Goal: Task Accomplishment & Management: Manage account settings

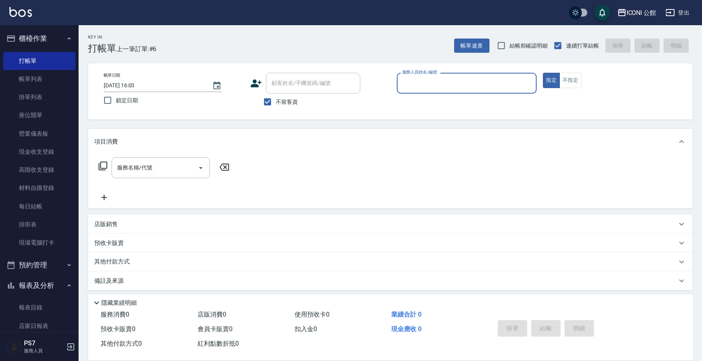
click at [445, 84] on input "服務人員姓名/編號" at bounding box center [466, 83] width 133 height 14
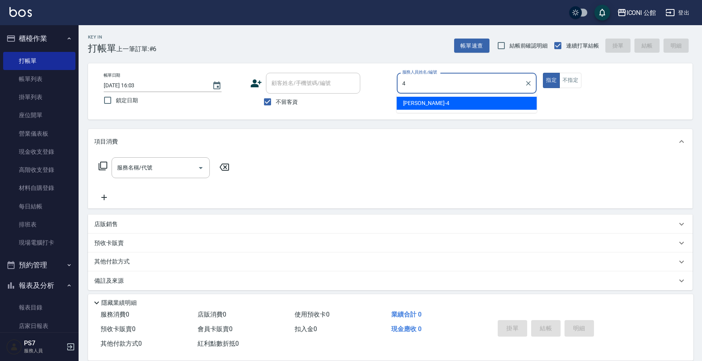
type input "Lina-4"
type button "true"
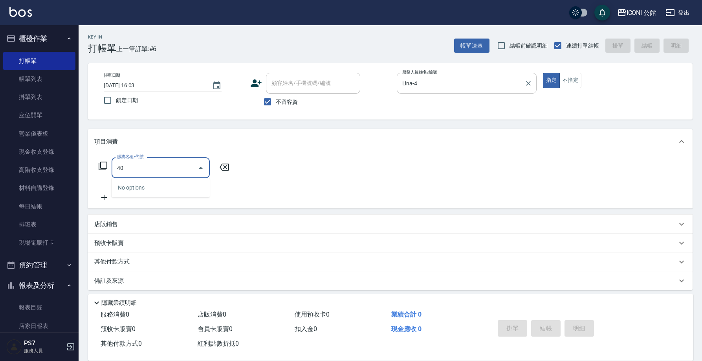
type input "4"
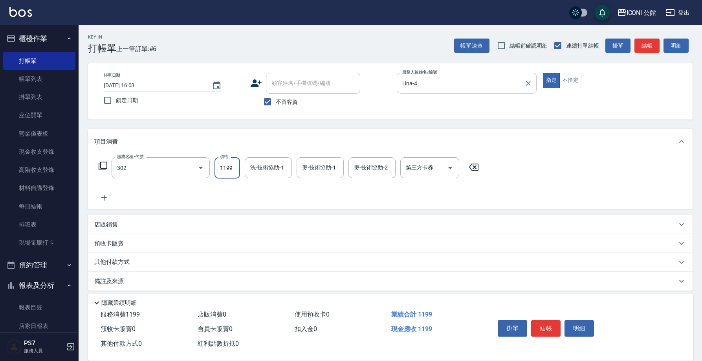
type input "設計燙髮(302)"
type input "Lina-4"
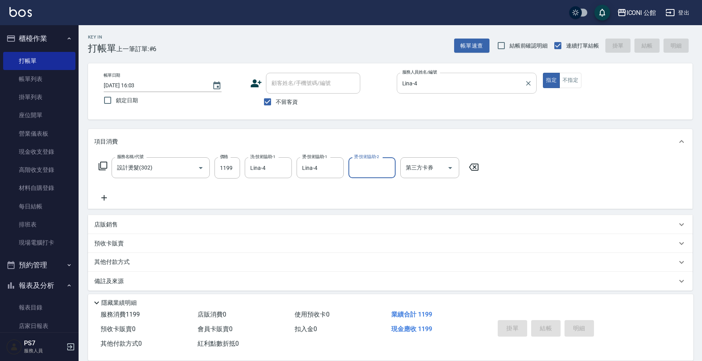
type input "4"
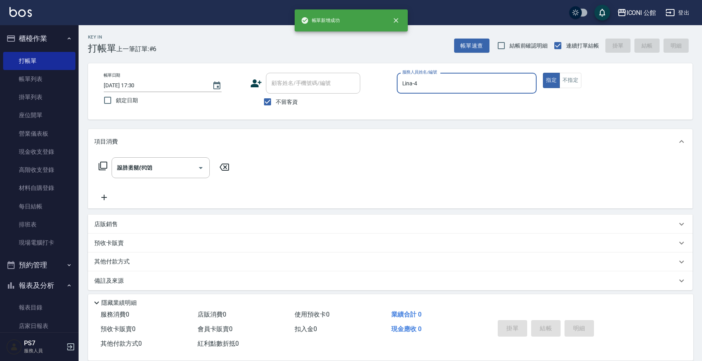
type input "[DATE] 17:30"
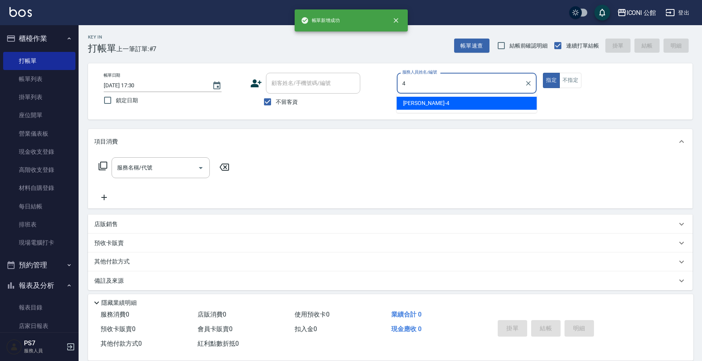
type input "Lina-4"
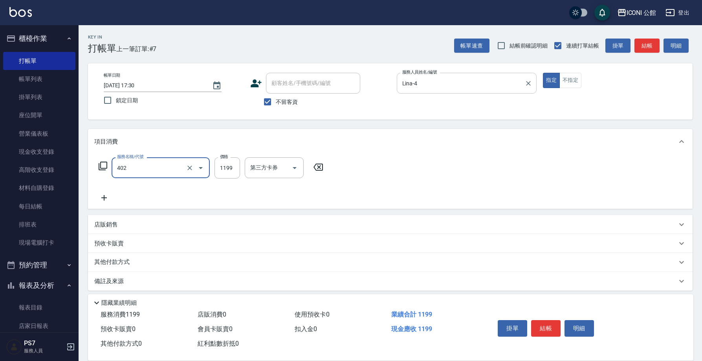
type input "設計染髮(402)"
type input "2390"
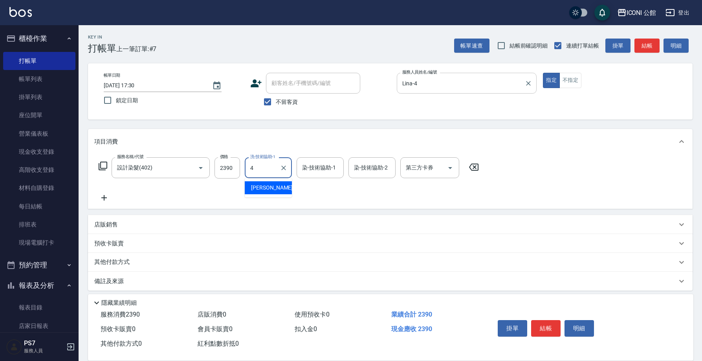
type input "Lina-4"
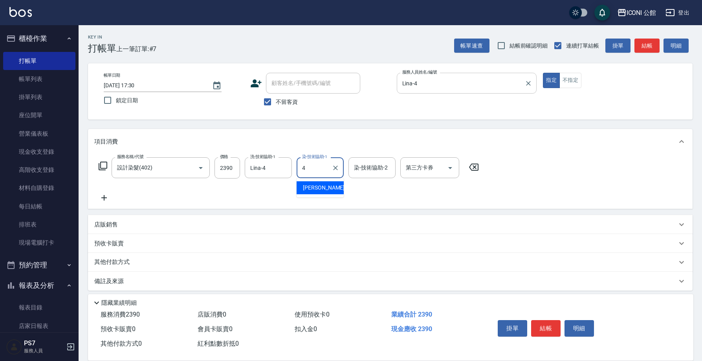
type input "Lina-4"
click at [548, 323] on button "結帳" at bounding box center [545, 328] width 29 height 16
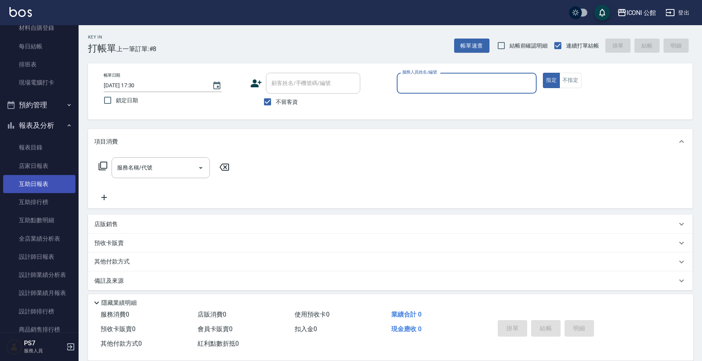
scroll to position [324, 0]
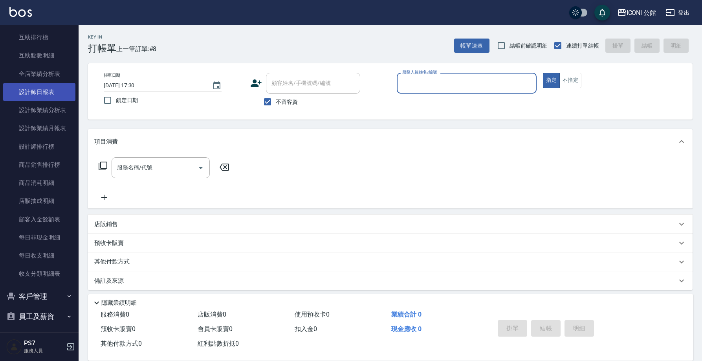
click at [23, 95] on link "設計師日報表" at bounding box center [39, 92] width 72 height 18
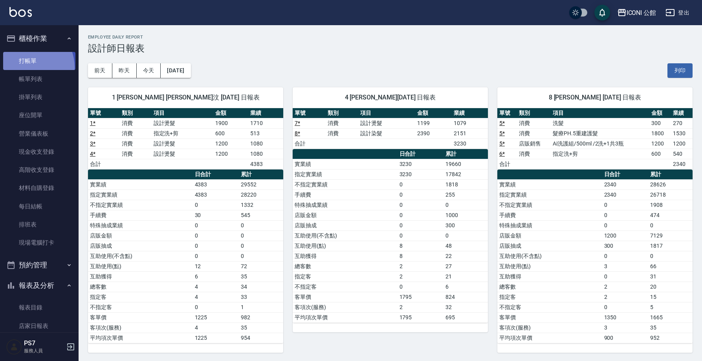
click at [26, 67] on link "打帳單" at bounding box center [39, 61] width 72 height 18
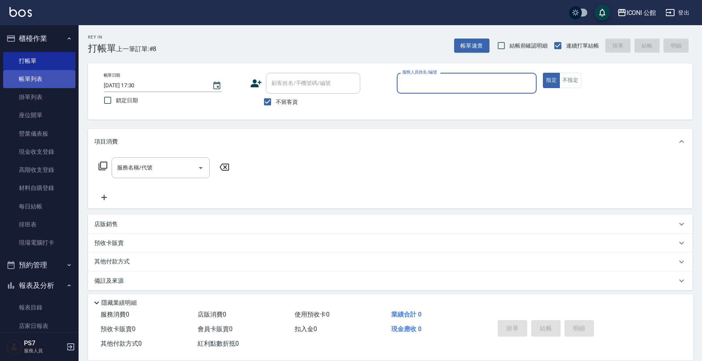
click at [51, 77] on link "帳單列表" at bounding box center [39, 79] width 72 height 18
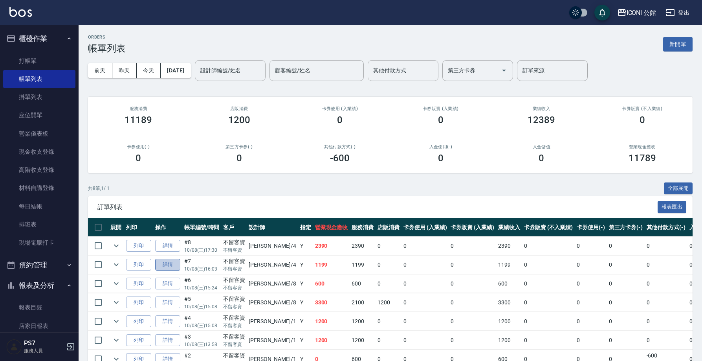
click at [170, 261] on link "詳情" at bounding box center [167, 264] width 25 height 12
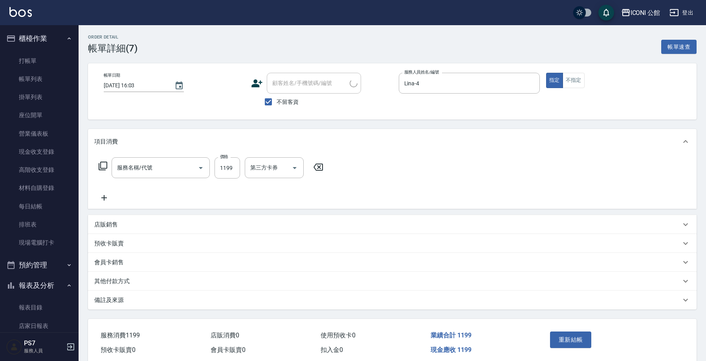
type input "2025/10/08 16:03"
checkbox input "true"
type input "Lina-4"
type input "設計燙髮(302)"
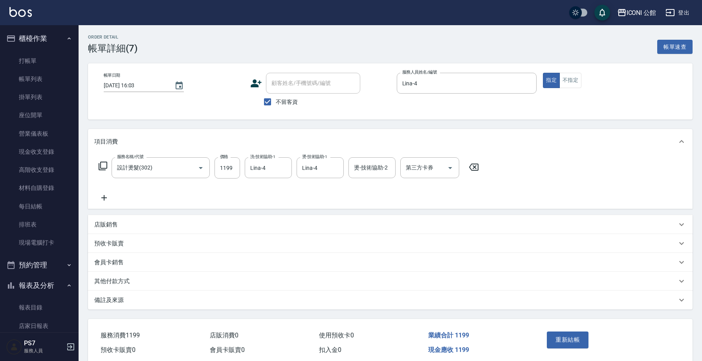
click at [118, 283] on p "其他付款方式" at bounding box center [111, 281] width 35 height 8
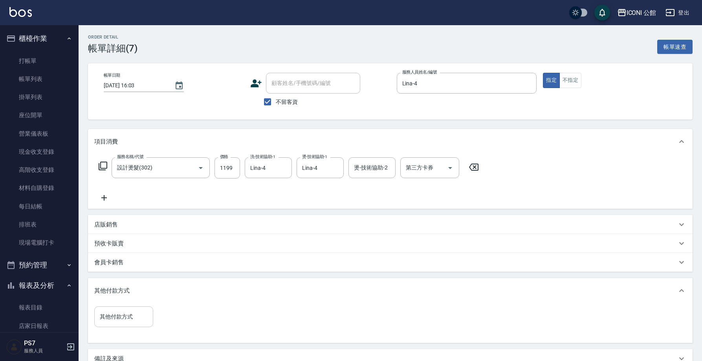
click at [142, 325] on div "其他付款方式" at bounding box center [123, 316] width 59 height 21
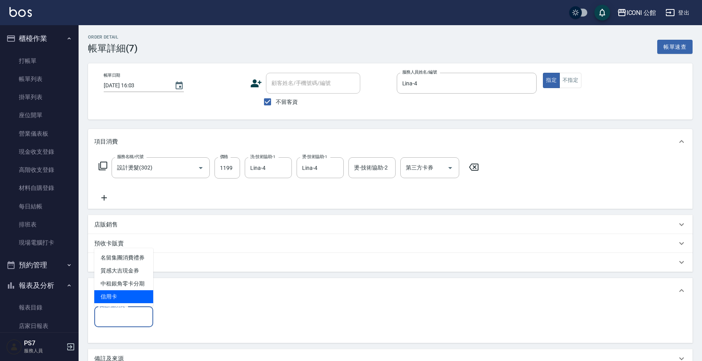
click at [129, 296] on span "信用卡" at bounding box center [123, 296] width 59 height 13
type input "信用卡"
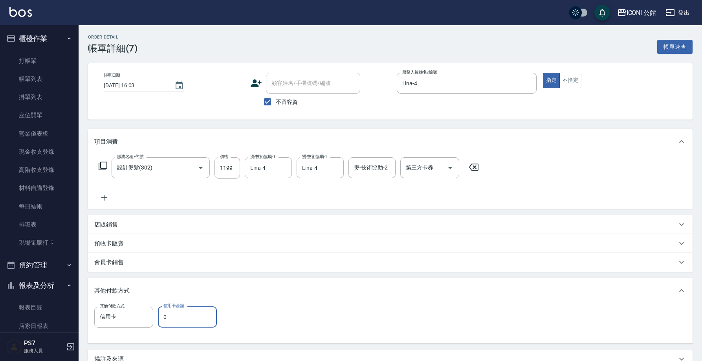
click at [174, 324] on input "0" at bounding box center [187, 316] width 59 height 21
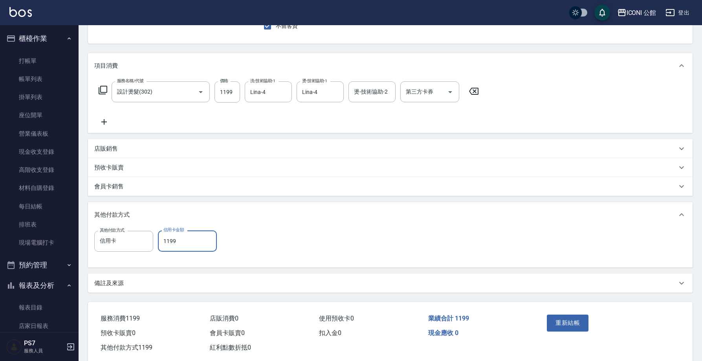
scroll to position [92, 0]
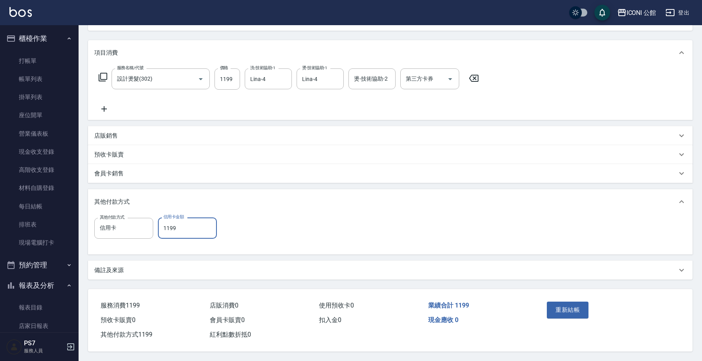
type input "1199"
click at [568, 315] on div "重新結帳" at bounding box center [576, 315] width 65 height 34
click at [564, 311] on button "重新結帳" at bounding box center [568, 309] width 42 height 16
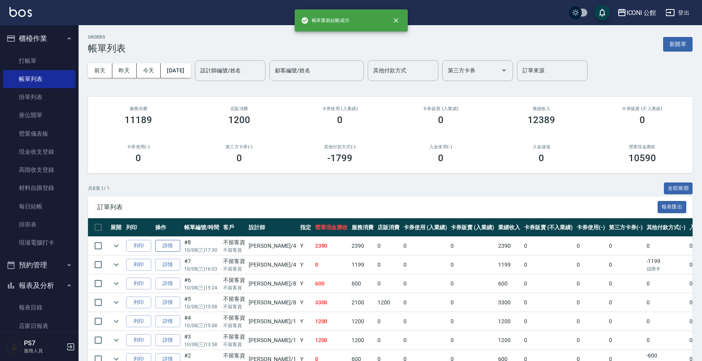
click at [172, 242] on link "詳情" at bounding box center [167, 246] width 25 height 12
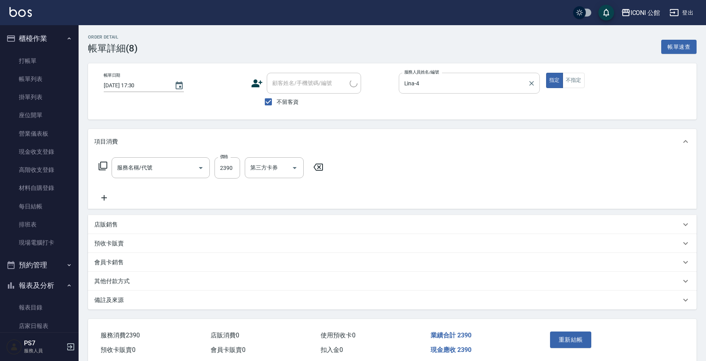
type input "2025/10/08 17:30"
checkbox input "true"
type input "Lina-4"
type input "設計染髮(402)"
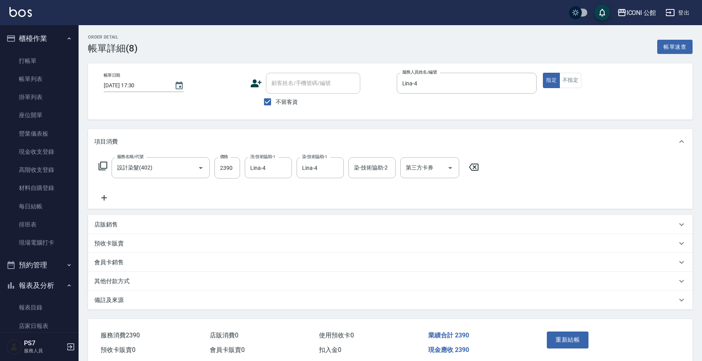
click at [111, 277] on p "其他付款方式" at bounding box center [111, 281] width 35 height 8
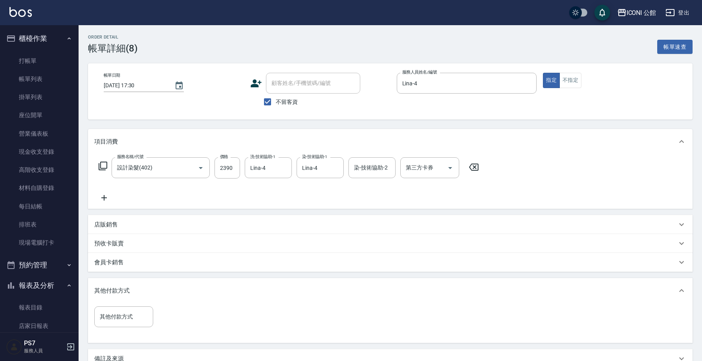
scroll to position [66, 0]
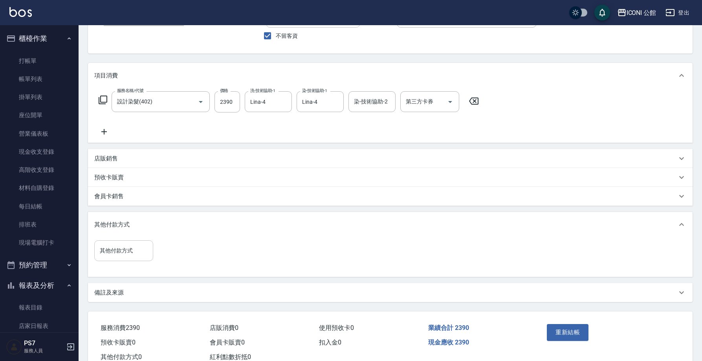
click at [123, 250] on input "其他付款方式" at bounding box center [124, 251] width 52 height 14
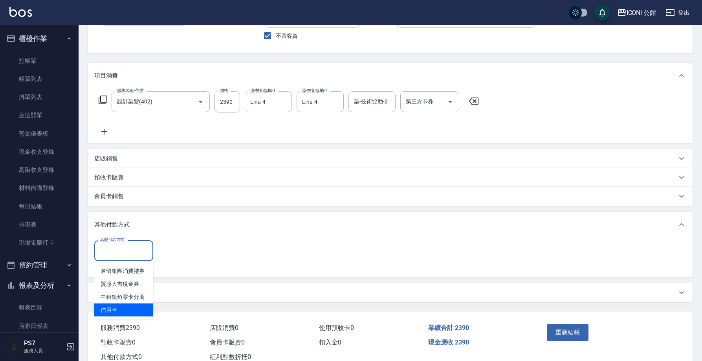
drag, startPoint x: 122, startPoint y: 306, endPoint x: 130, endPoint y: 302, distance: 8.8
click at [122, 306] on span "信用卡" at bounding box center [123, 309] width 59 height 13
type input "信用卡"
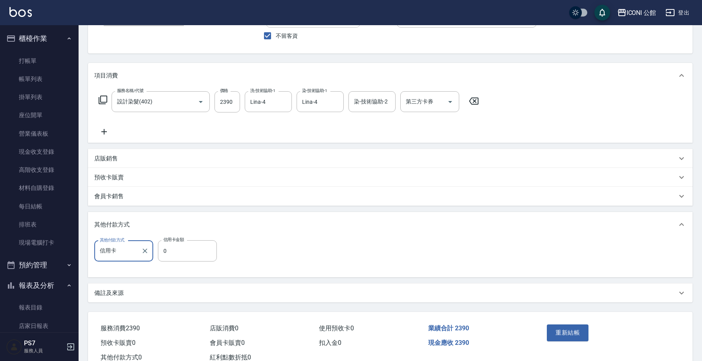
click at [180, 242] on label "信用卡金額" at bounding box center [173, 239] width 20 height 6
click at [180, 242] on input "0" at bounding box center [187, 250] width 59 height 21
type input "2390"
click at [560, 328] on button "重新結帳" at bounding box center [568, 332] width 42 height 16
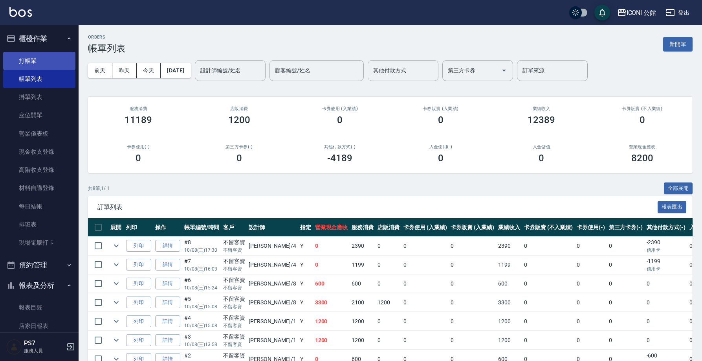
click at [31, 62] on link "打帳單" at bounding box center [39, 61] width 72 height 18
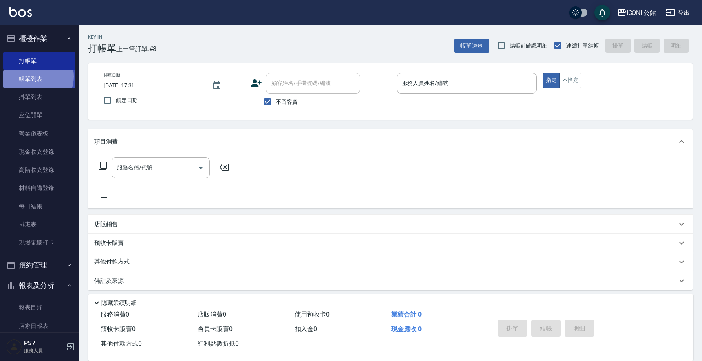
click at [35, 76] on link "帳單列表" at bounding box center [39, 79] width 72 height 18
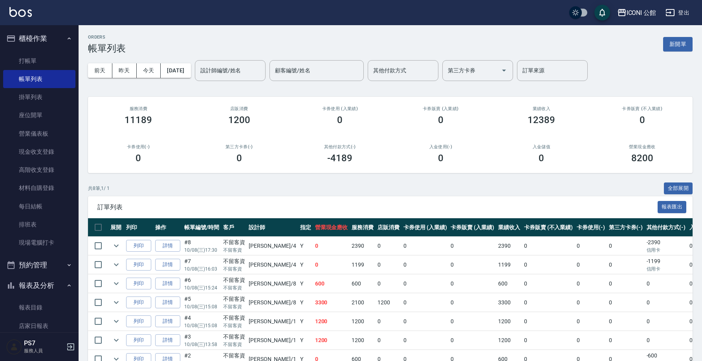
scroll to position [62, 0]
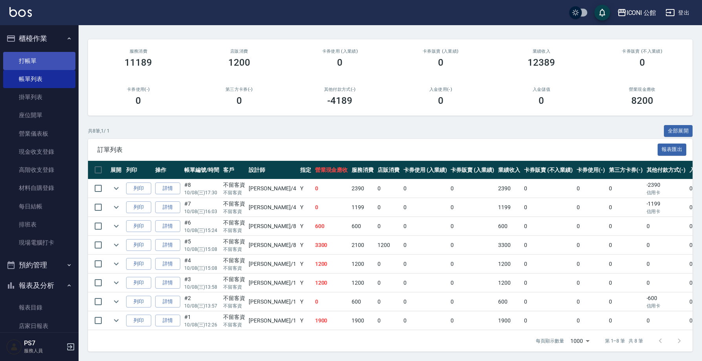
click at [55, 59] on link "打帳單" at bounding box center [39, 61] width 72 height 18
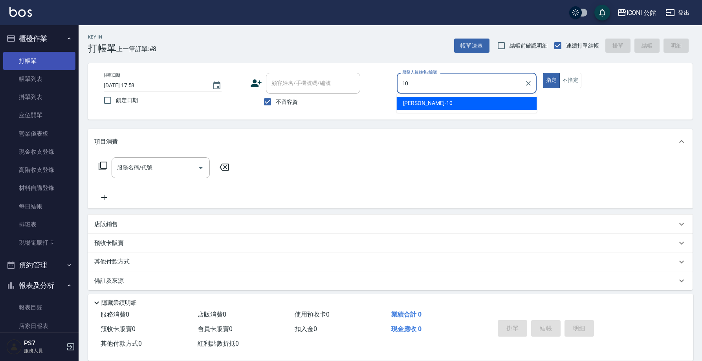
type input "Anna-10"
type button "true"
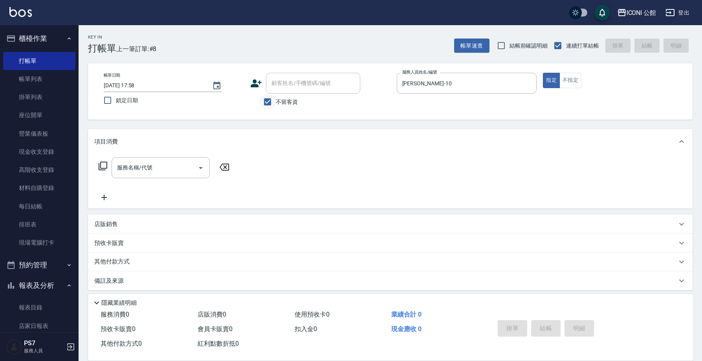
click at [265, 101] on input "不留客資" at bounding box center [267, 101] width 16 height 16
checkbox input "false"
click at [274, 84] on input "顧客姓名/手機號碼/編號" at bounding box center [306, 83] width 75 height 14
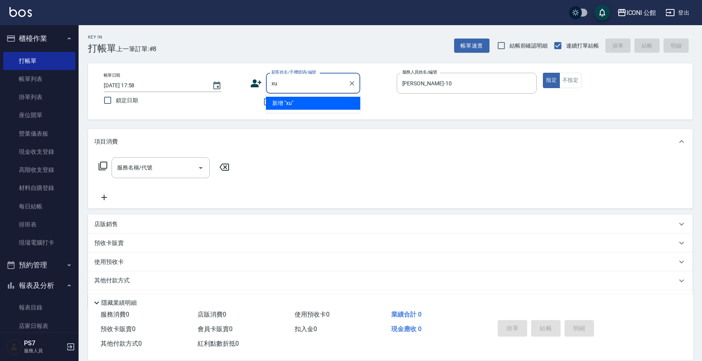
type input "x"
click at [325, 102] on li "李青橘/0958911696/" at bounding box center [313, 103] width 94 height 13
type input "李青橘/0958911696/"
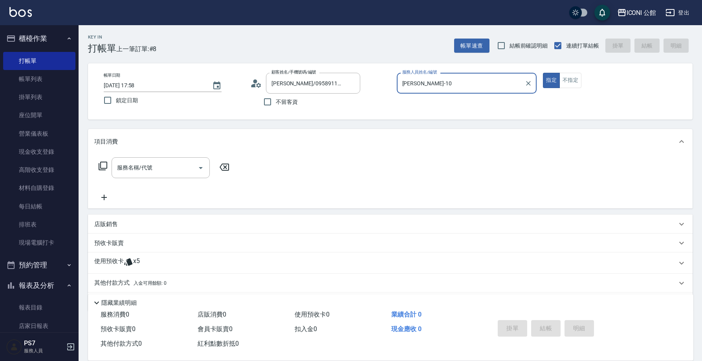
click at [157, 264] on div "使用預收卡 x5" at bounding box center [385, 263] width 582 height 12
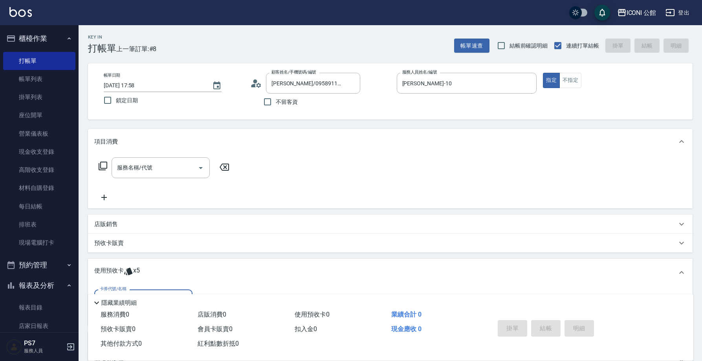
scroll to position [84, 0]
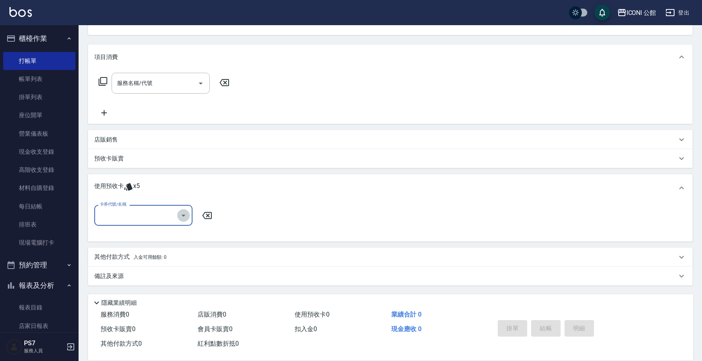
click at [181, 214] on icon "Open" at bounding box center [183, 215] width 9 height 9
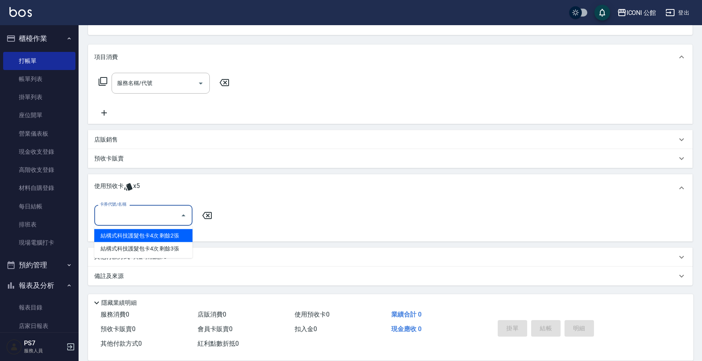
click at [178, 232] on div "結構式科技護髮包卡4次 剩餘2張" at bounding box center [143, 235] width 98 height 13
type input "結構式科技護髮包卡4次"
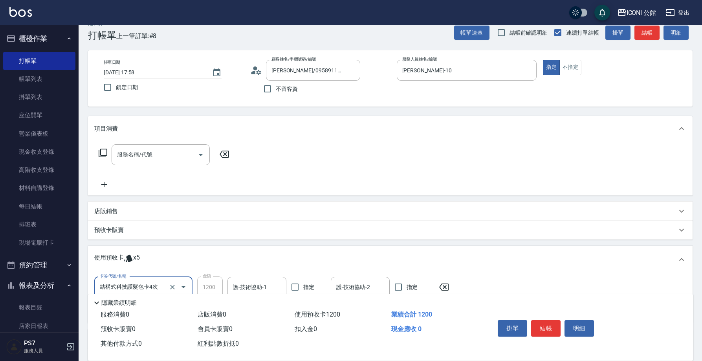
scroll to position [94, 0]
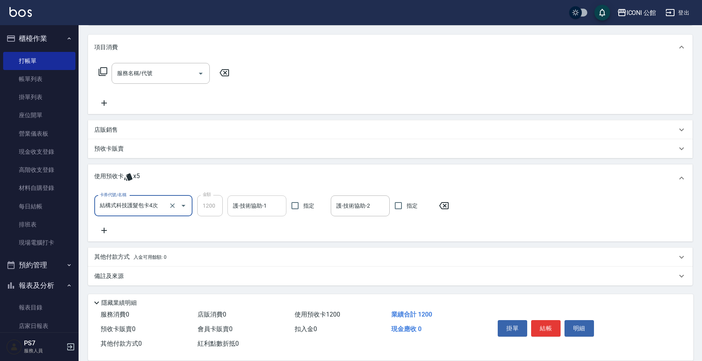
click at [255, 207] on input "護-技術協助-1" at bounding box center [257, 206] width 52 height 14
type input "２１"
click at [261, 200] on input "護-技術協助-1" at bounding box center [257, 206] width 52 height 14
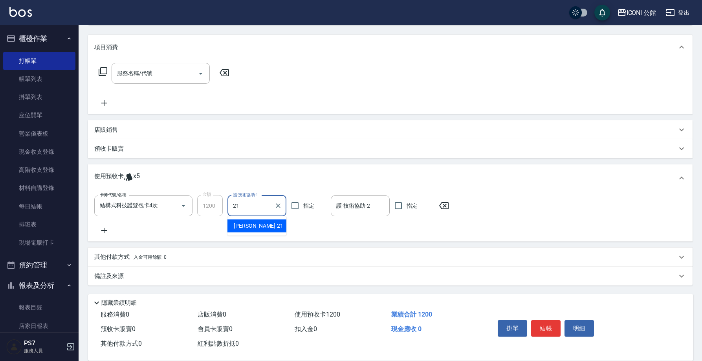
type input "Tim-21"
click at [357, 207] on input "護-技術協助-2" at bounding box center [360, 206] width 52 height 14
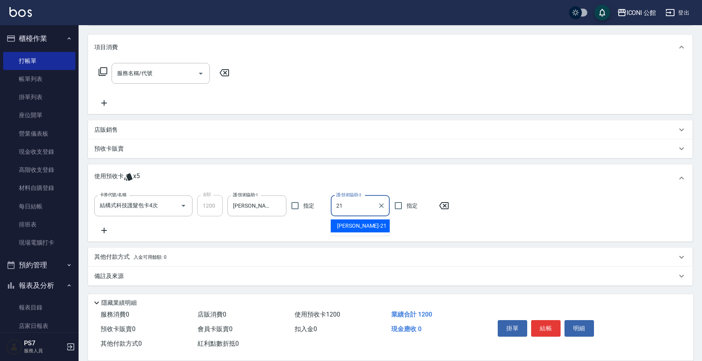
type input "Tim-21"
click at [103, 74] on icon at bounding box center [103, 71] width 9 height 9
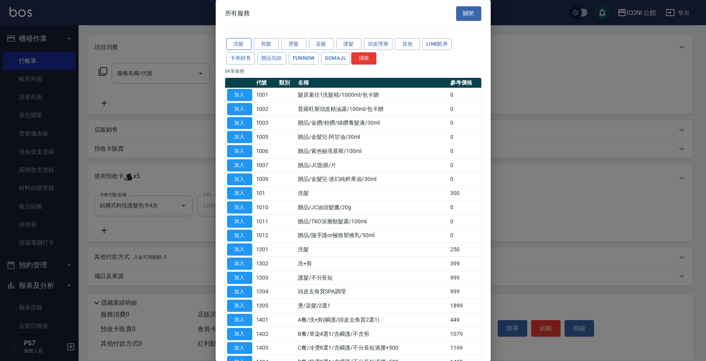
click at [240, 47] on button "洗髮" at bounding box center [238, 44] width 25 height 12
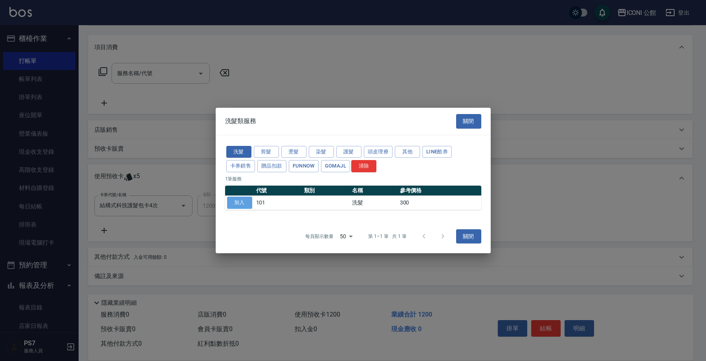
click at [239, 199] on button "加入" at bounding box center [239, 202] width 25 height 12
type input "洗髮(101)"
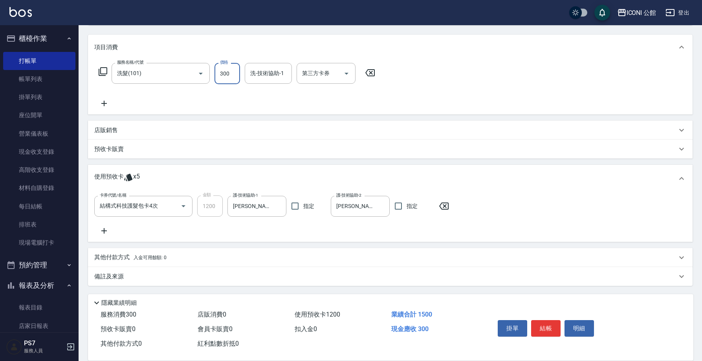
click at [236, 75] on input "300" at bounding box center [227, 73] width 26 height 21
click at [266, 79] on input "洗-技術協助-1" at bounding box center [268, 73] width 40 height 14
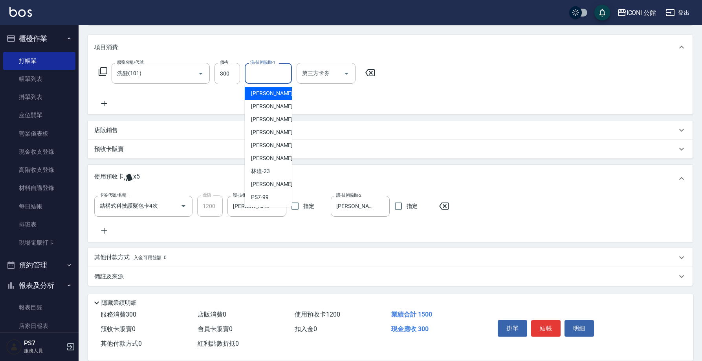
click at [266, 79] on input "洗-技術協助-1" at bounding box center [268, 73] width 40 height 14
type input "Tim-21"
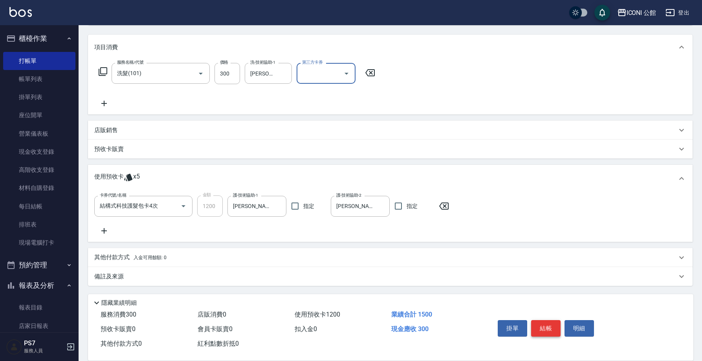
click at [546, 324] on button "結帳" at bounding box center [545, 328] width 29 height 16
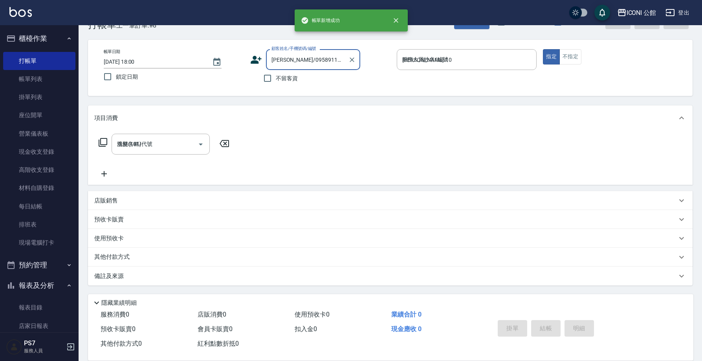
type input "2025/10/08 18:00"
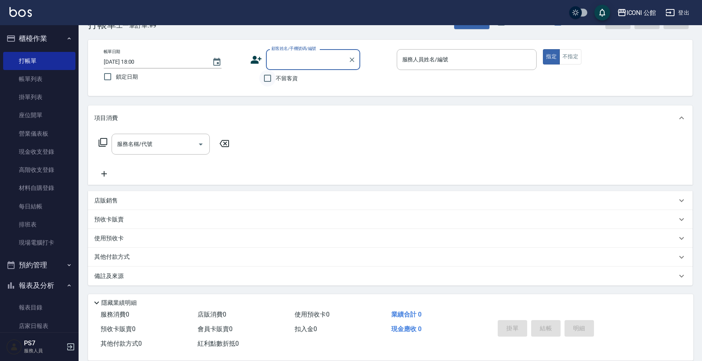
click at [270, 77] on input "不留客資" at bounding box center [267, 78] width 16 height 16
checkbox input "true"
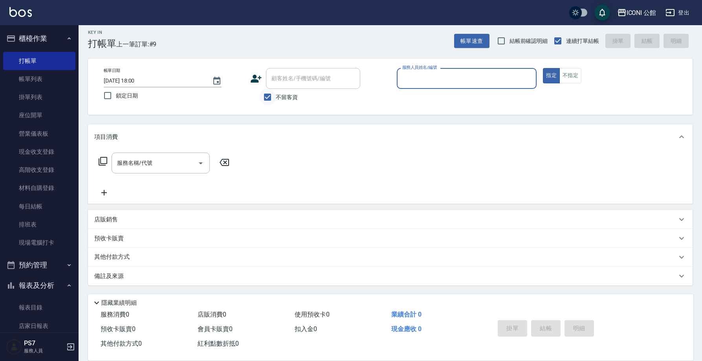
scroll to position [5, 0]
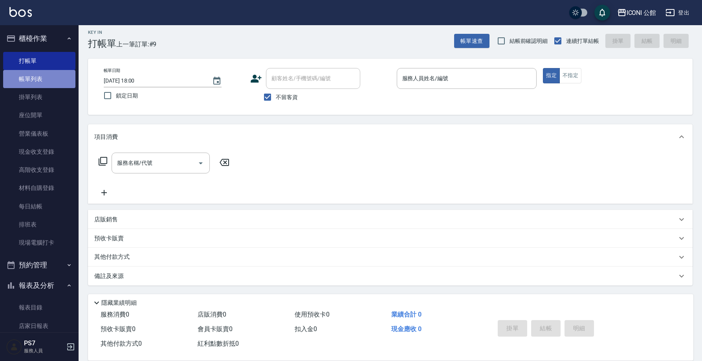
click at [50, 77] on link "帳單列表" at bounding box center [39, 79] width 72 height 18
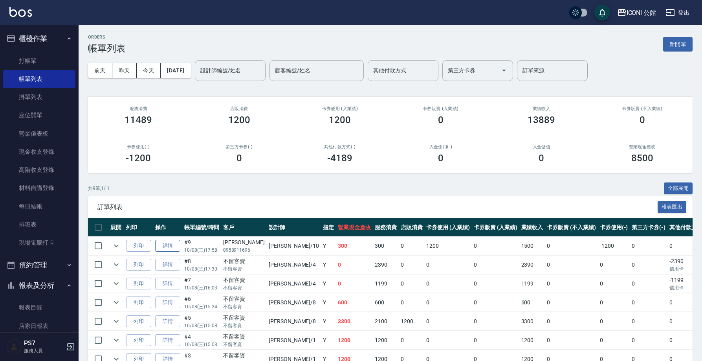
click at [165, 243] on link "詳情" at bounding box center [167, 246] width 25 height 12
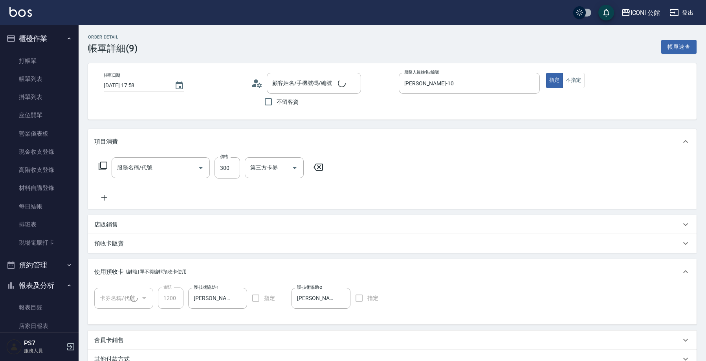
type input "2025/10/08 17:58"
type input "Anna-10"
type input "結構式科技護髮包卡4次(1/1)"
type input "洗髮(101)"
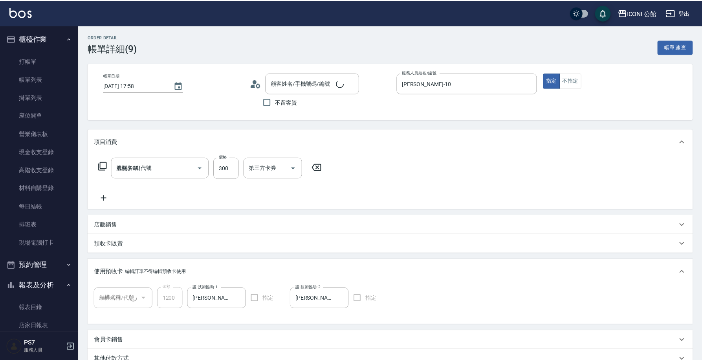
scroll to position [110, 0]
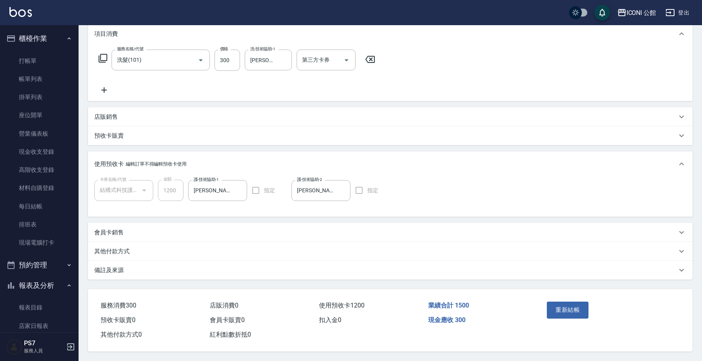
type input "李青橘/0958911696/"
click at [133, 253] on div "其他付款方式" at bounding box center [390, 251] width 604 height 19
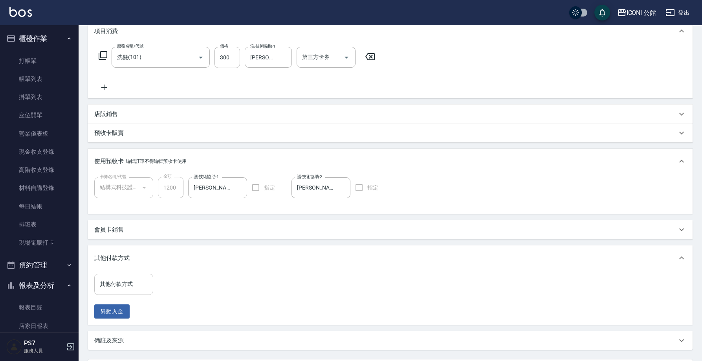
click at [143, 285] on input "其他付款方式" at bounding box center [124, 284] width 52 height 14
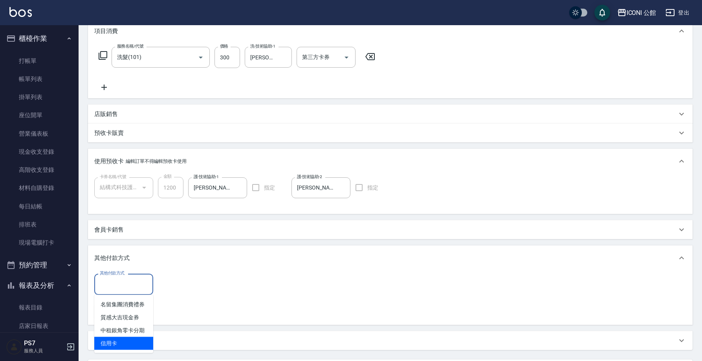
click at [125, 344] on span "信用卡" at bounding box center [123, 343] width 59 height 13
type input "信用卡"
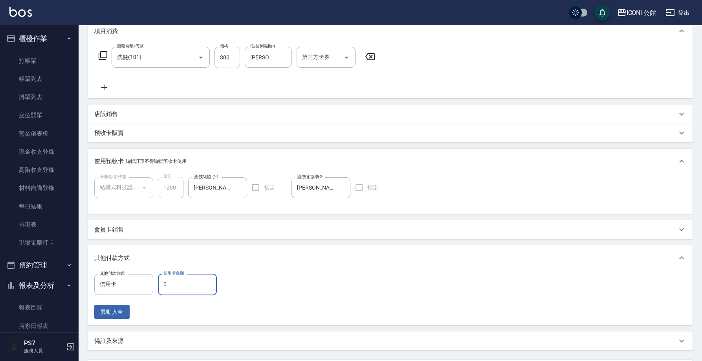
click at [179, 286] on input "0" at bounding box center [187, 283] width 59 height 21
click at [178, 286] on input "0" at bounding box center [187, 283] width 59 height 21
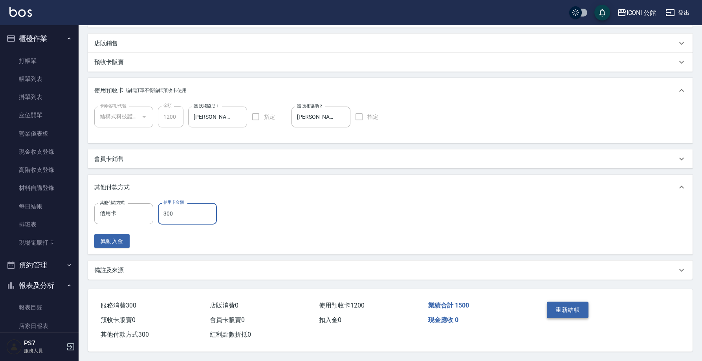
type input "300"
click at [561, 301] on button "重新結帳" at bounding box center [568, 309] width 42 height 16
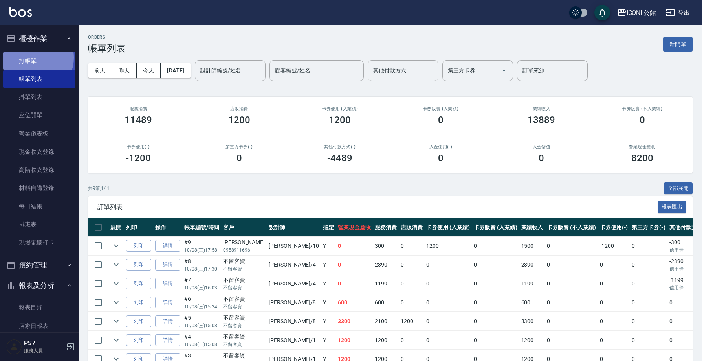
click at [34, 57] on link "打帳單" at bounding box center [39, 61] width 72 height 18
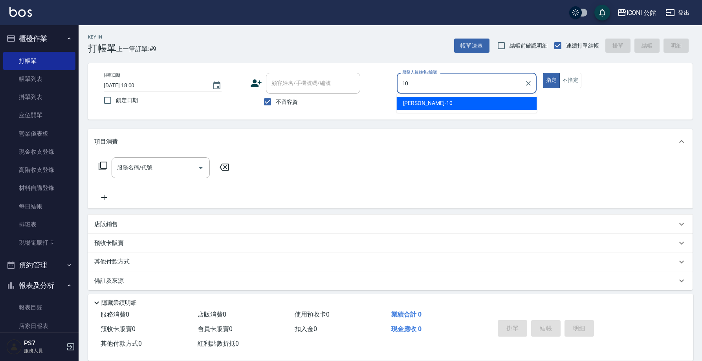
type input "Anna-10"
type button "true"
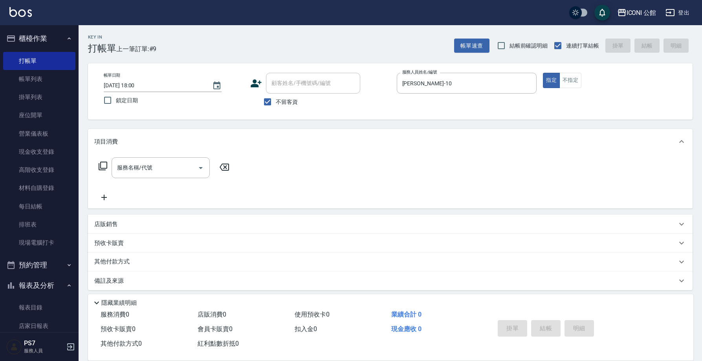
click at [105, 167] on icon at bounding box center [102, 165] width 9 height 9
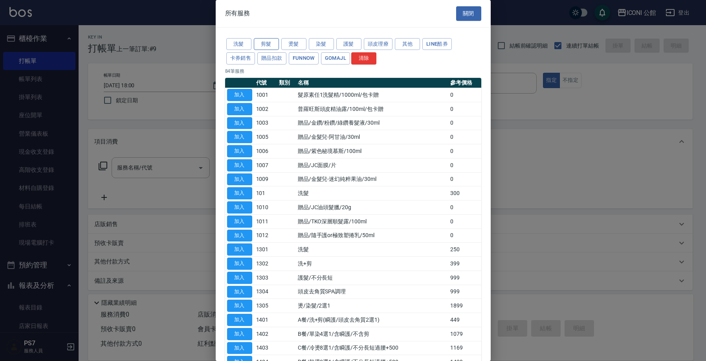
click at [263, 41] on button "剪髮" at bounding box center [266, 44] width 25 height 12
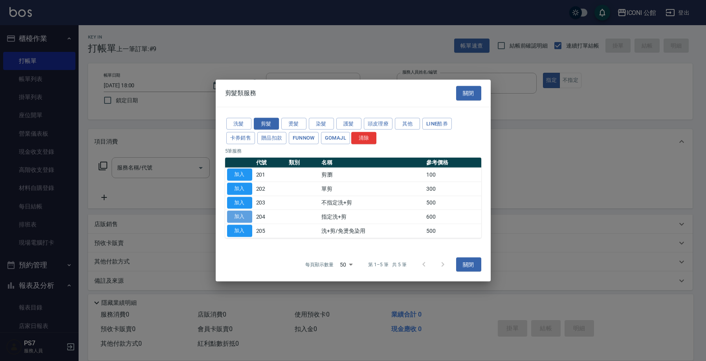
click at [248, 217] on button "加入" at bounding box center [239, 217] width 25 height 12
type input "指定洗+剪(204)"
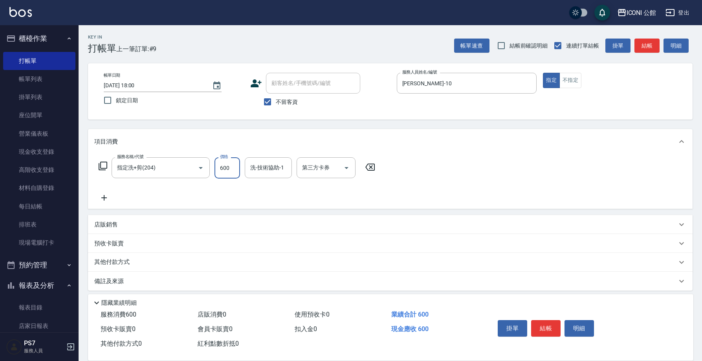
click at [225, 168] on input "600" at bounding box center [227, 167] width 26 height 21
type input "500"
type input "Tim-21"
click at [549, 327] on button "結帳" at bounding box center [545, 328] width 29 height 16
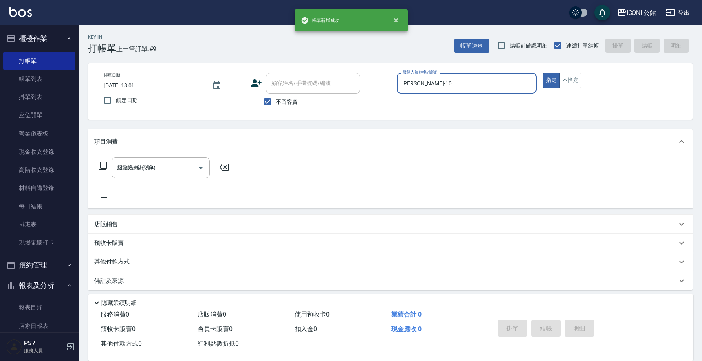
type input "2025/10/08 18:01"
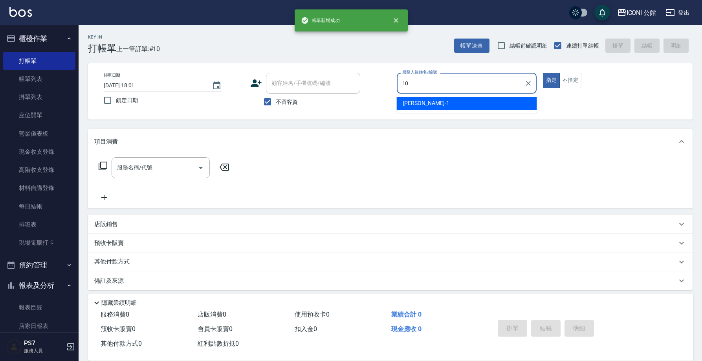
type input "Anna-10"
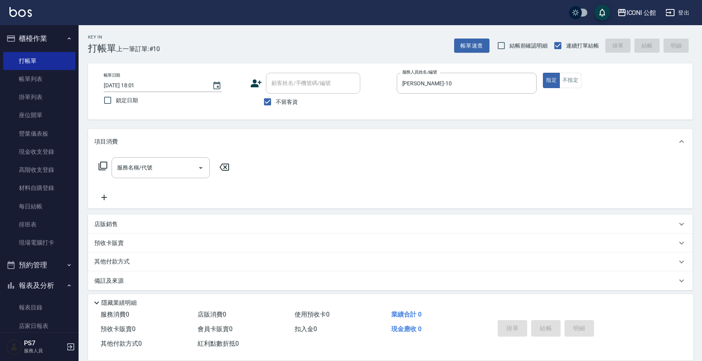
click at [102, 162] on icon at bounding box center [103, 165] width 9 height 9
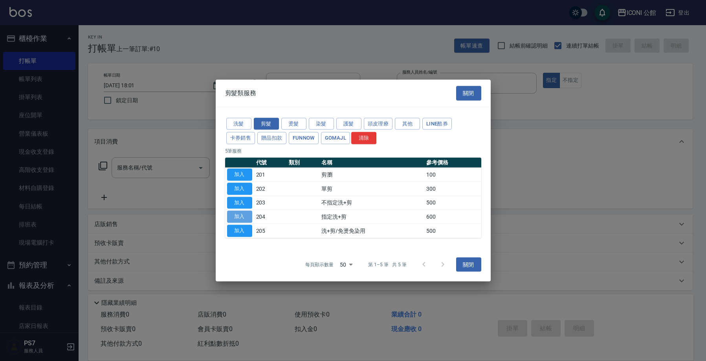
click at [238, 216] on button "加入" at bounding box center [239, 217] width 25 height 12
type input "指定洗+剪(204)"
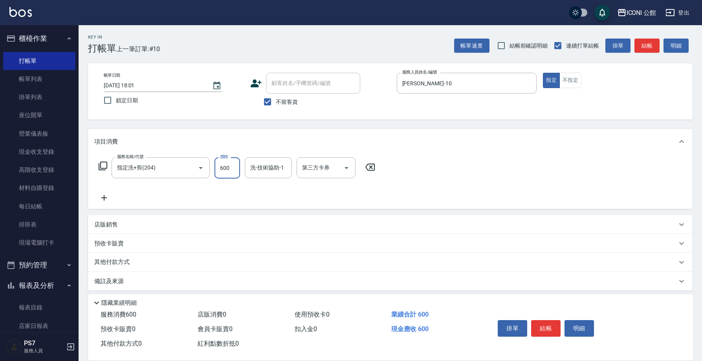
click at [231, 167] on input "600" at bounding box center [227, 167] width 26 height 21
type input "500"
type input "Tim-21"
click at [128, 218] on div "店販銷售" at bounding box center [390, 224] width 604 height 19
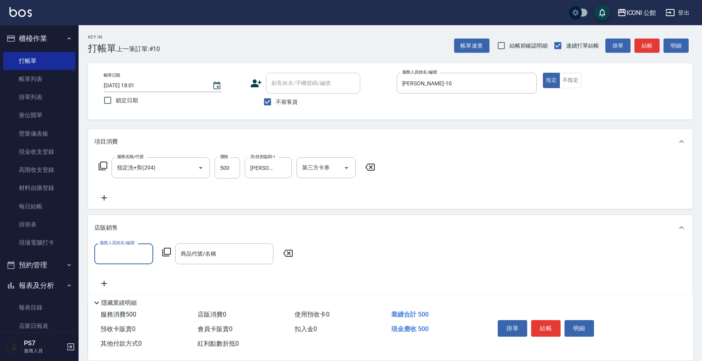
click at [128, 247] on input "服務人員姓名/編號" at bounding box center [124, 254] width 52 height 14
type input "Anna-10"
click at [168, 252] on icon at bounding box center [166, 251] width 9 height 9
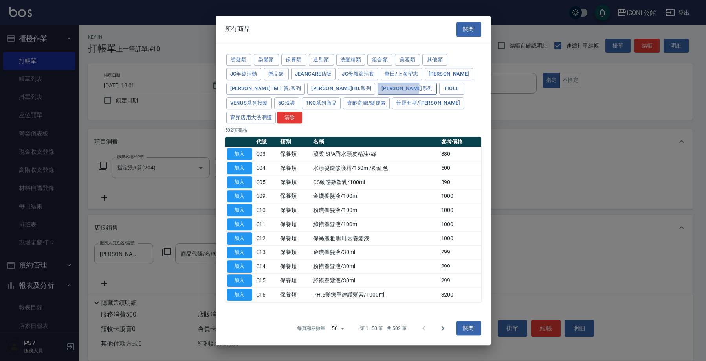
click at [377, 95] on button "娜普菈 N.系列" at bounding box center [406, 88] width 59 height 12
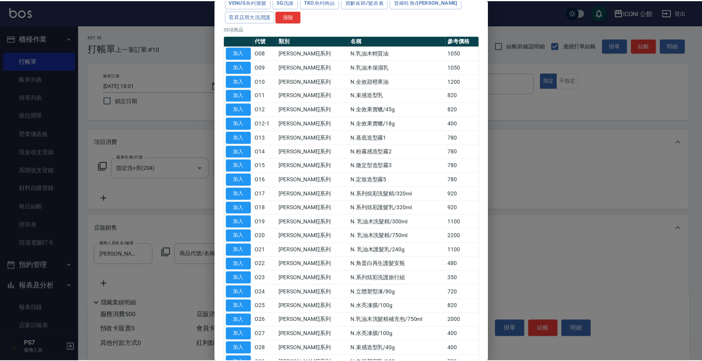
scroll to position [112, 0]
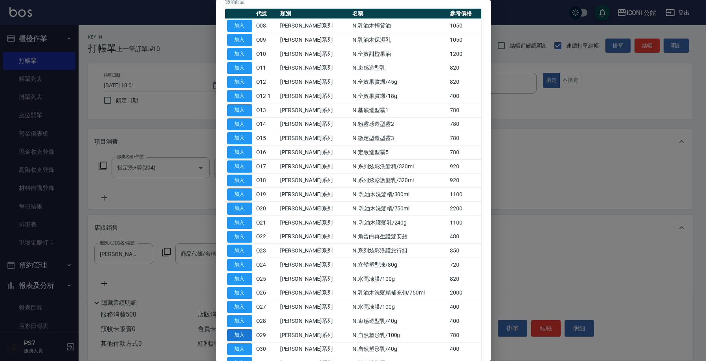
click at [241, 329] on button "加入" at bounding box center [239, 335] width 25 height 12
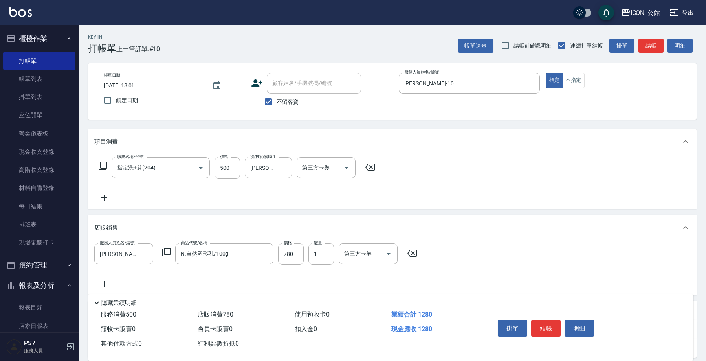
type input "N.自然塑形乳/100g"
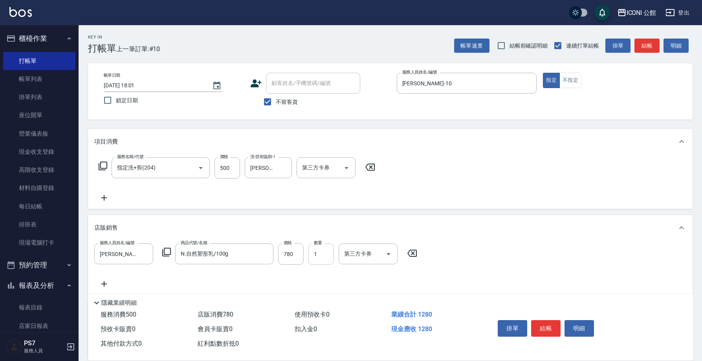
click at [322, 247] on input "1" at bounding box center [321, 253] width 26 height 21
type input "2"
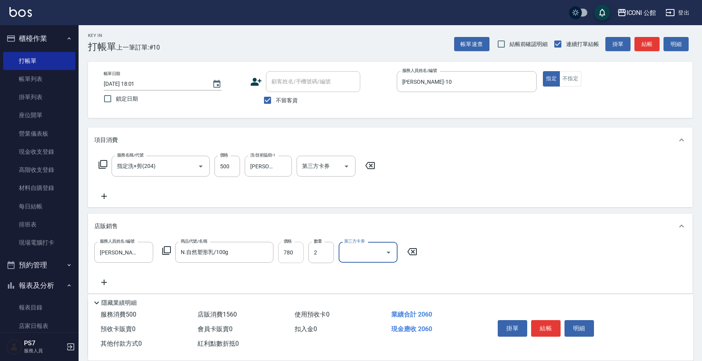
click at [287, 249] on input "780" at bounding box center [291, 252] width 26 height 21
type input "650"
click at [554, 327] on button "結帳" at bounding box center [545, 328] width 29 height 16
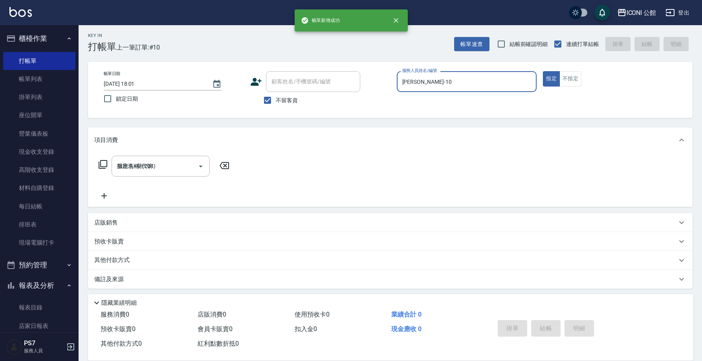
type input "2025/10/08 18:07"
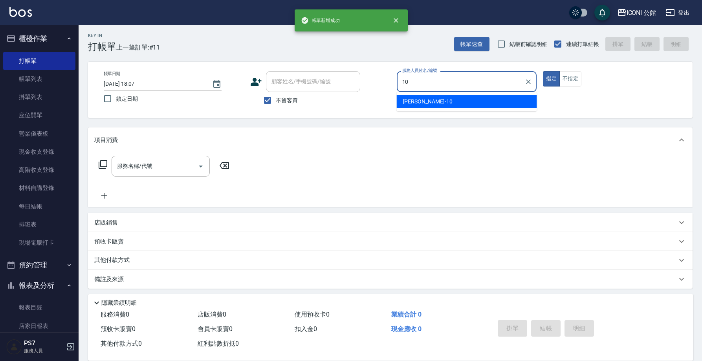
type input "Anna-10"
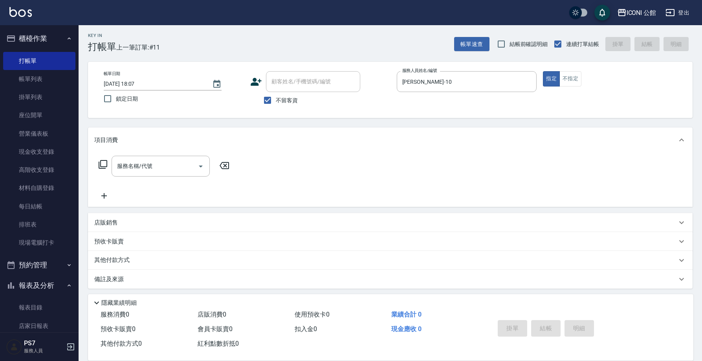
click at [105, 163] on icon at bounding box center [102, 163] width 9 height 9
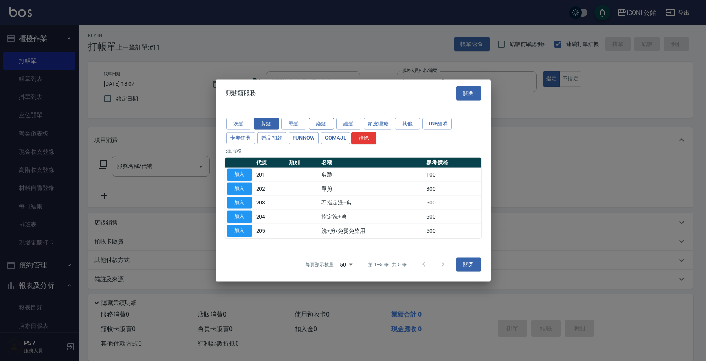
click at [315, 123] on button "染髮" at bounding box center [321, 123] width 25 height 12
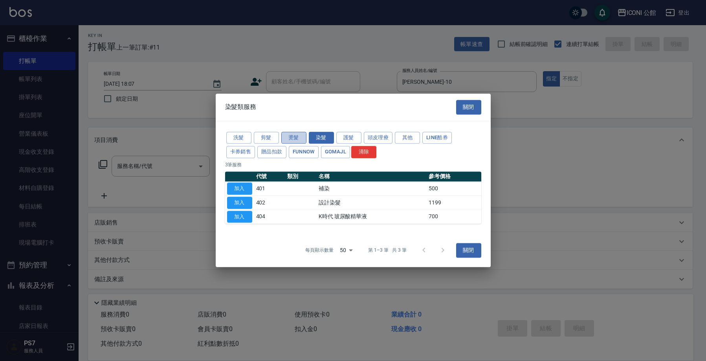
click at [290, 140] on button "燙髮" at bounding box center [293, 138] width 25 height 12
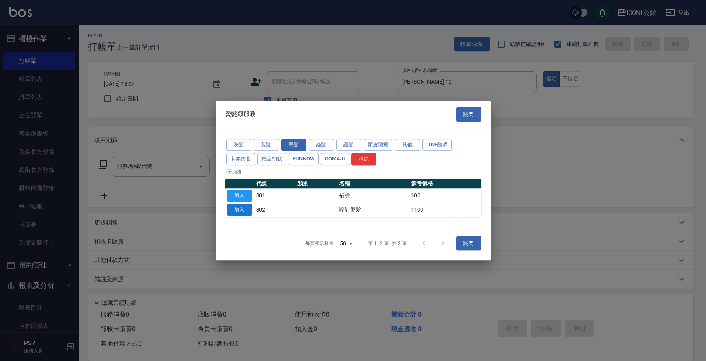
click at [234, 209] on button "加入" at bounding box center [239, 209] width 25 height 12
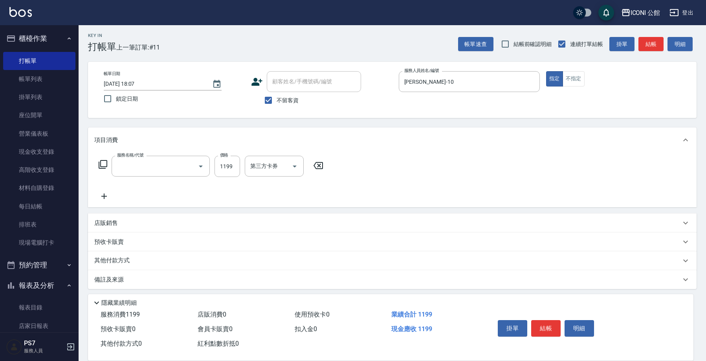
type input "設計燙髮(302)"
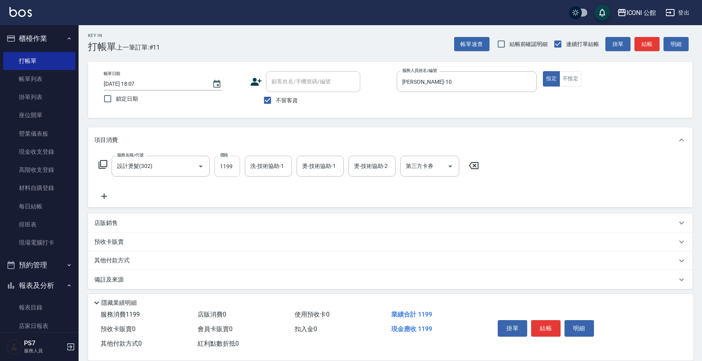
click at [224, 169] on input "1199" at bounding box center [227, 166] width 26 height 21
type input "1480"
type input "Tim-21"
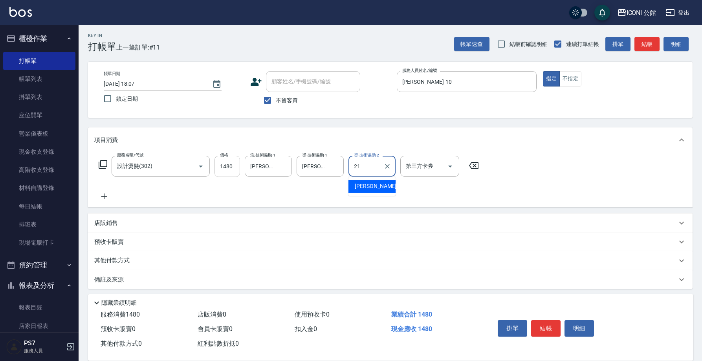
type input "Tim-21"
click at [103, 163] on icon at bounding box center [102, 163] width 9 height 9
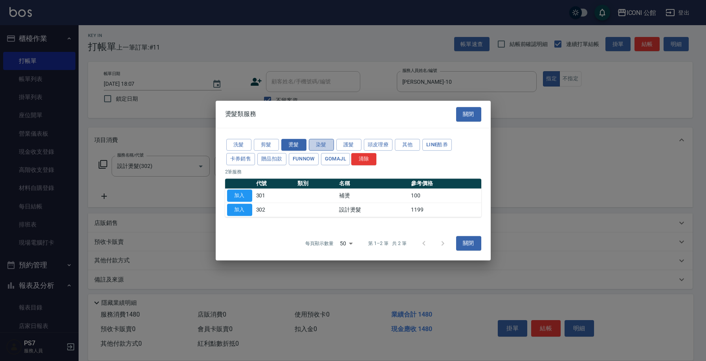
click at [317, 143] on button "染髮" at bounding box center [321, 145] width 25 height 12
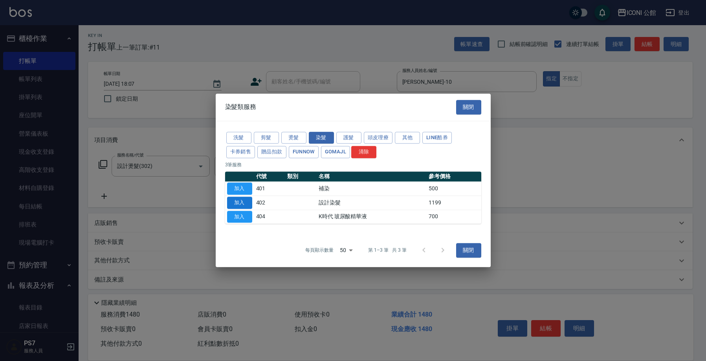
click at [247, 203] on button "加入" at bounding box center [239, 202] width 25 height 12
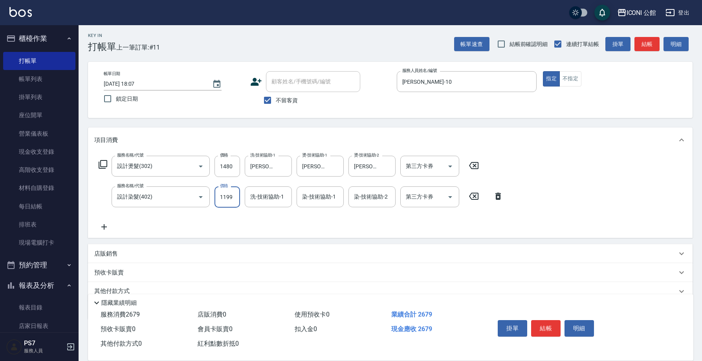
click at [231, 190] on input "1199" at bounding box center [227, 196] width 26 height 21
type input "1499"
type input "Tim-21"
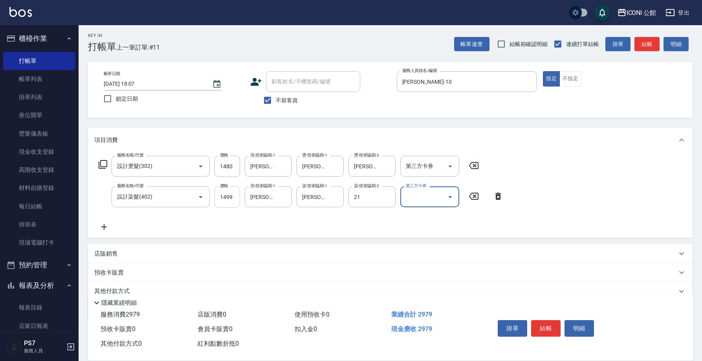
type input "Tim-21"
click at [103, 166] on icon at bounding box center [102, 163] width 9 height 9
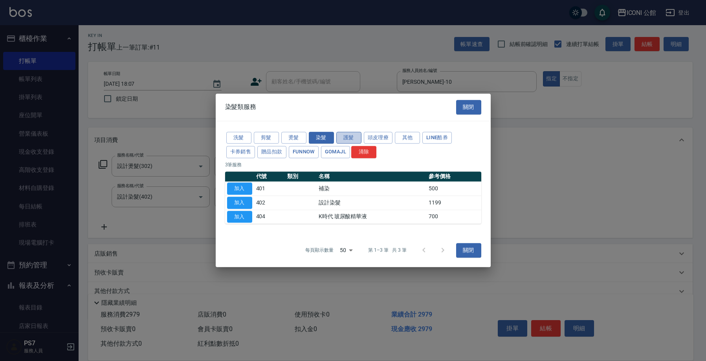
click at [347, 134] on button "護髮" at bounding box center [348, 138] width 25 height 12
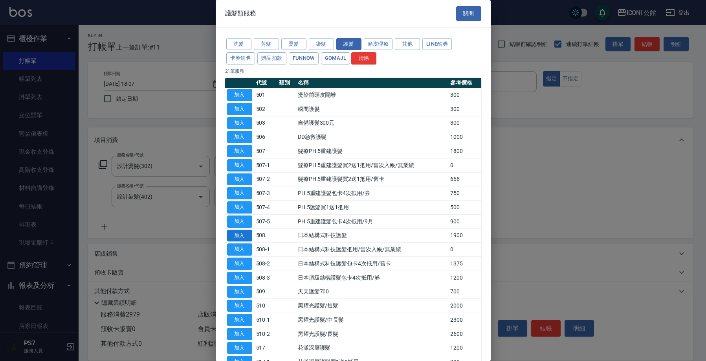
click at [249, 231] on button "加入" at bounding box center [239, 235] width 25 height 12
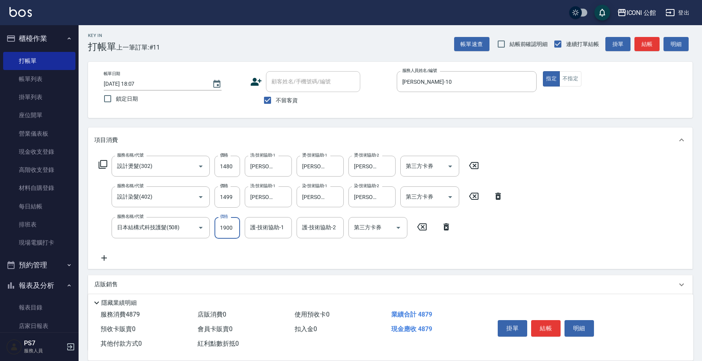
click at [239, 225] on input "1900" at bounding box center [227, 227] width 26 height 21
type input "1520"
type input "Tim-21"
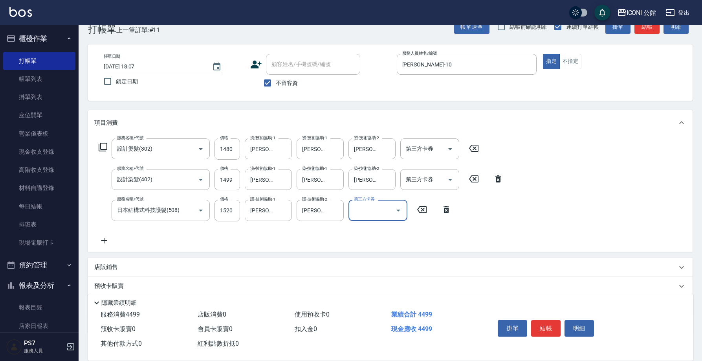
scroll to position [60, 0]
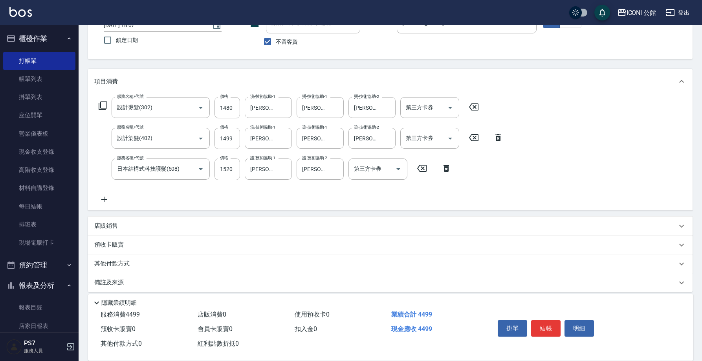
click at [161, 221] on div "店販銷售" at bounding box center [390, 225] width 604 height 19
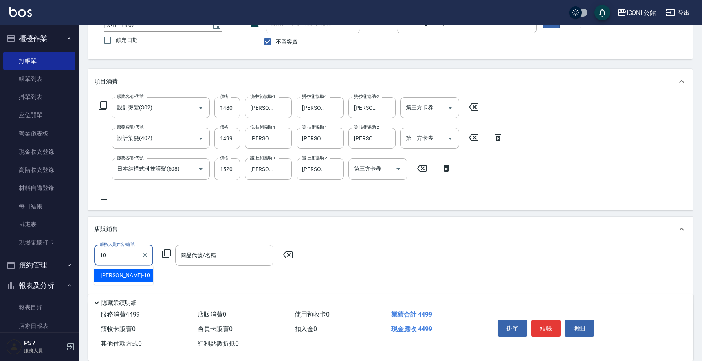
type input "Anna-10"
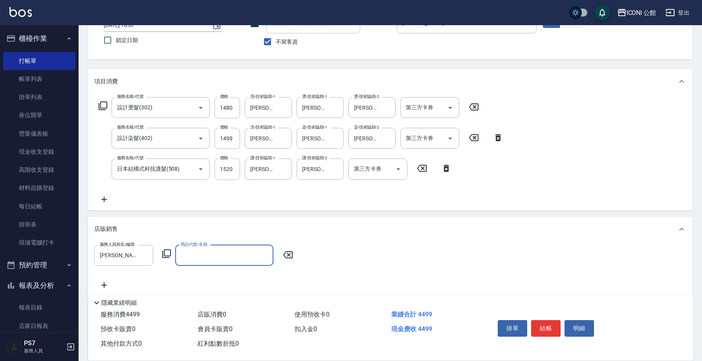
click at [168, 255] on icon at bounding box center [166, 253] width 9 height 9
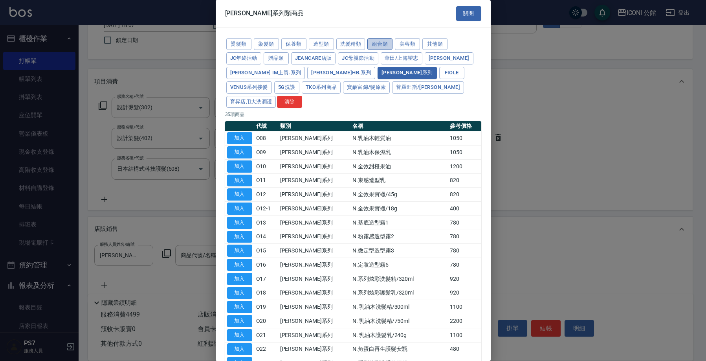
click at [378, 42] on button "組合類" at bounding box center [379, 44] width 25 height 12
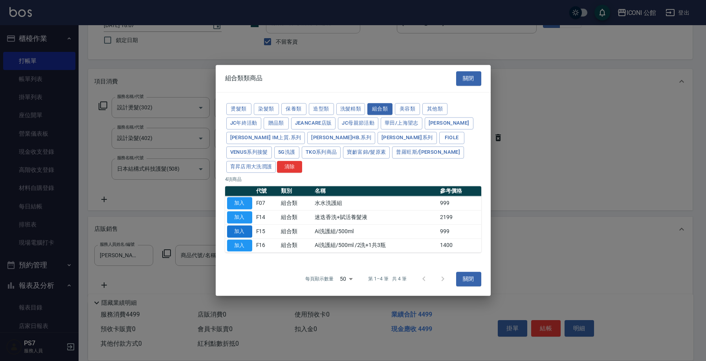
click at [247, 225] on button "加入" at bounding box center [239, 231] width 25 height 12
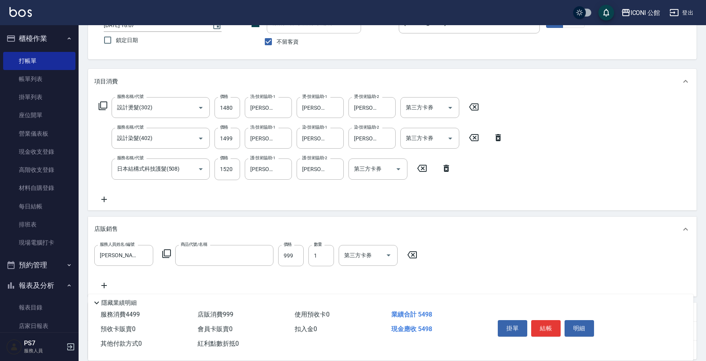
type input "Ai洗護組/500ml"
click at [247, 222] on div "店販銷售" at bounding box center [392, 228] width 608 height 25
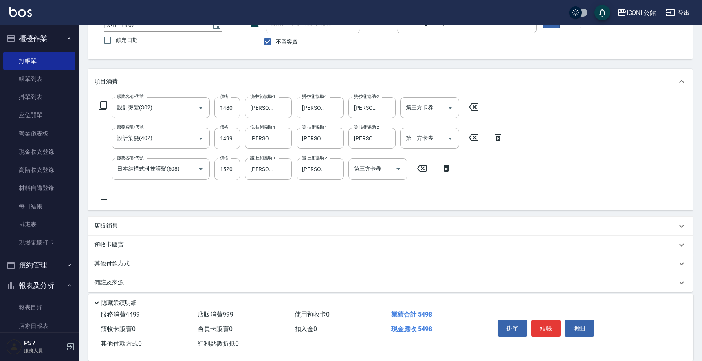
click at [201, 228] on div "店販銷售" at bounding box center [385, 226] width 582 height 8
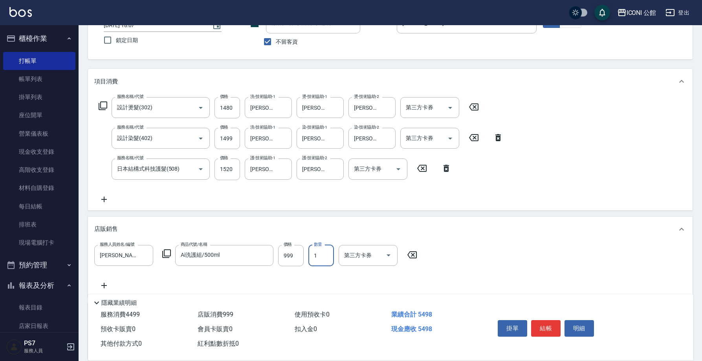
click at [319, 252] on input "1" at bounding box center [321, 255] width 26 height 21
click at [298, 260] on input "999" at bounding box center [291, 255] width 26 height 21
type input "800"
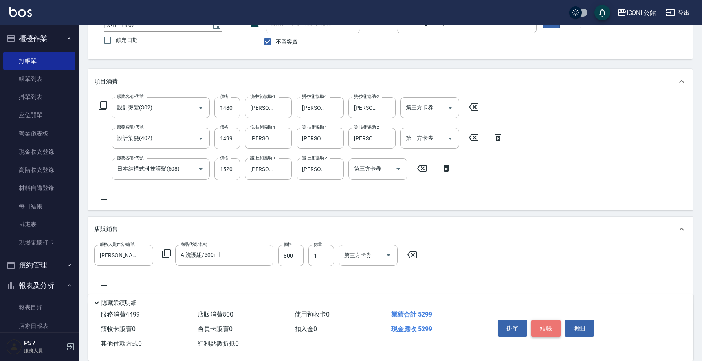
click at [550, 324] on button "結帳" at bounding box center [545, 328] width 29 height 16
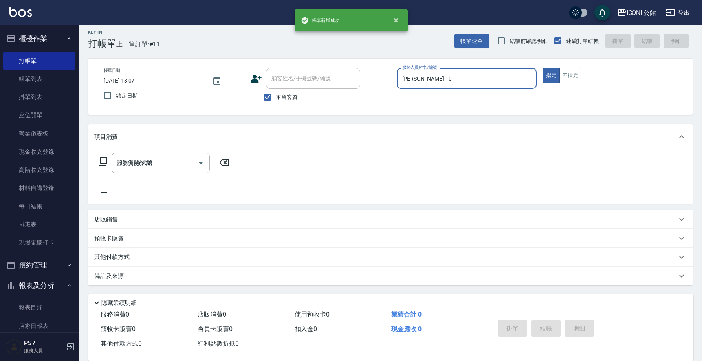
type input "2025/10/08 18:08"
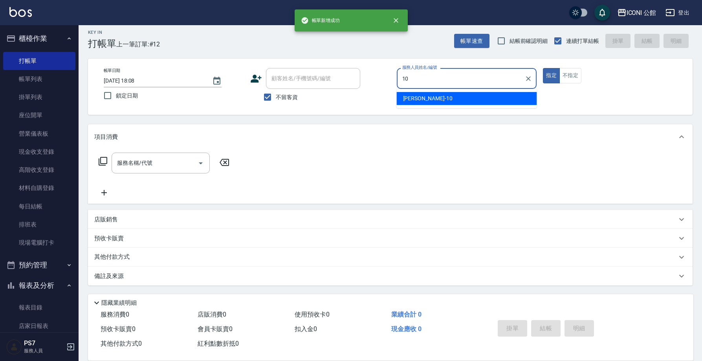
type input "Anna-10"
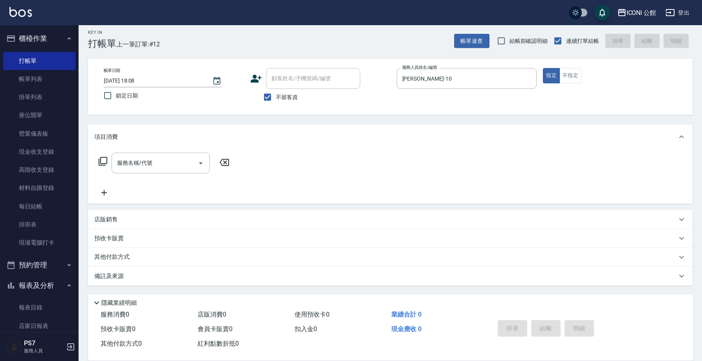
click at [105, 161] on icon at bounding box center [102, 160] width 9 height 9
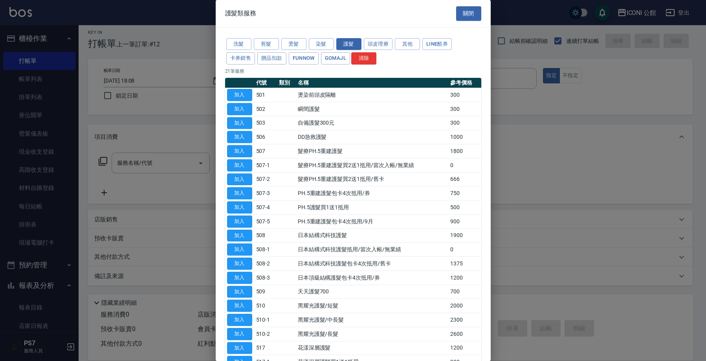
drag, startPoint x: 591, startPoint y: 46, endPoint x: 534, endPoint y: 49, distance: 57.4
click at [591, 46] on div at bounding box center [353, 180] width 706 height 361
drag, startPoint x: 322, startPoint y: 40, endPoint x: 322, endPoint y: 46, distance: 5.9
click at [322, 40] on button "染髮" at bounding box center [321, 44] width 25 height 12
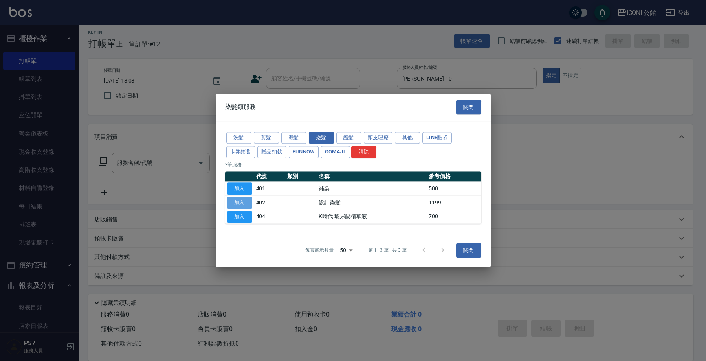
click at [238, 202] on button "加入" at bounding box center [239, 202] width 25 height 12
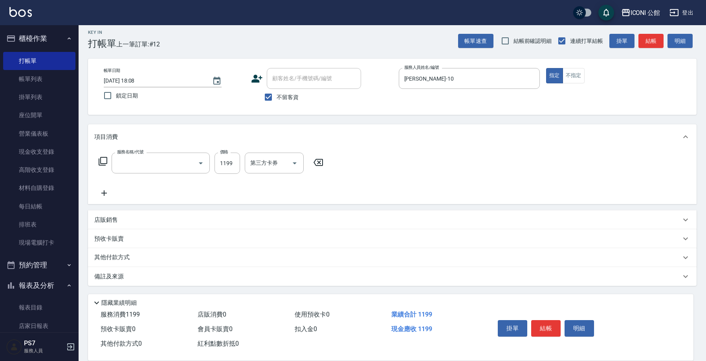
type input "設計染髮(402)"
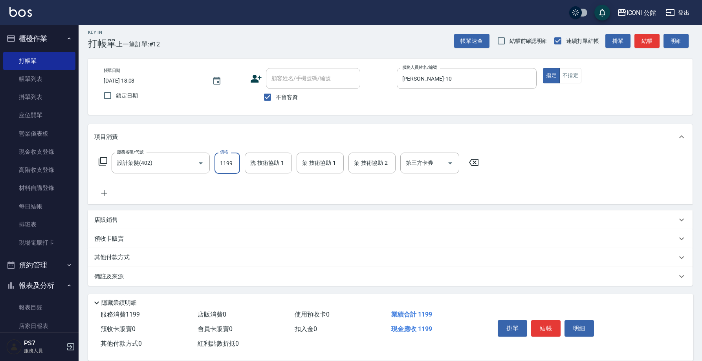
click at [225, 166] on input "1199" at bounding box center [227, 162] width 26 height 21
type input "1799"
type input "Tim-21"
type input "1"
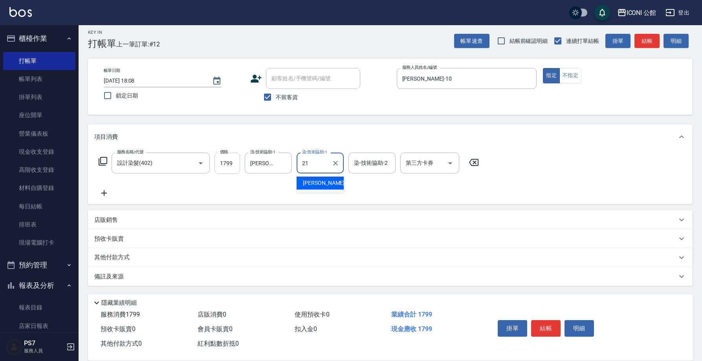
type input "Tim-21"
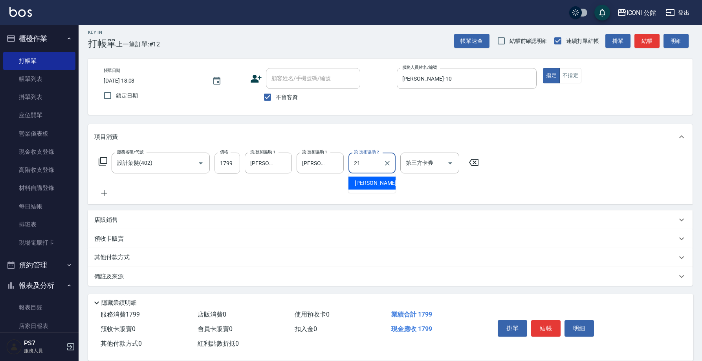
type input "Tim-21"
click at [112, 225] on div "店販銷售" at bounding box center [390, 219] width 604 height 19
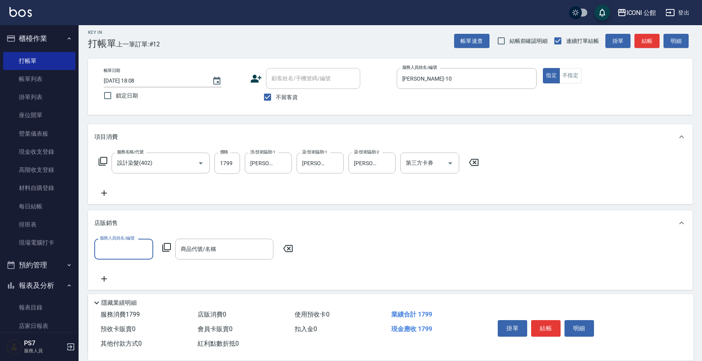
scroll to position [0, 0]
click at [110, 251] on input "服務人員姓名/編號" at bounding box center [124, 249] width 52 height 14
type input "Anna-10"
click at [168, 248] on icon at bounding box center [166, 246] width 9 height 9
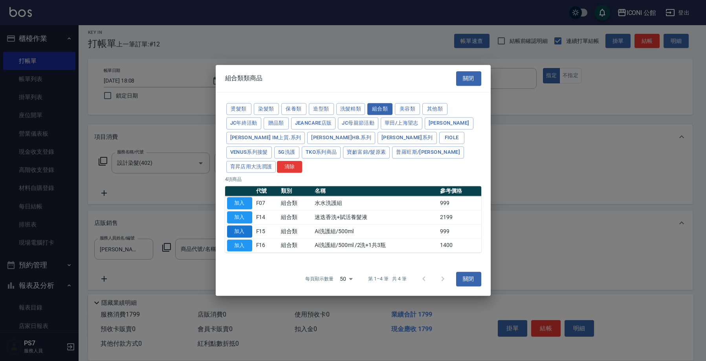
click at [238, 225] on button "加入" at bounding box center [239, 231] width 25 height 12
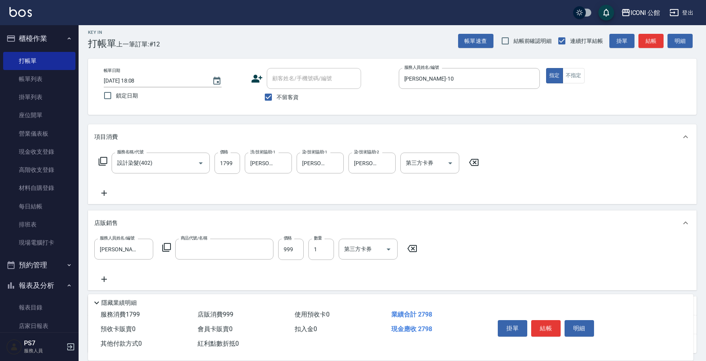
type input "Ai洗護組/500ml"
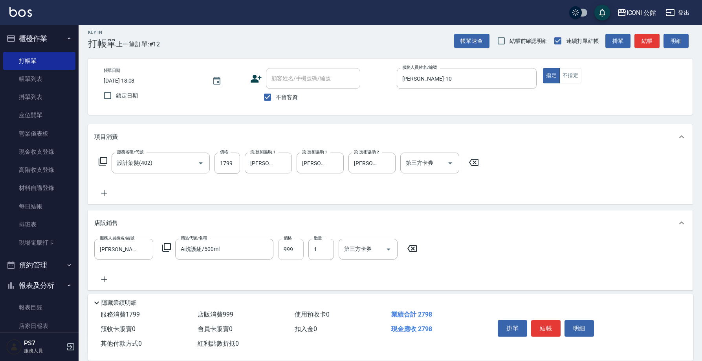
click at [293, 245] on input "999" at bounding box center [291, 248] width 26 height 21
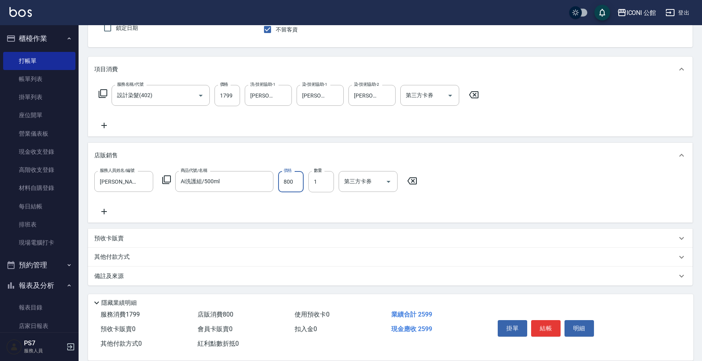
scroll to position [55, 0]
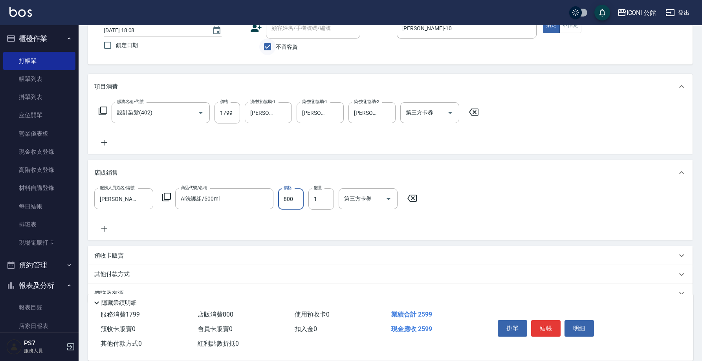
type input "800"
click at [266, 52] on input "不留客資" at bounding box center [267, 46] width 16 height 16
checkbox input "false"
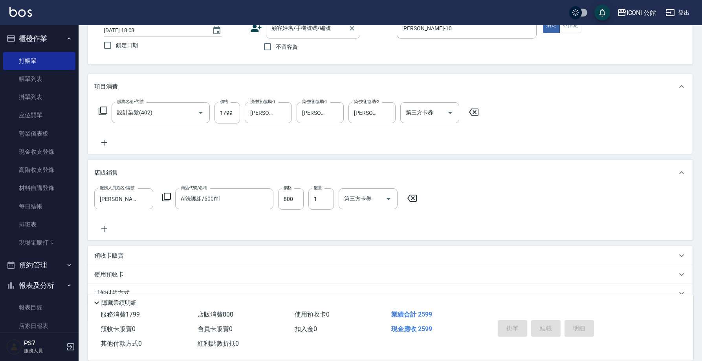
click at [282, 32] on input "顧客姓名/手機號碼/編號" at bounding box center [306, 28] width 75 height 14
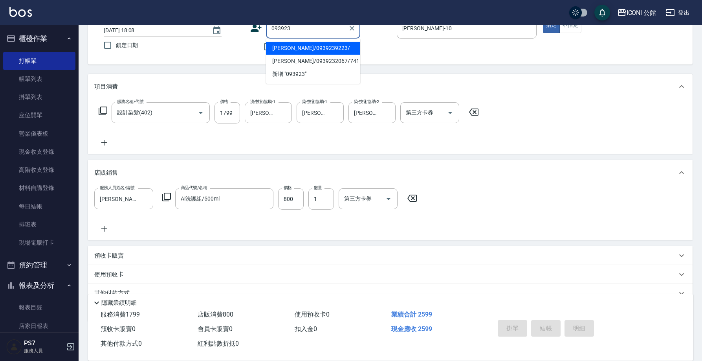
click at [318, 49] on li "劉小君/0939239223/" at bounding box center [313, 48] width 94 height 13
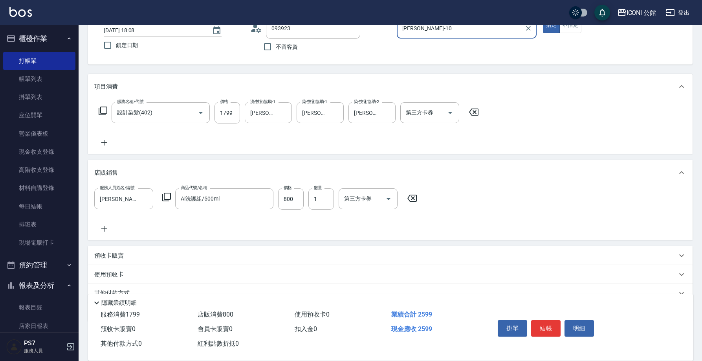
type input "劉小君/0939239223/"
click at [169, 282] on div "使用預收卡 x3" at bounding box center [390, 275] width 604 height 21
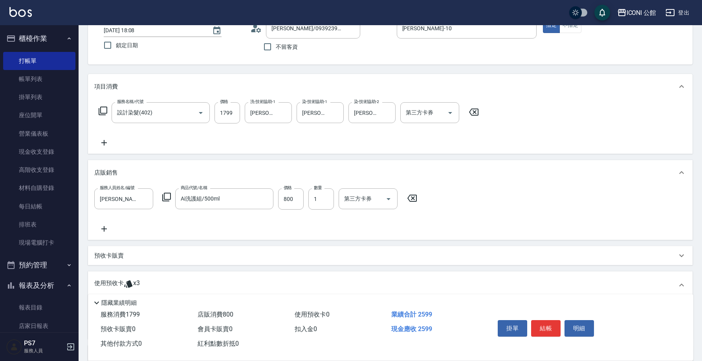
scroll to position [124, 0]
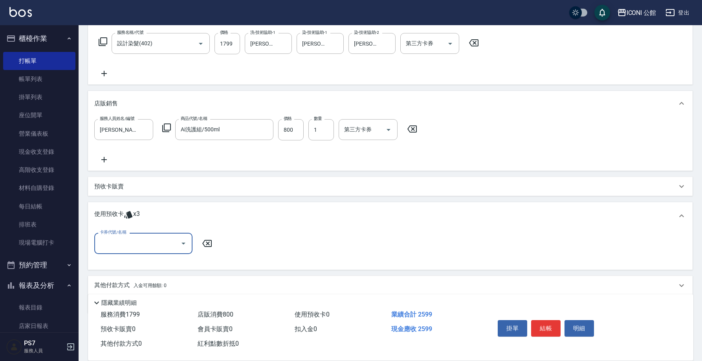
click at [173, 249] on input "卡券代號/名稱" at bounding box center [137, 243] width 79 height 14
click at [168, 263] on div "結構式科技護髮包卡4次 剩餘3張" at bounding box center [143, 263] width 98 height 13
type input "結構式科技護髮包卡4次"
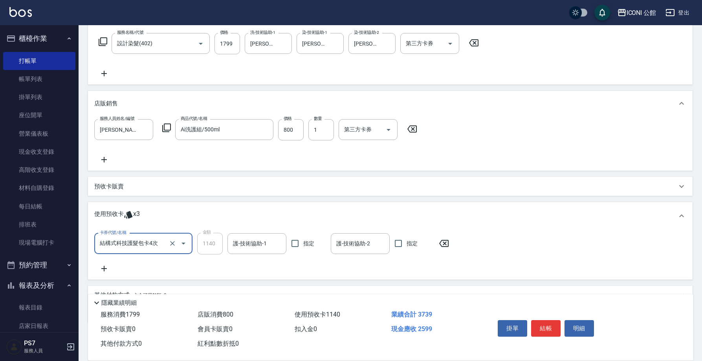
scroll to position [162, 0]
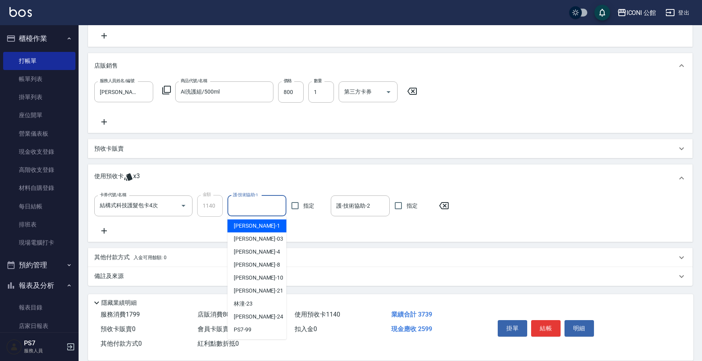
click at [250, 212] on input "護-技術協助-1" at bounding box center [257, 206] width 52 height 14
type input "Tim-21"
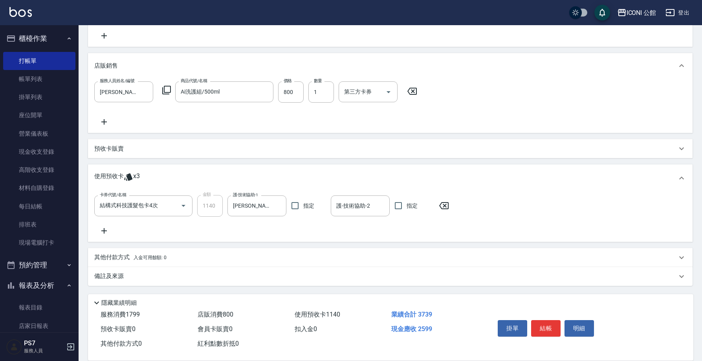
click at [137, 282] on div "備註及來源" at bounding box center [390, 276] width 604 height 19
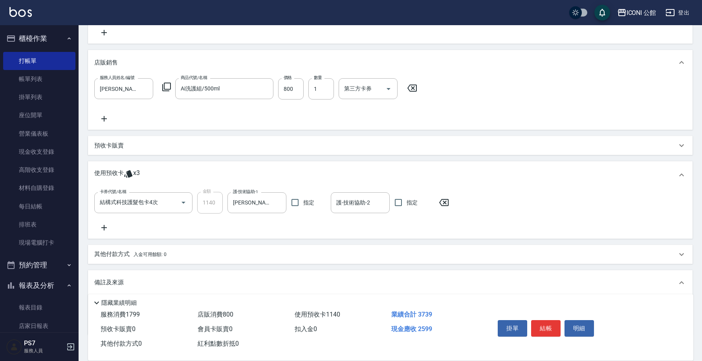
scroll to position [215, 0]
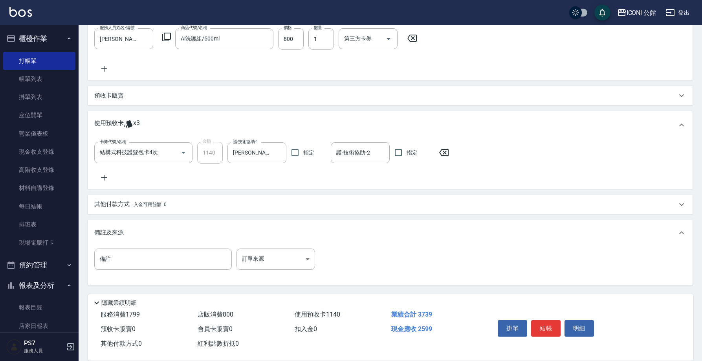
click at [132, 239] on div "備註及來源" at bounding box center [390, 232] width 604 height 25
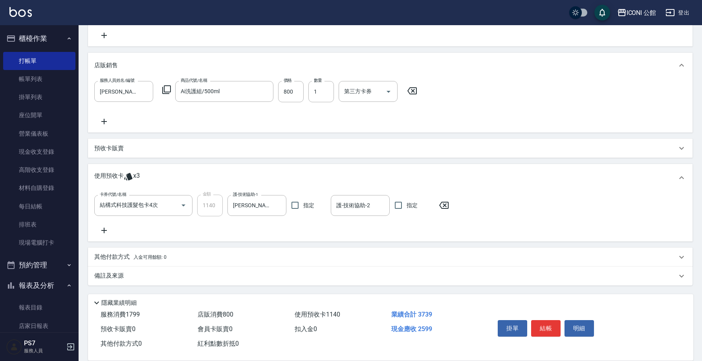
scroll to position [162, 0]
click at [353, 208] on input "護-技術協助-2" at bounding box center [360, 206] width 52 height 14
type input "Tim-21"
click at [220, 261] on div "其他付款方式 入金可用餘額: 0" at bounding box center [385, 257] width 582 height 9
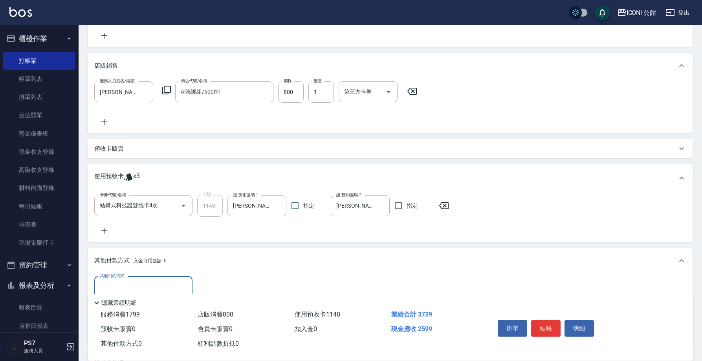
scroll to position [248, 0]
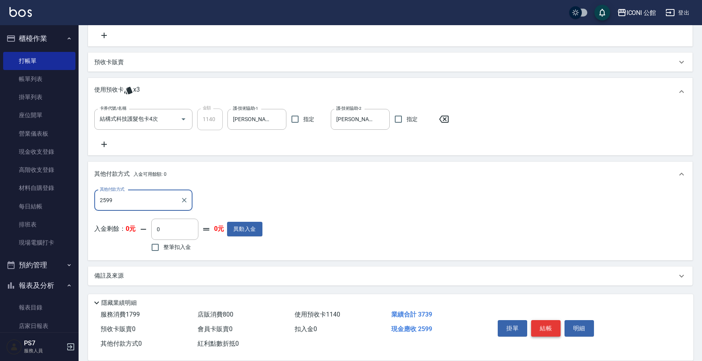
type input "2599"
click at [550, 326] on button "結帳" at bounding box center [545, 328] width 29 height 16
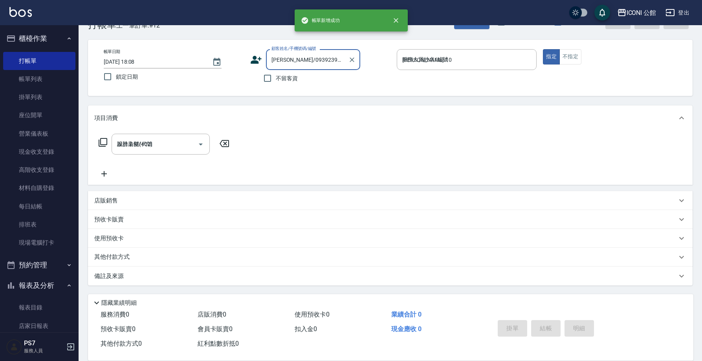
type input "2025/10/08 18:13"
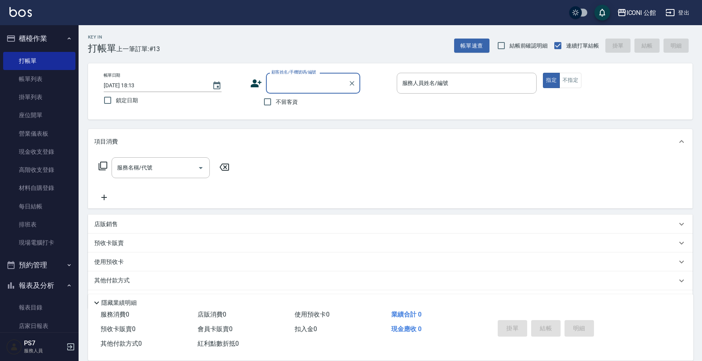
scroll to position [2, 0]
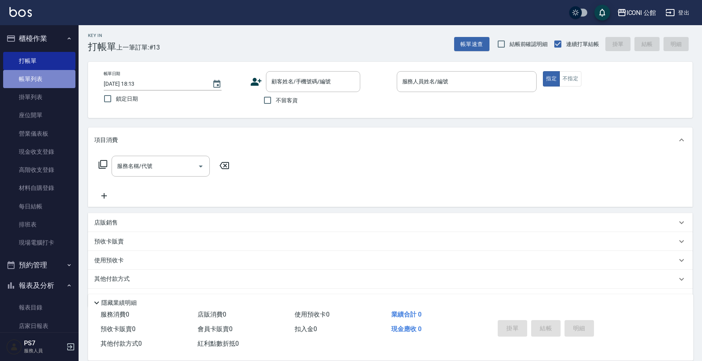
click at [40, 86] on link "帳單列表" at bounding box center [39, 79] width 72 height 18
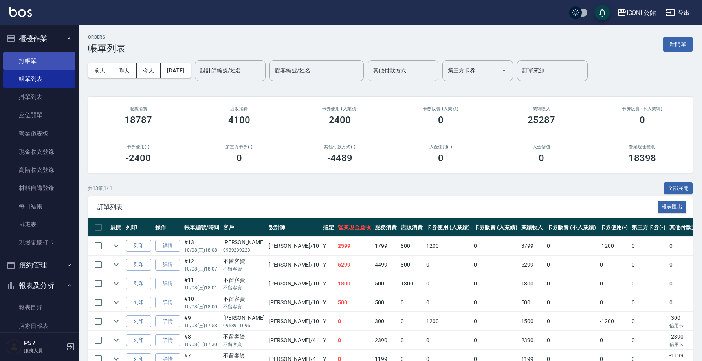
click at [53, 55] on link "打帳單" at bounding box center [39, 61] width 72 height 18
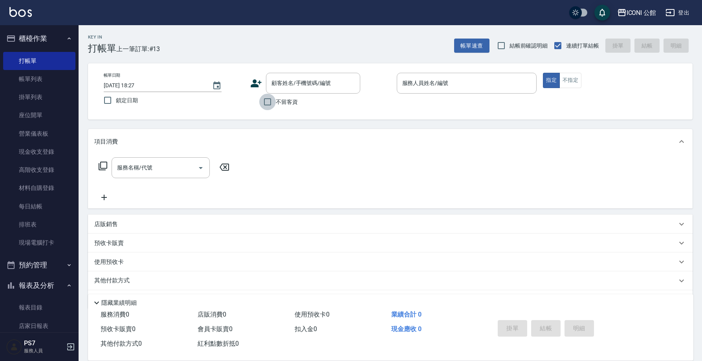
click at [265, 103] on input "不留客資" at bounding box center [267, 101] width 16 height 16
checkbox input "true"
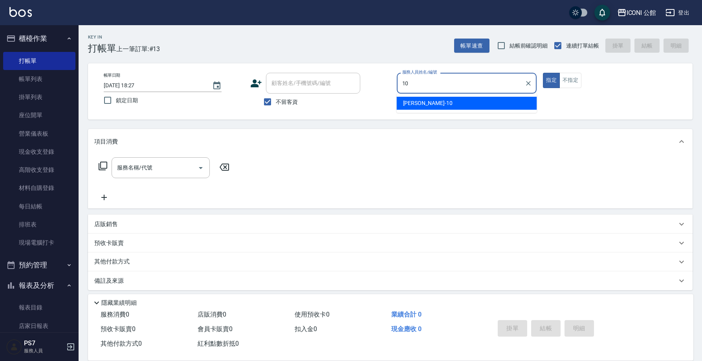
type input "Anna-10"
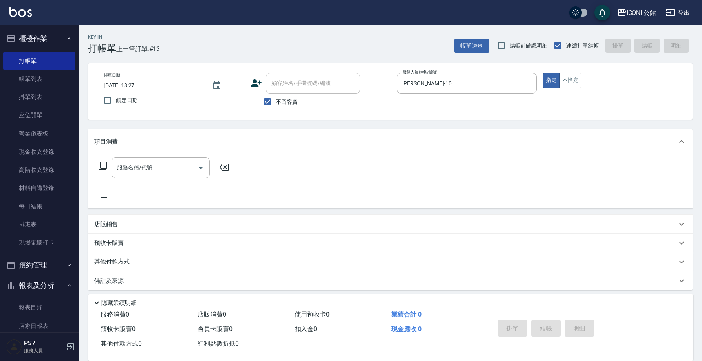
type button "true"
click at [104, 171] on div "服務名稱/代號 服務名稱/代號" at bounding box center [164, 167] width 140 height 21
click at [104, 167] on icon at bounding box center [102, 165] width 9 height 9
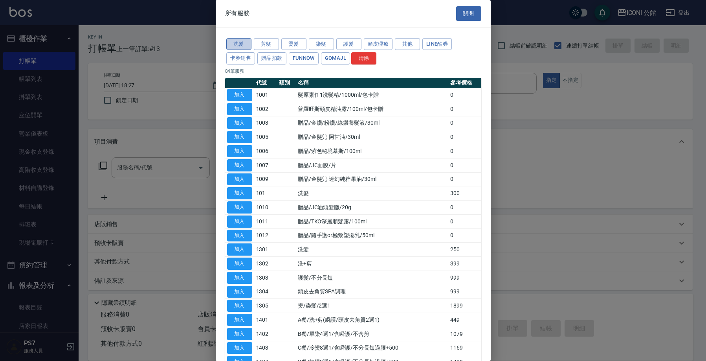
click at [244, 43] on button "洗髮" at bounding box center [238, 44] width 25 height 12
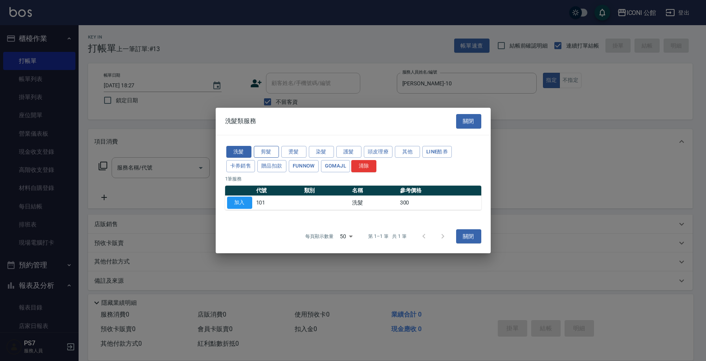
click at [269, 155] on button "剪髮" at bounding box center [266, 152] width 25 height 12
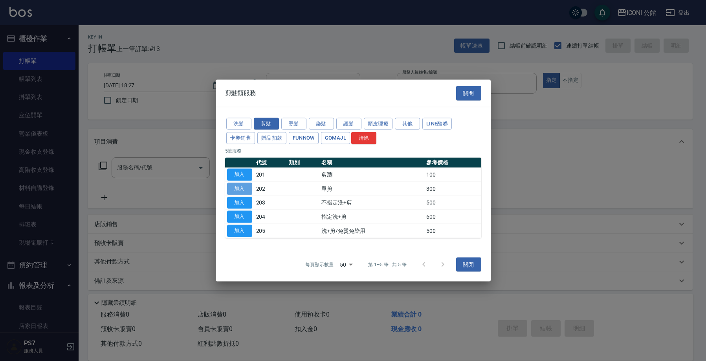
click at [249, 185] on button "加入" at bounding box center [239, 188] width 25 height 12
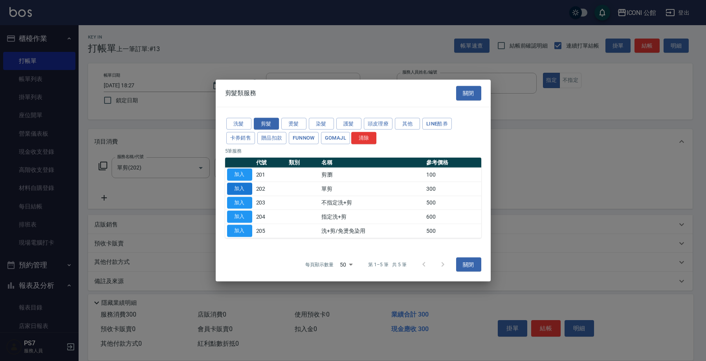
type input "單剪(202)"
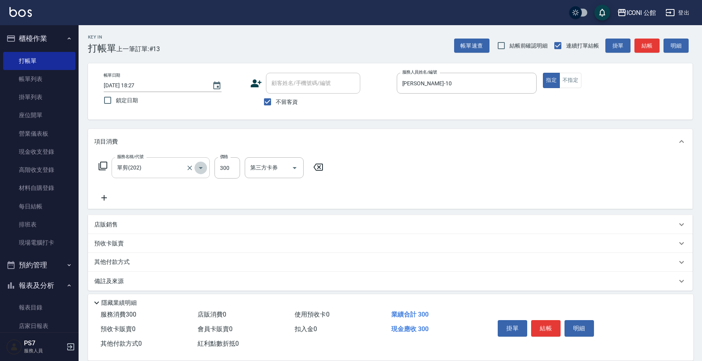
click at [202, 168] on icon "Open" at bounding box center [200, 167] width 9 height 9
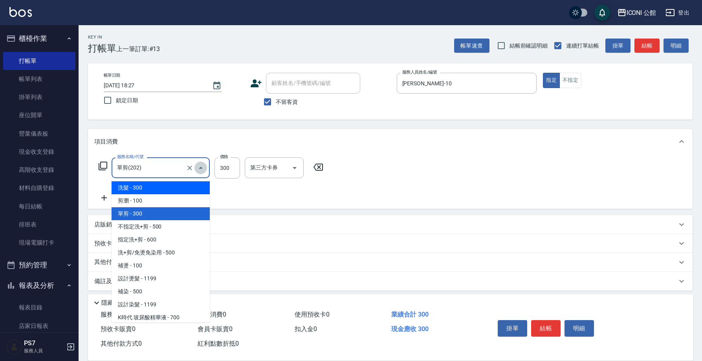
click at [201, 167] on icon "Close" at bounding box center [200, 167] width 9 height 9
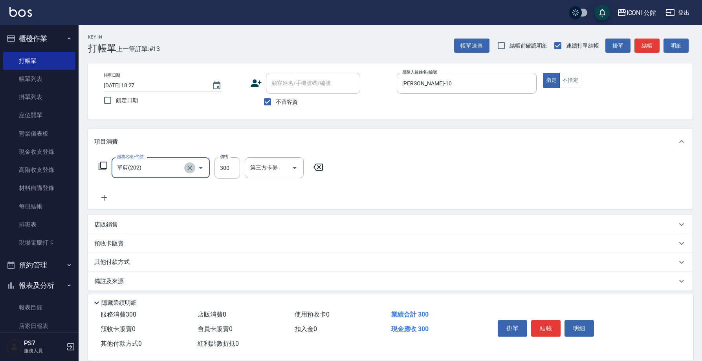
click at [190, 168] on icon "Clear" at bounding box center [189, 167] width 5 height 5
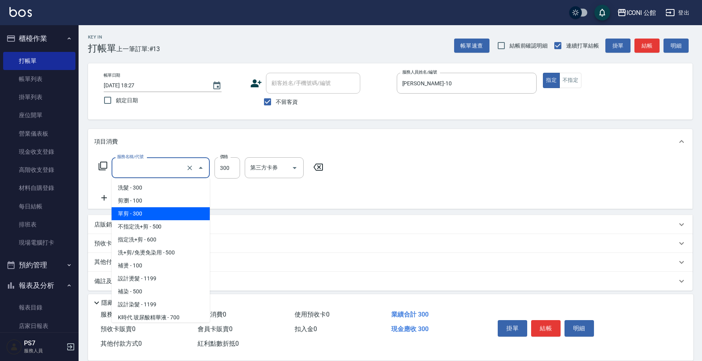
click at [153, 168] on input "服務名稱/代號" at bounding box center [149, 168] width 69 height 14
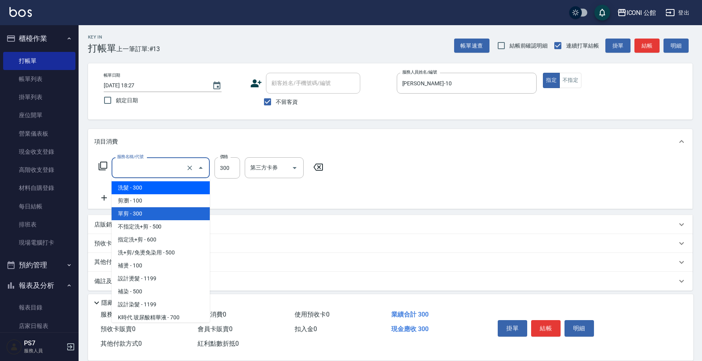
click at [190, 189] on span "洗髮 - 300" at bounding box center [161, 187] width 98 height 13
type input "洗髮(101)"
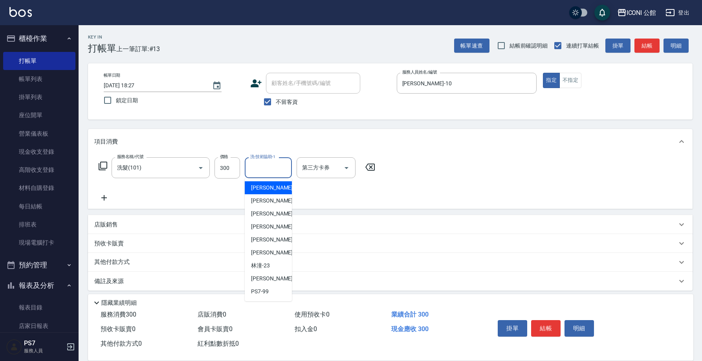
click at [262, 169] on input "洗-技術協助-1" at bounding box center [268, 168] width 40 height 14
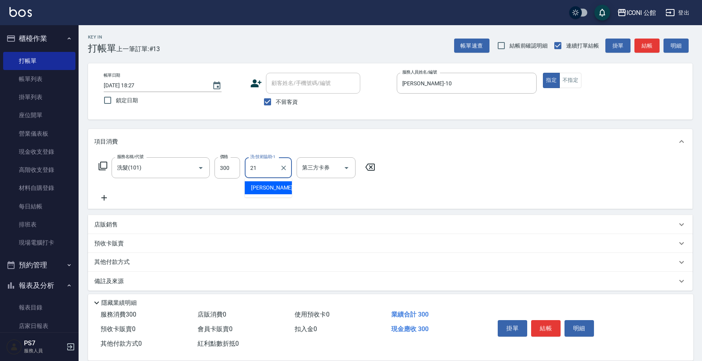
type input "Tim-21"
click at [552, 327] on button "結帳" at bounding box center [545, 328] width 29 height 16
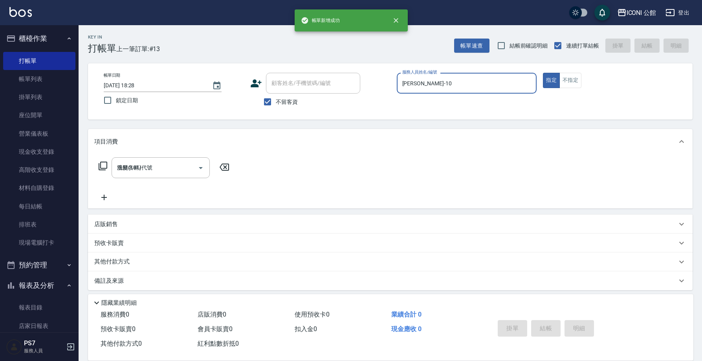
type input "2025/10/08 18:28"
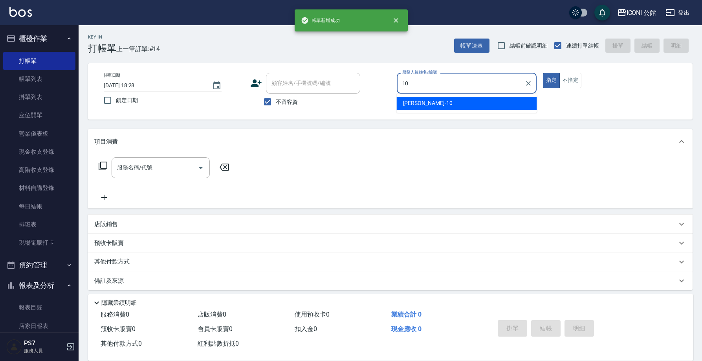
type input "Anna-10"
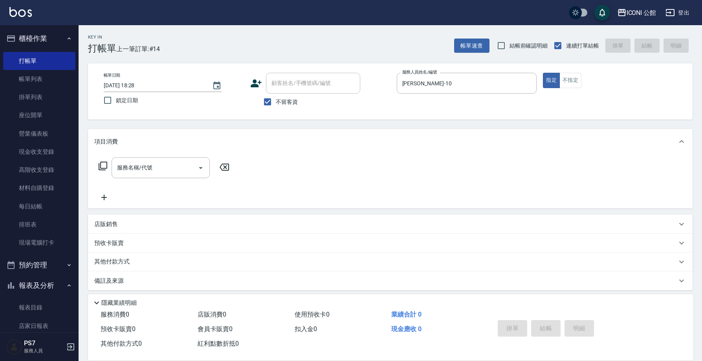
click at [108, 169] on div "服務名稱/代號 服務名稱/代號" at bounding box center [164, 167] width 140 height 21
click at [104, 167] on icon at bounding box center [102, 165] width 9 height 9
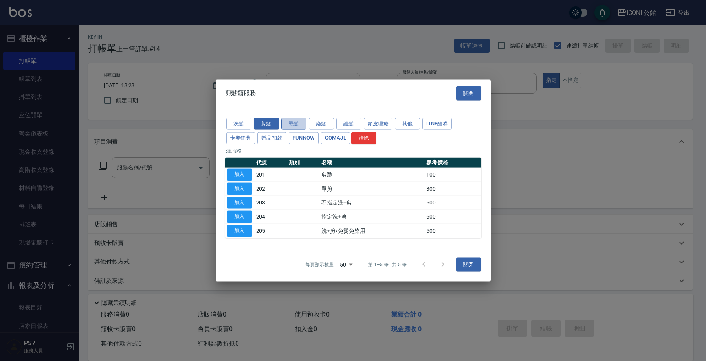
click at [302, 120] on button "燙髮" at bounding box center [293, 123] width 25 height 12
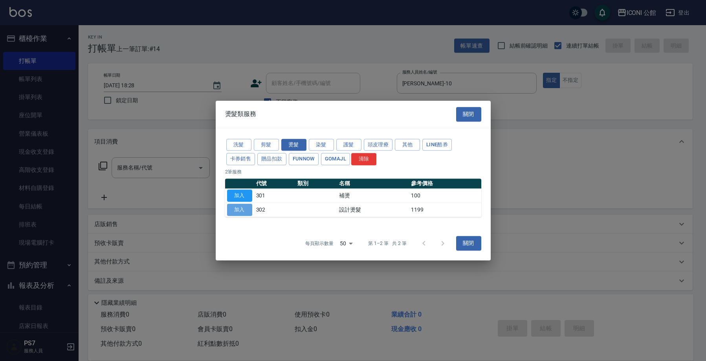
click at [236, 206] on button "加入" at bounding box center [239, 209] width 25 height 12
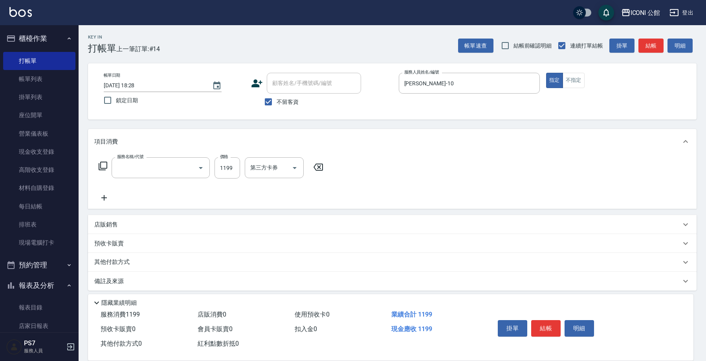
type input "設計燙髮(302)"
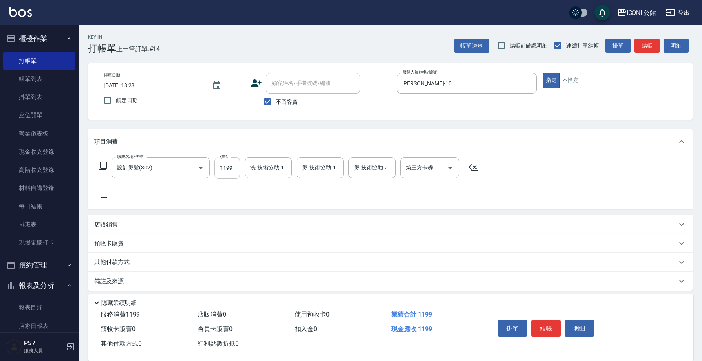
click at [229, 169] on input "1199" at bounding box center [227, 167] width 26 height 21
type input "1600"
type input "Tim-21"
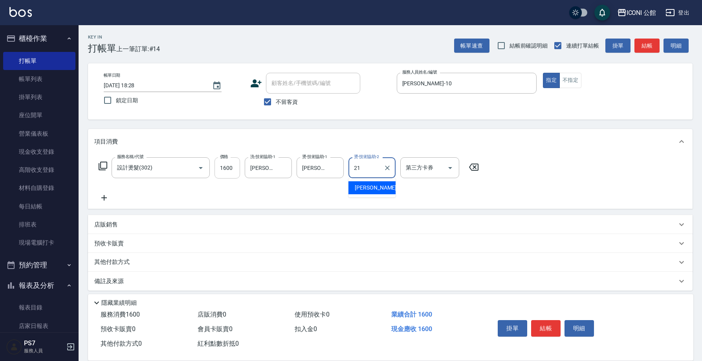
type input "Tim-21"
click at [98, 167] on icon at bounding box center [102, 165] width 9 height 9
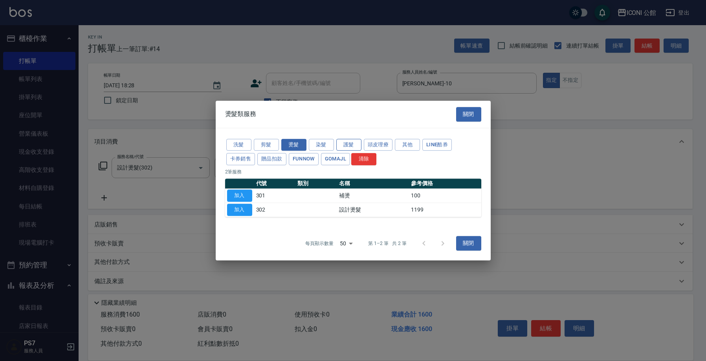
click at [351, 144] on button "護髮" at bounding box center [348, 145] width 25 height 12
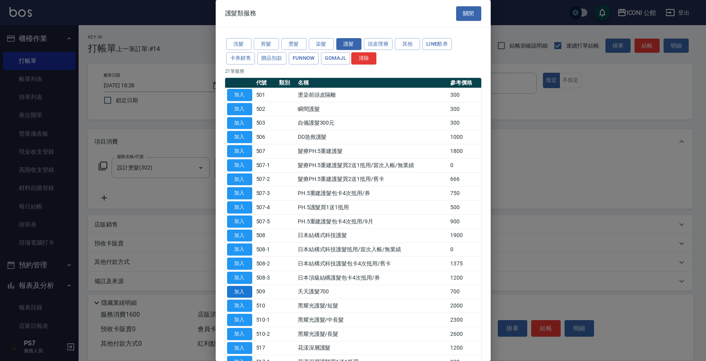
click at [248, 286] on button "加入" at bounding box center [239, 292] width 25 height 12
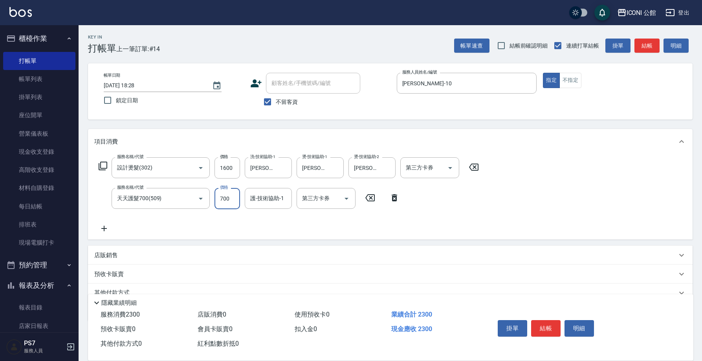
click at [233, 198] on input "700" at bounding box center [227, 198] width 26 height 21
type input "500"
type input "Tim-21"
click at [548, 325] on button "結帳" at bounding box center [545, 328] width 29 height 16
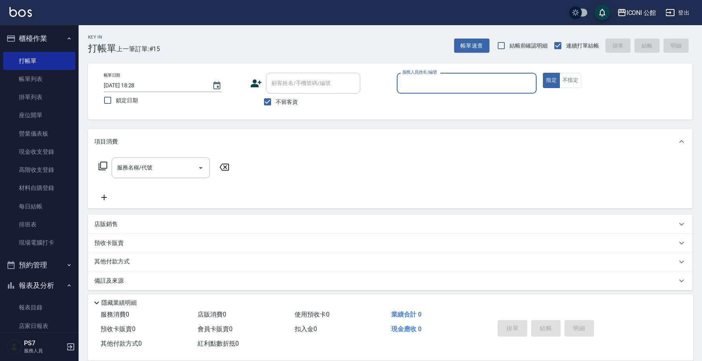
drag, startPoint x: 103, startPoint y: 200, endPoint x: 103, endPoint y: 247, distance: 46.7
click at [101, 230] on div "項目消費 服務名稱/代號 服務名稱/代號 店販銷售 服務人員姓名/編號 服務人員姓名/編號 商品代號/名稱 商品代號/名稱 預收卡販賣 卡券名稱/代號 卡券名…" at bounding box center [390, 209] width 604 height 161
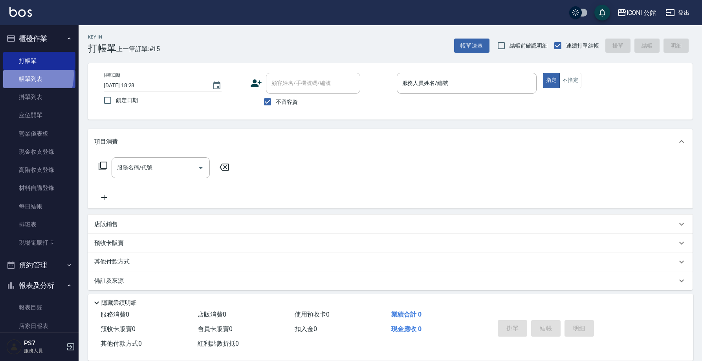
click at [24, 75] on link "帳單列表" at bounding box center [39, 79] width 72 height 18
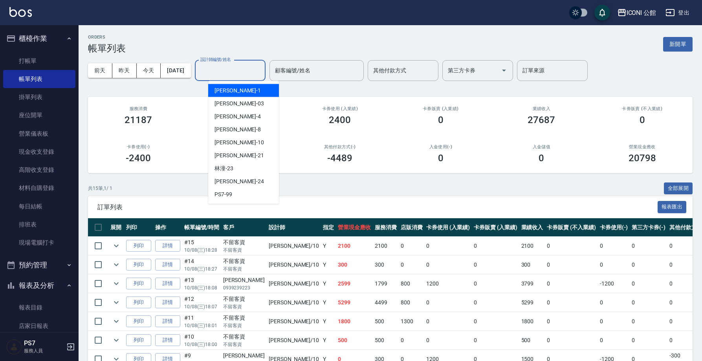
click at [234, 64] on input "設計師編號/姓名" at bounding box center [230, 71] width 64 height 14
click at [262, 145] on div "Anna -10" at bounding box center [243, 142] width 71 height 13
type input "Anna-10"
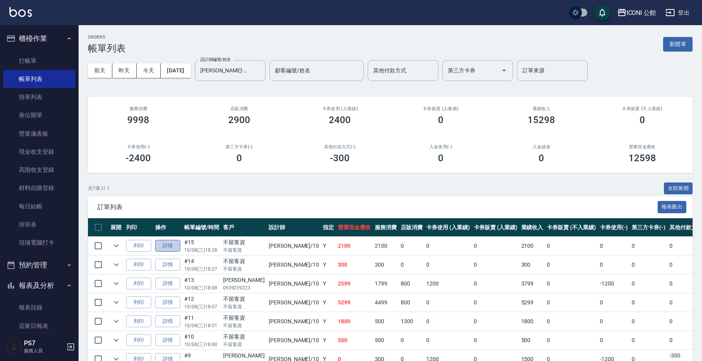
click at [164, 240] on link "詳情" at bounding box center [167, 246] width 25 height 12
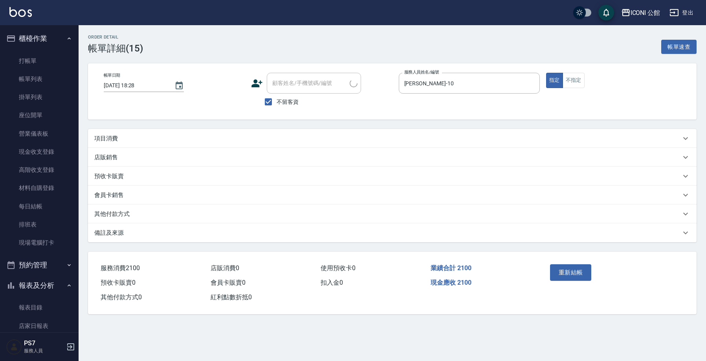
type input "2025/10/08 18:28"
checkbox input "true"
type input "Anna-10"
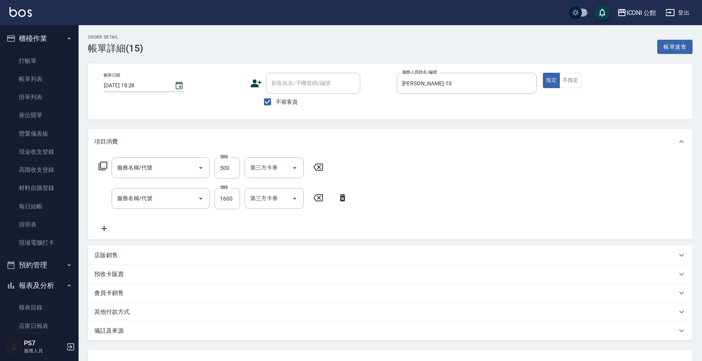
type input "天天護髮700(509)"
type input "設計燙髮(302)"
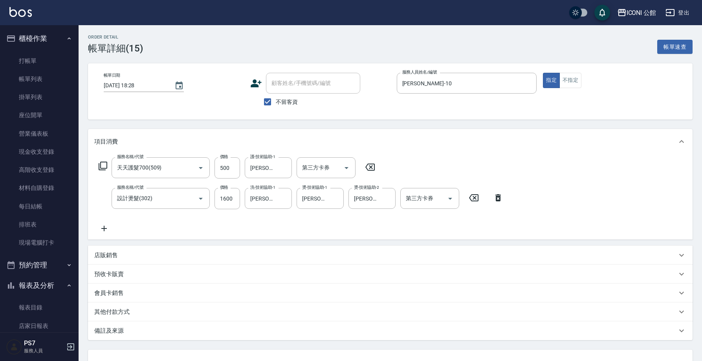
drag, startPoint x: 118, startPoint y: 309, endPoint x: 123, endPoint y: 311, distance: 5.5
click at [118, 309] on p "其他付款方式" at bounding box center [111, 312] width 35 height 8
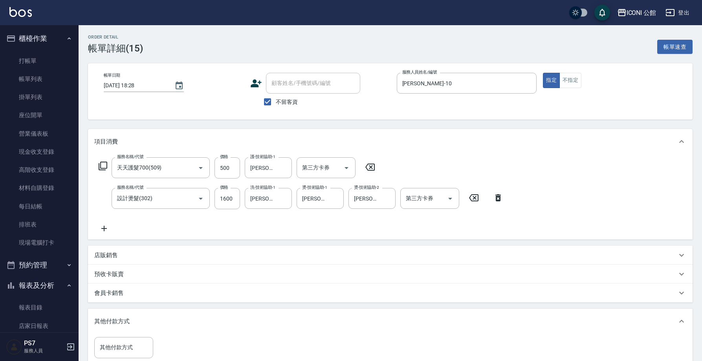
drag, startPoint x: 701, startPoint y: 222, endPoint x: 693, endPoint y: 252, distance: 31.0
click at [683, 296] on div "Order detail 帳單詳細 (15) 帳單速查 帳單日期 2025/10/08 18:28 顧客姓名/手機號碼/編號 顧客姓名/手機號碼/編號 不留客…" at bounding box center [390, 252] width 623 height 455
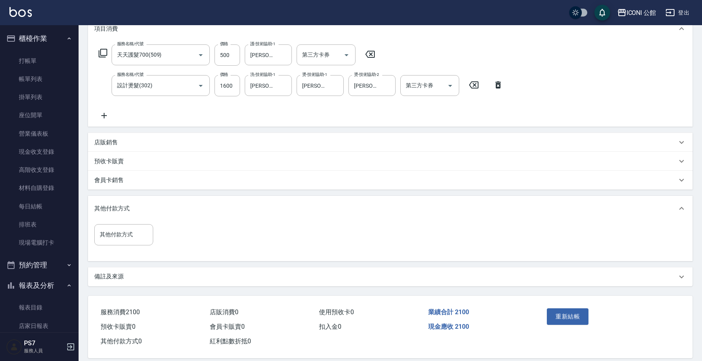
scroll to position [107, 0]
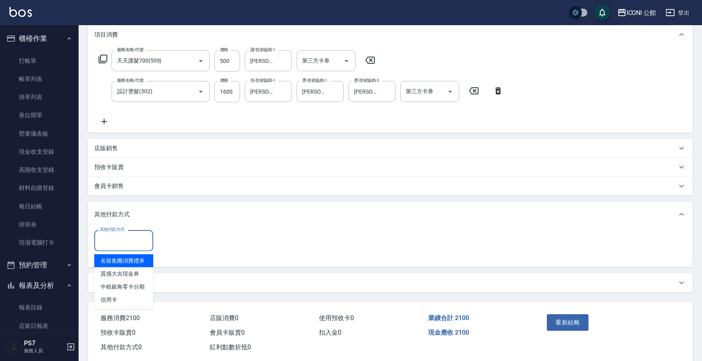
click at [103, 238] on input "其他付款方式" at bounding box center [124, 240] width 52 height 14
click at [130, 294] on span "信用卡" at bounding box center [123, 299] width 59 height 13
type input "信用卡"
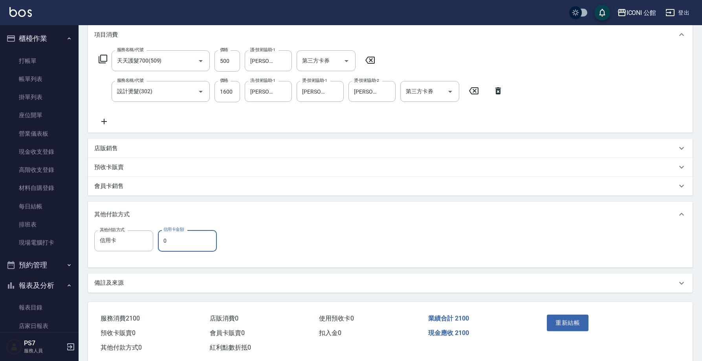
click at [177, 243] on input "0" at bounding box center [187, 240] width 59 height 21
type input "2100"
click at [571, 326] on button "重新結帳" at bounding box center [568, 322] width 42 height 16
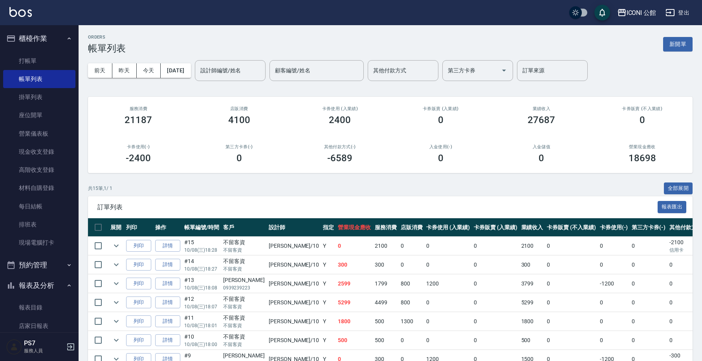
drag, startPoint x: 563, startPoint y: 293, endPoint x: 494, endPoint y: 258, distance: 77.1
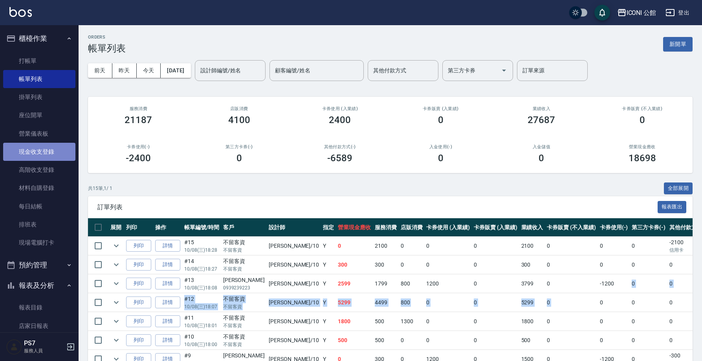
click at [55, 152] on link "現金收支登錄" at bounding box center [39, 152] width 72 height 18
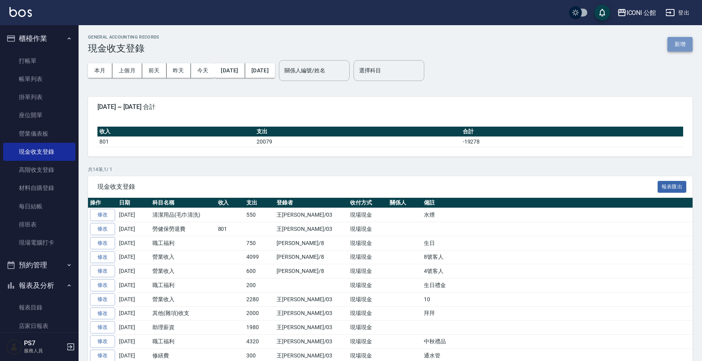
click at [684, 45] on button "新增" at bounding box center [679, 44] width 25 height 15
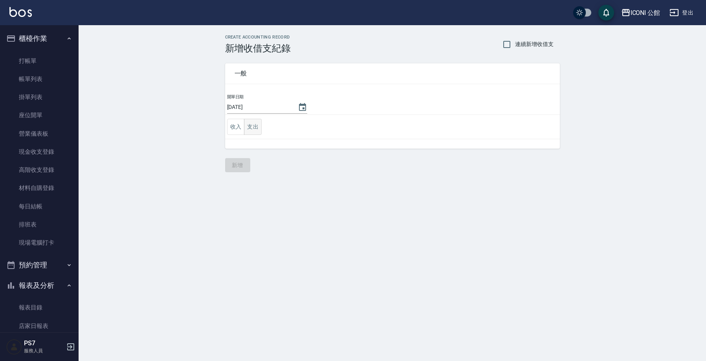
click at [249, 126] on button "支出" at bounding box center [253, 127] width 18 height 16
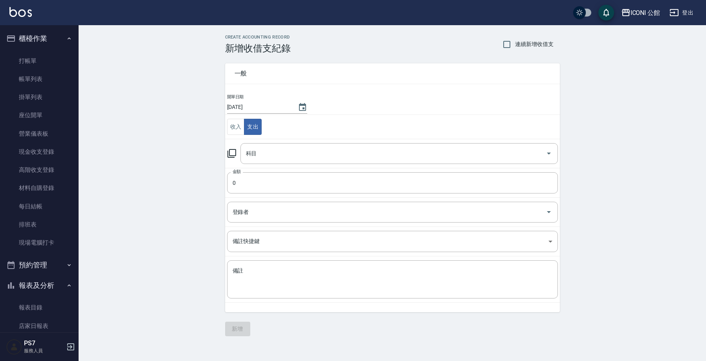
click at [230, 154] on icon at bounding box center [231, 152] width 9 height 9
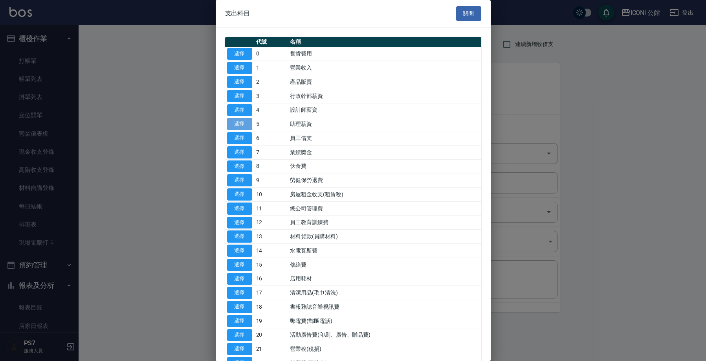
click at [247, 124] on button "選擇" at bounding box center [239, 124] width 25 height 12
type input "5 助理薪資"
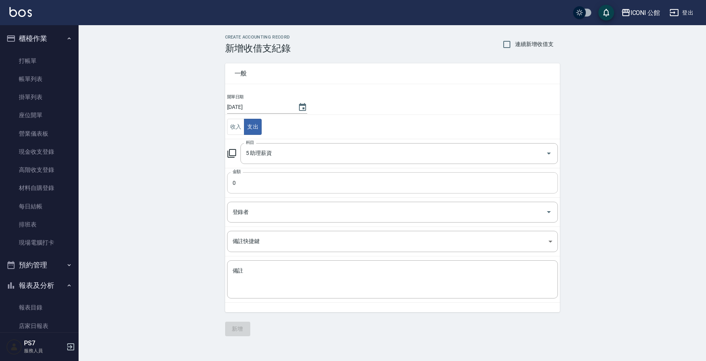
click at [249, 184] on input "0" at bounding box center [392, 182] width 331 height 21
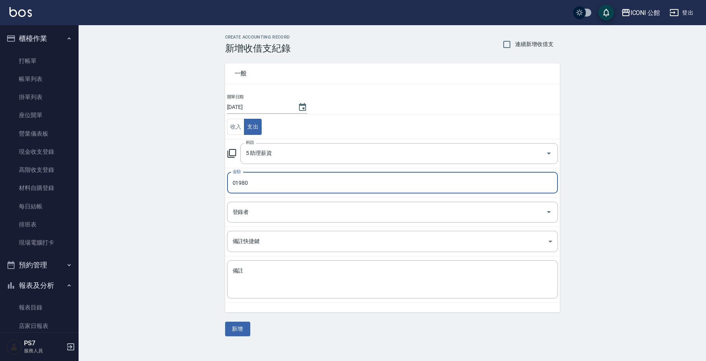
type input "01980"
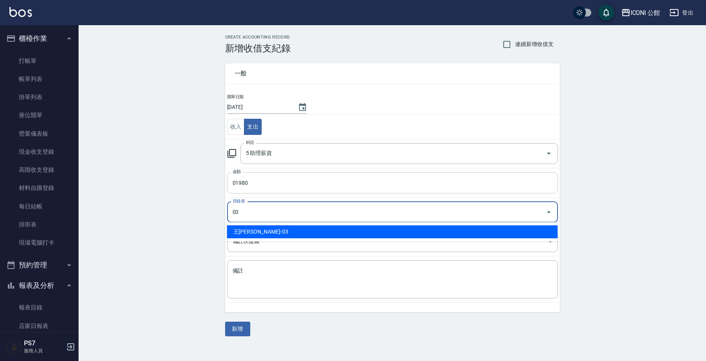
type input "王Lisa-03"
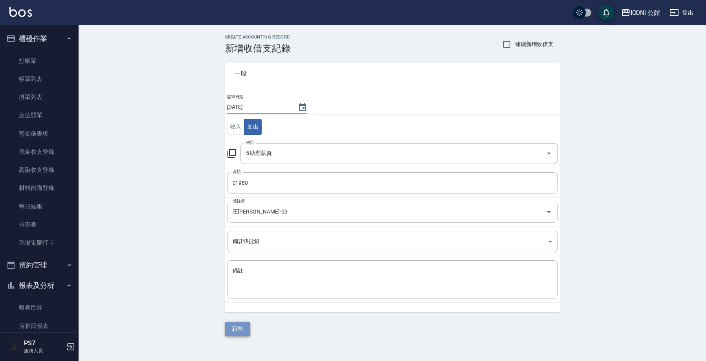
click at [241, 328] on button "新增" at bounding box center [237, 328] width 25 height 15
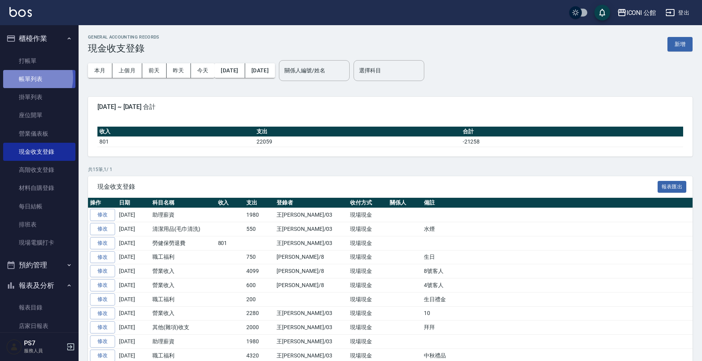
click at [30, 77] on link "帳單列表" at bounding box center [39, 79] width 72 height 18
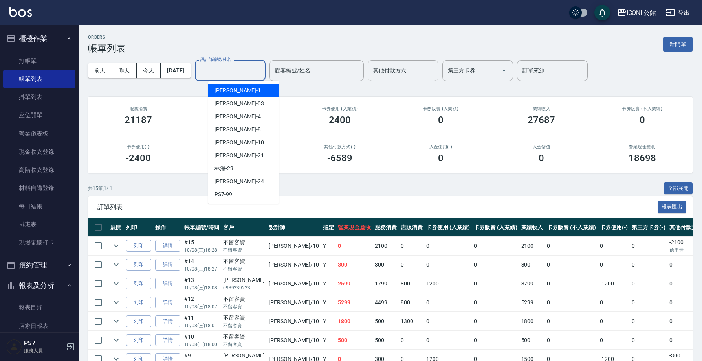
click at [232, 75] on input "設計師編號/姓名" at bounding box center [230, 71] width 64 height 14
click at [43, 66] on link "打帳單" at bounding box center [39, 61] width 72 height 18
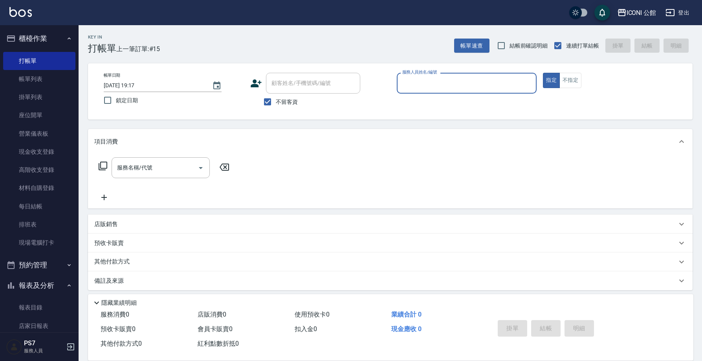
click at [423, 89] on input "服務人員姓名/編號" at bounding box center [466, 83] width 133 height 14
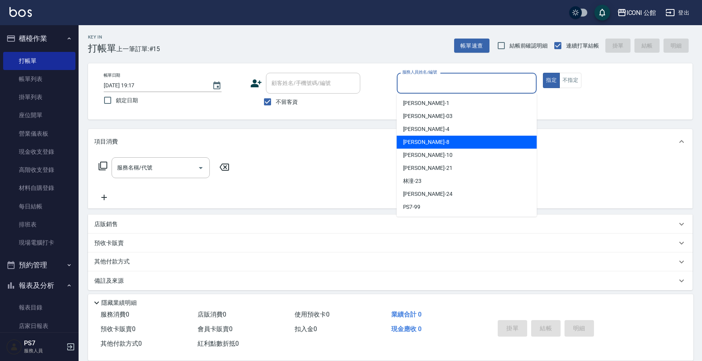
click at [426, 135] on div "Lina -4" at bounding box center [467, 129] width 140 height 13
type input "Lina-4"
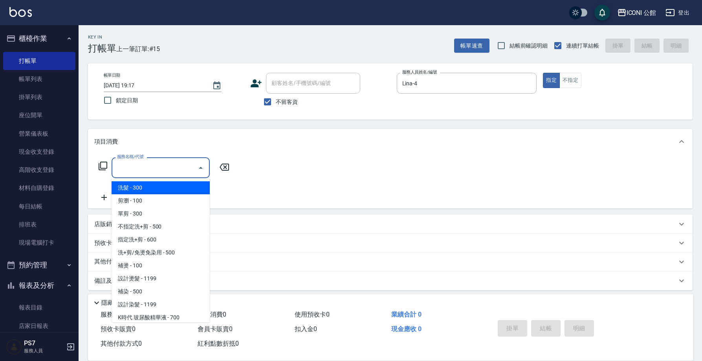
drag, startPoint x: 143, startPoint y: 172, endPoint x: 132, endPoint y: 164, distance: 13.4
click at [143, 172] on input "服務名稱/代號" at bounding box center [154, 168] width 79 height 14
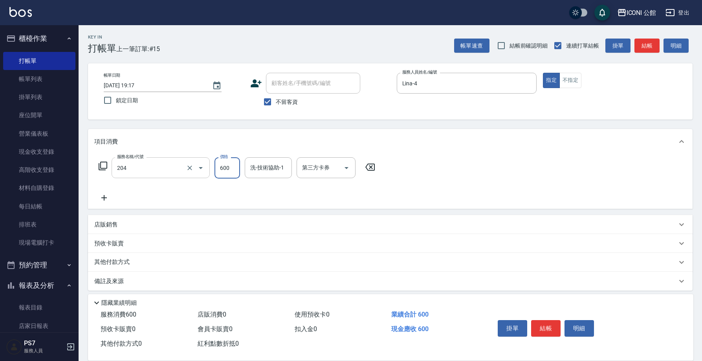
type input "指定洗+剪(204)"
type input "Tim-21"
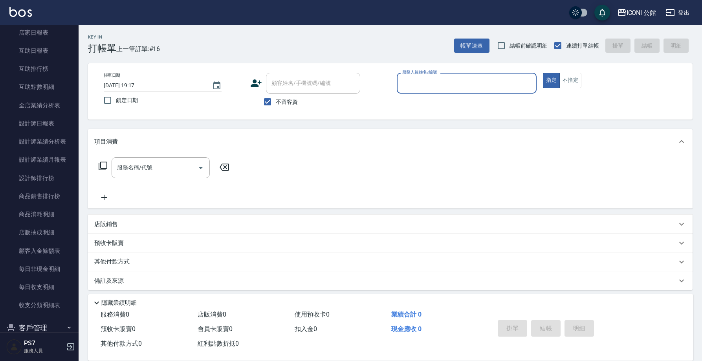
scroll to position [295, 0]
click at [32, 82] on link "互助點數明細" at bounding box center [39, 85] width 72 height 18
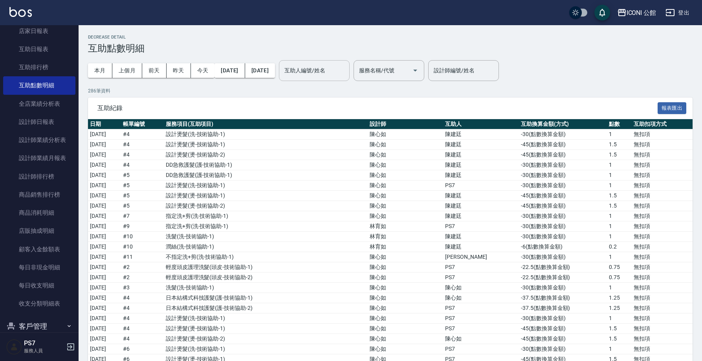
click at [319, 70] on div "互助人編號/姓名 互助人編號/姓名" at bounding box center [314, 70] width 71 height 21
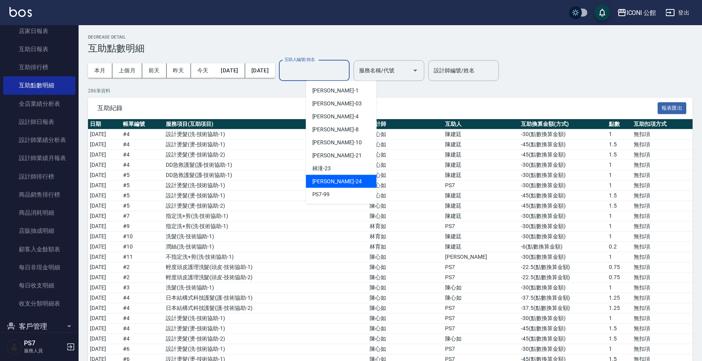
click at [336, 183] on div "可歆 -24" at bounding box center [341, 181] width 71 height 13
type input "可歆-24"
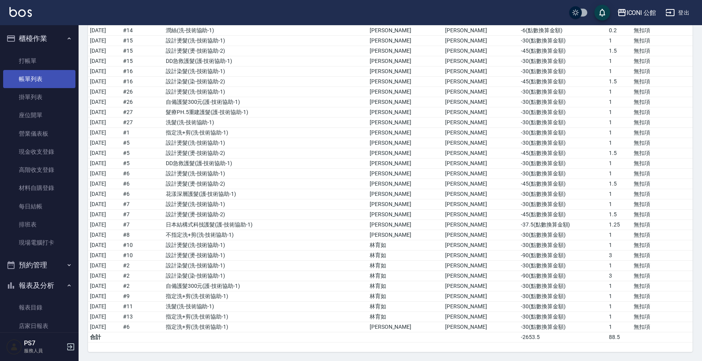
scroll to position [355, 0]
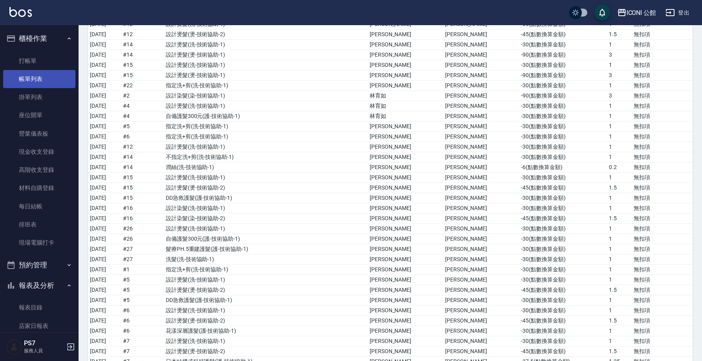
click at [32, 77] on link "帳單列表" at bounding box center [39, 79] width 72 height 18
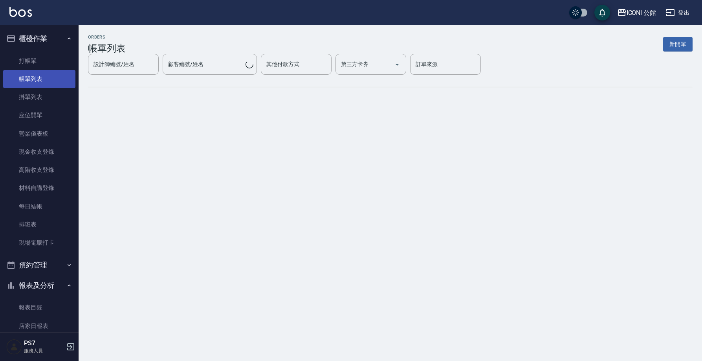
click at [32, 77] on link "帳單列表" at bounding box center [39, 79] width 72 height 18
click at [27, 81] on link "帳單列表" at bounding box center [39, 79] width 72 height 18
click at [16, 81] on link "帳單列表" at bounding box center [39, 79] width 72 height 18
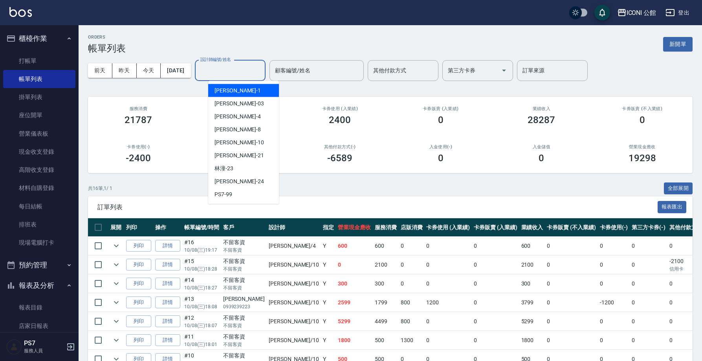
click at [218, 68] on input "設計師編號/姓名" at bounding box center [230, 71] width 64 height 14
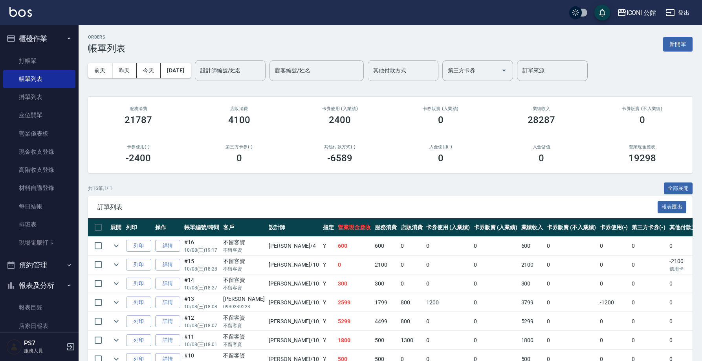
click at [165, 188] on div "共 16 筆, 1 / 1 全部展開" at bounding box center [390, 188] width 604 height 12
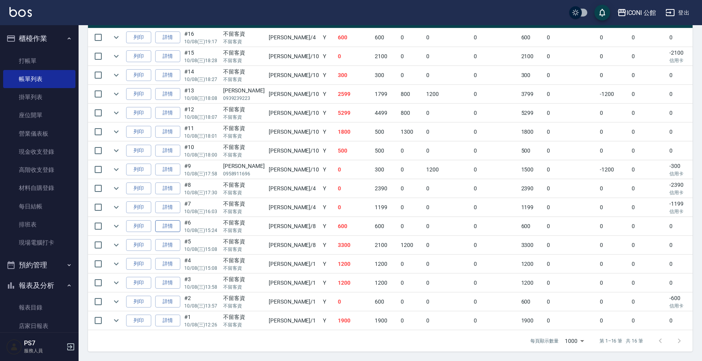
click at [167, 220] on link "詳情" at bounding box center [167, 226] width 25 height 12
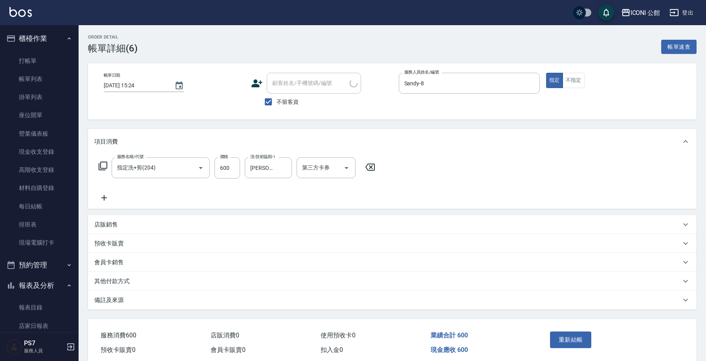
type input "2025/10/08 15:24"
checkbox input "true"
type input "Sandy-8"
click at [282, 169] on icon "Clear" at bounding box center [284, 168] width 8 height 8
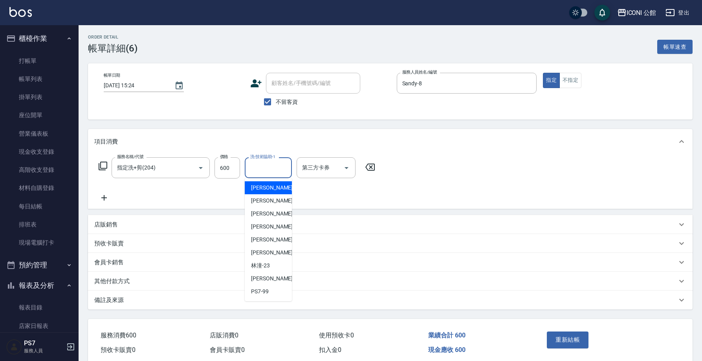
click at [261, 167] on input "洗-技術協助-1" at bounding box center [268, 168] width 40 height 14
click at [268, 291] on span "PS7 -99" at bounding box center [260, 291] width 18 height 8
type input "PS7-99"
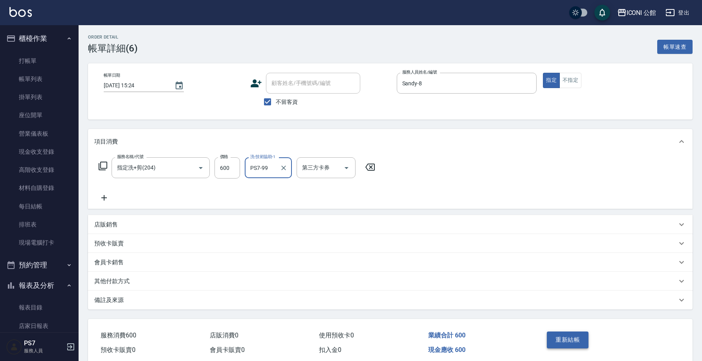
click at [560, 339] on button "重新結帳" at bounding box center [568, 339] width 42 height 16
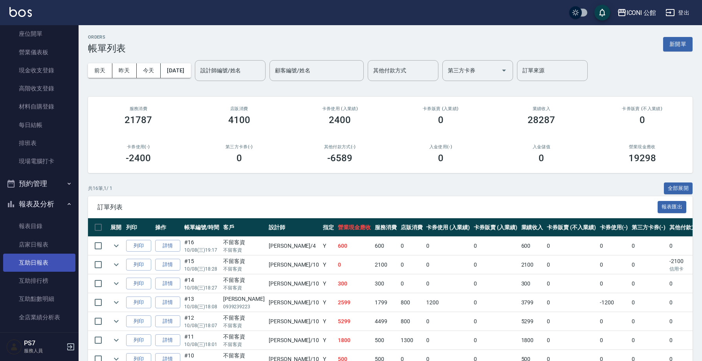
scroll to position [88, 0]
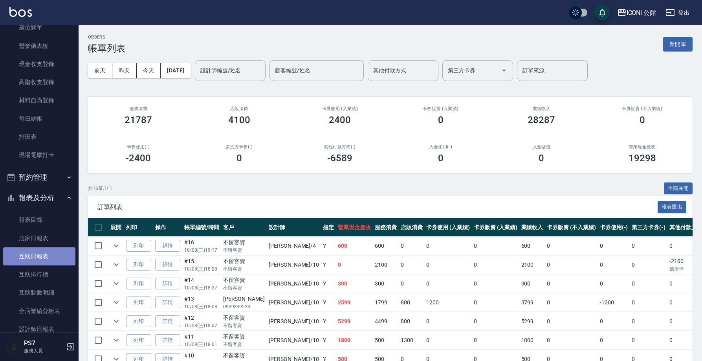
click at [43, 256] on link "互助日報表" at bounding box center [39, 256] width 72 height 18
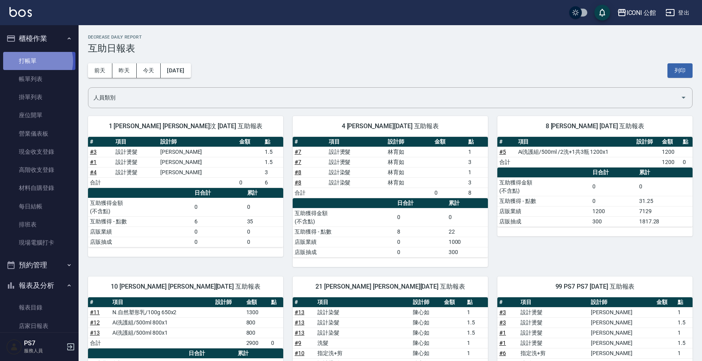
click at [37, 61] on link "打帳單" at bounding box center [39, 61] width 72 height 18
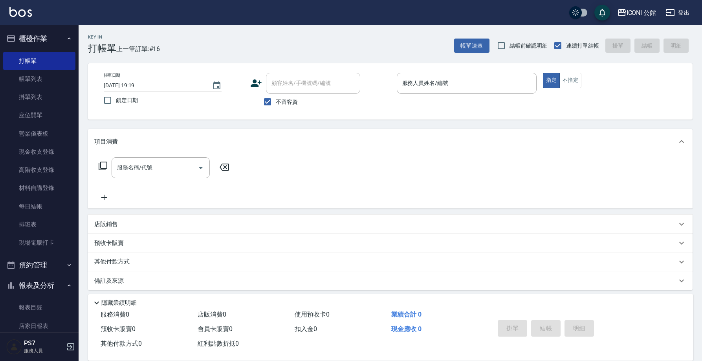
drag, startPoint x: 615, startPoint y: 200, endPoint x: 375, endPoint y: 188, distance: 240.6
click at [552, 232] on div "項目消費 服務名稱/代號 服務名稱/代號 店販銷售 服務人員姓名/編號 服務人員姓名/編號 商品代號/名稱 商品代號/名稱 預收卡販賣 卡券名稱/代號 卡券名…" at bounding box center [390, 209] width 604 height 161
click at [23, 81] on link "帳單列表" at bounding box center [39, 79] width 72 height 18
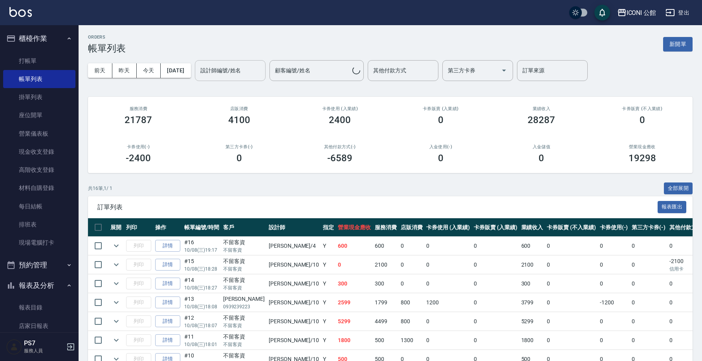
click at [245, 73] on input "設計師編號/姓名" at bounding box center [230, 71] width 64 height 14
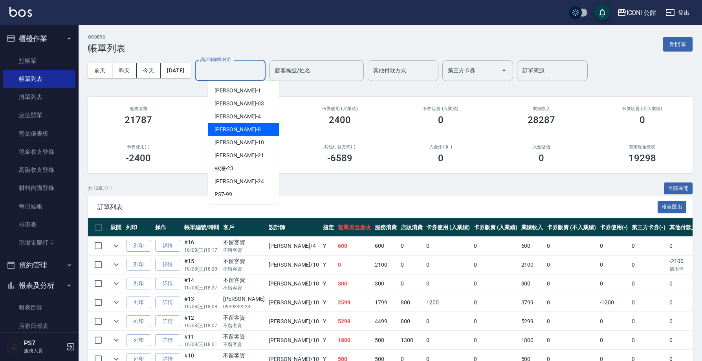
click at [246, 134] on div "Sandy -8" at bounding box center [243, 129] width 71 height 13
type input "Sandy-8"
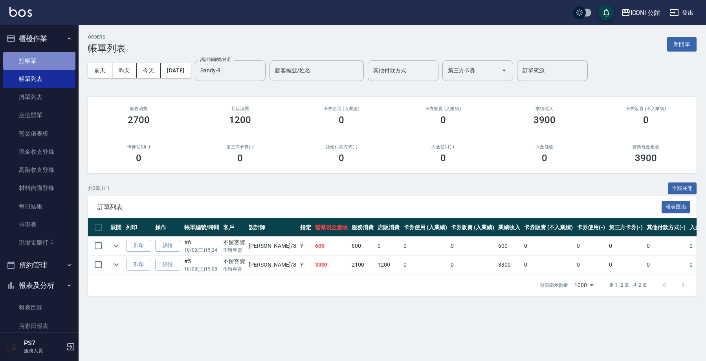
click at [57, 59] on link "打帳單" at bounding box center [39, 61] width 72 height 18
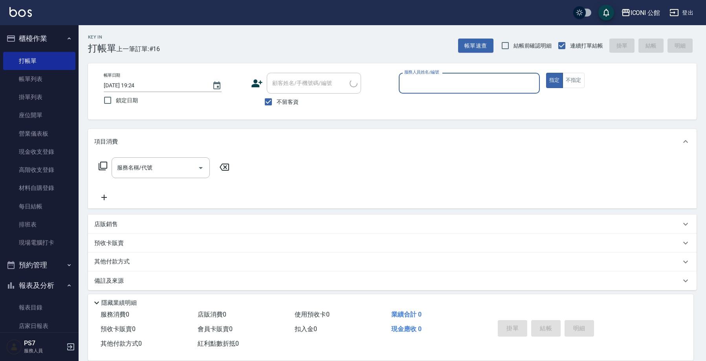
drag, startPoint x: 308, startPoint y: 62, endPoint x: 488, endPoint y: 82, distance: 180.6
click at [487, 82] on input "服務人員姓名/編號" at bounding box center [469, 83] width 134 height 14
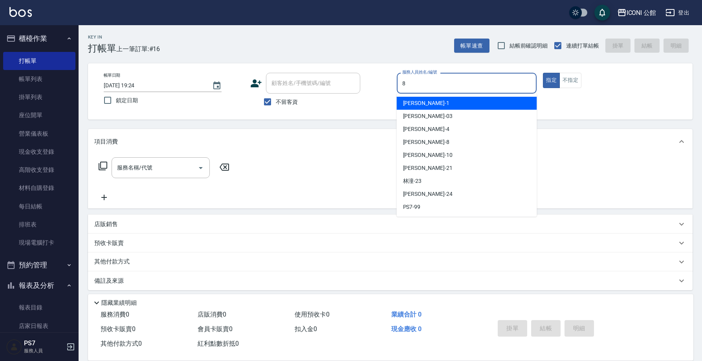
type input "Sandy-8"
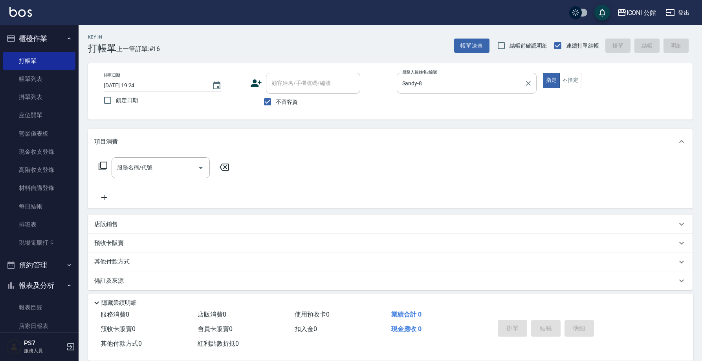
type button "true"
click at [176, 165] on input "服務名稱/代號" at bounding box center [154, 168] width 79 height 14
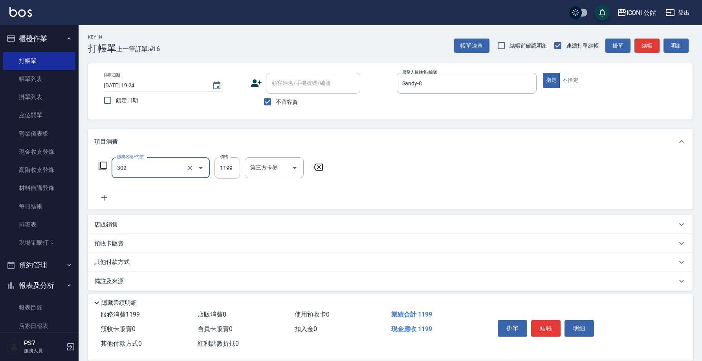
type input "302"
type input "1"
type input "設計燙髮(302)"
type input "1380"
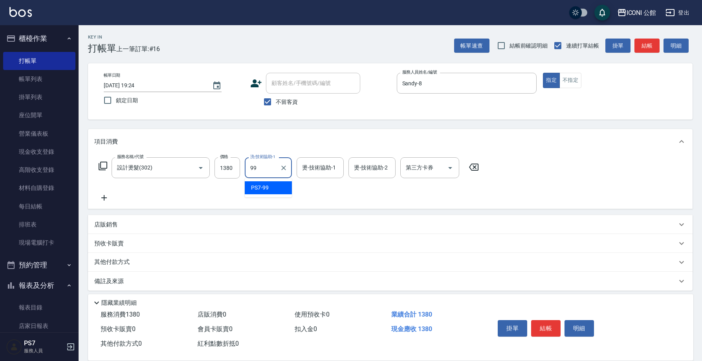
type input "PS7-99"
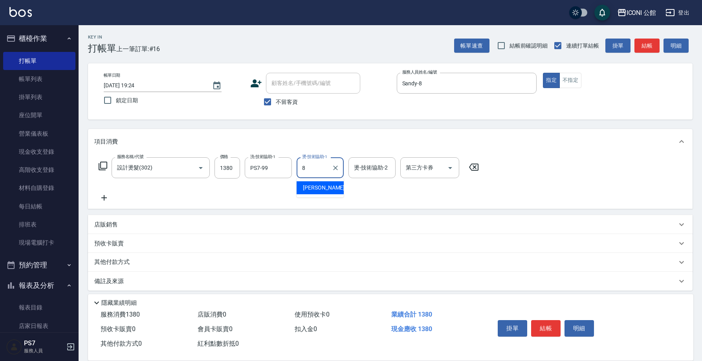
type input "Sandy-8"
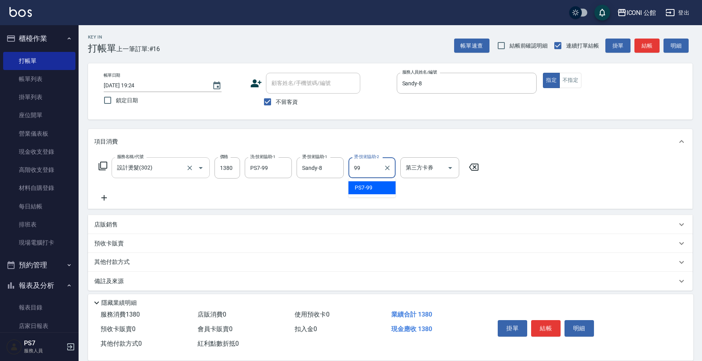
type input "PS7-99"
click at [103, 162] on icon at bounding box center [103, 165] width 9 height 9
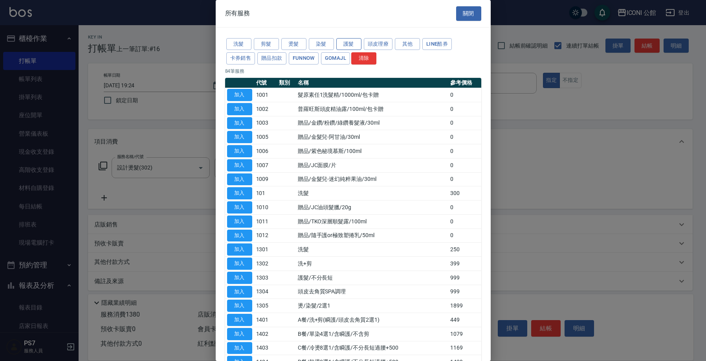
click at [340, 44] on button "護髮" at bounding box center [348, 44] width 25 height 12
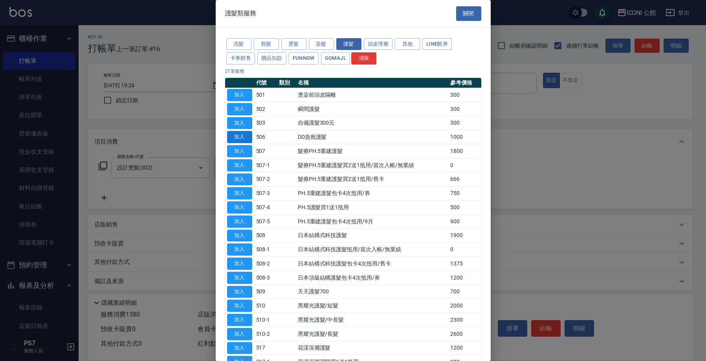
click at [238, 132] on button "加入" at bounding box center [239, 137] width 25 height 12
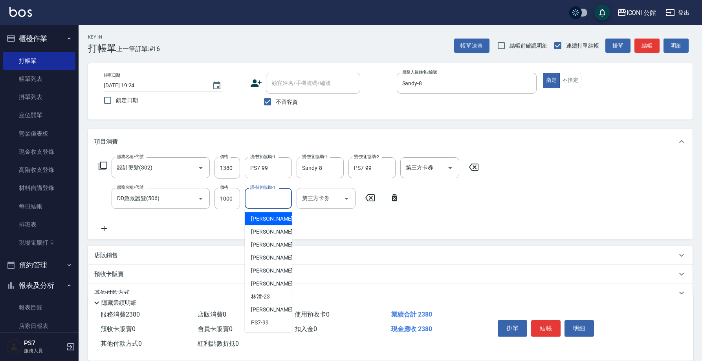
click at [259, 198] on input "護-技術協助-1" at bounding box center [268, 198] width 40 height 14
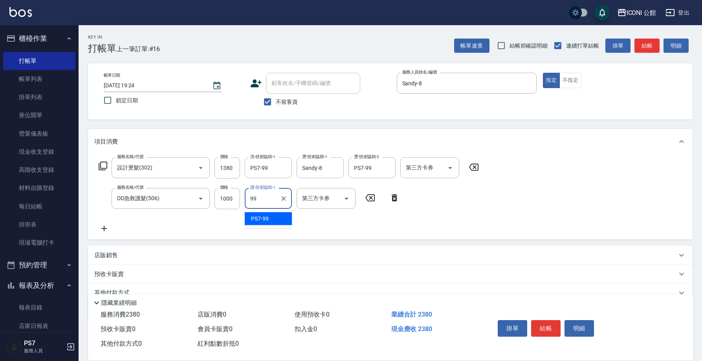
type input "PS7-99"
click at [552, 326] on button "結帳" at bounding box center [545, 328] width 29 height 16
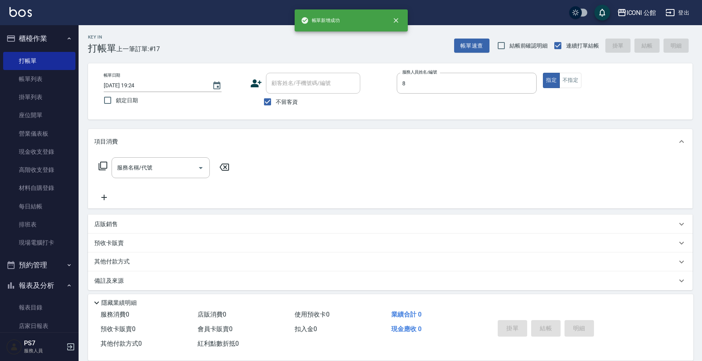
type input "Sandy-8"
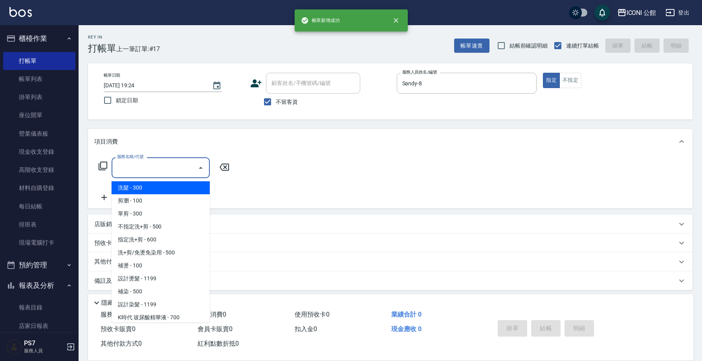
click at [176, 167] on input "服務名稱/代號" at bounding box center [154, 168] width 79 height 14
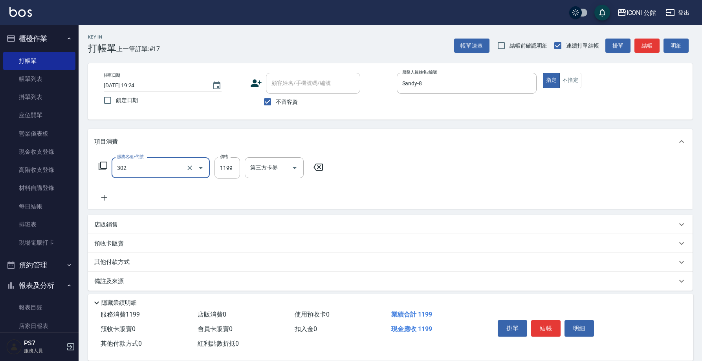
type input "設計燙髮(302)"
type input "1380"
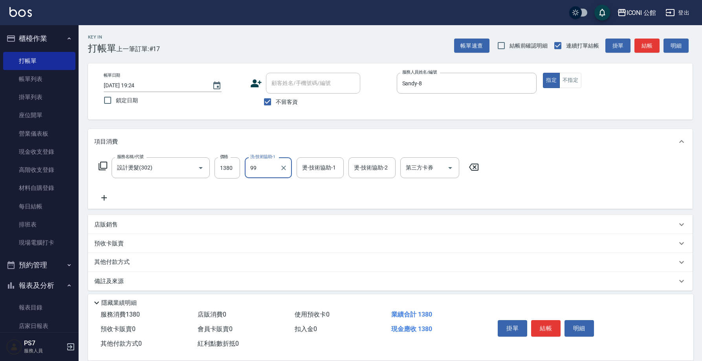
type input "PS7-99"
type input "Sandy-8"
type input "PS7-99"
click at [555, 329] on button "結帳" at bounding box center [545, 328] width 29 height 16
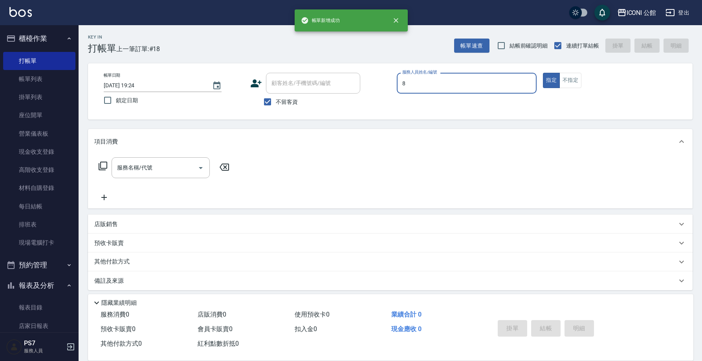
type input "Sandy-8"
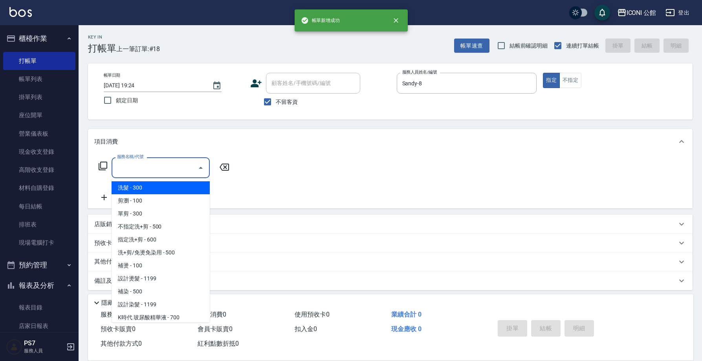
click at [134, 169] on input "服務名稱/代號" at bounding box center [154, 168] width 79 height 14
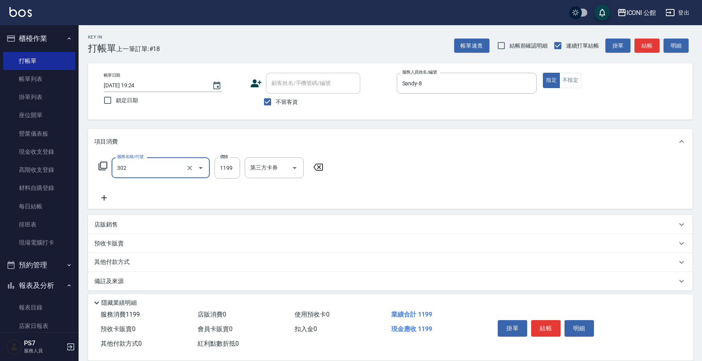
type input "設計燙髮(302)"
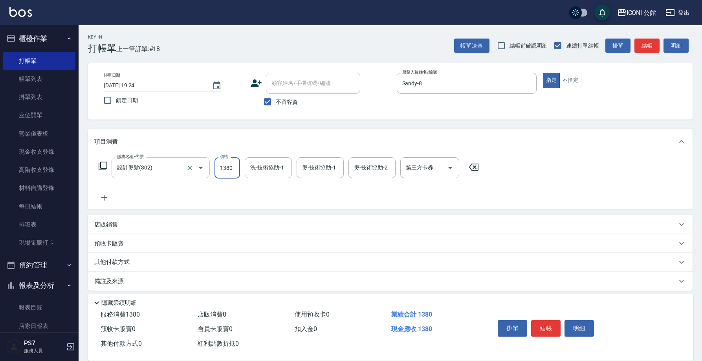
type input "1380"
type input "PS7-99"
type input "Sandy-8"
type input "Kevin-1"
click at [102, 167] on icon at bounding box center [102, 165] width 9 height 9
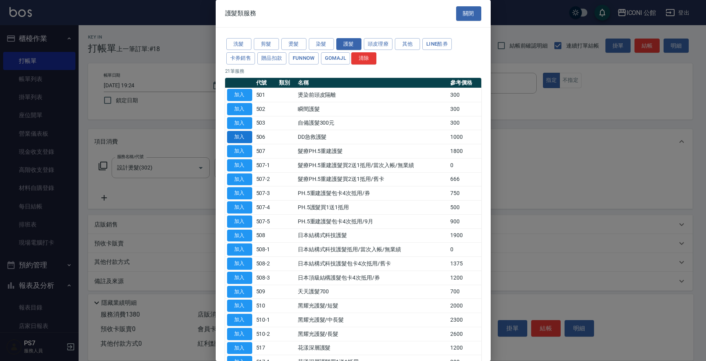
click at [246, 133] on button "加入" at bounding box center [239, 137] width 25 height 12
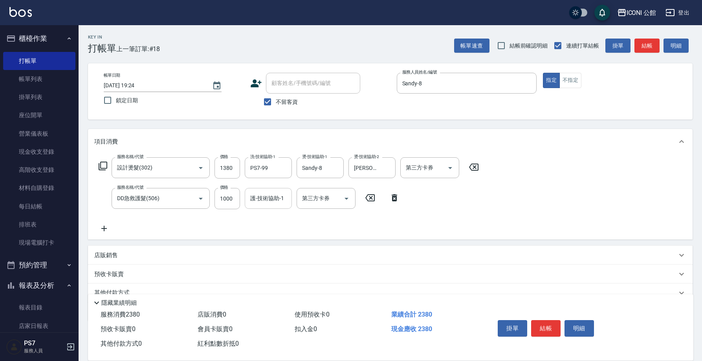
click at [261, 201] on input "護-技術協助-1" at bounding box center [268, 198] width 40 height 14
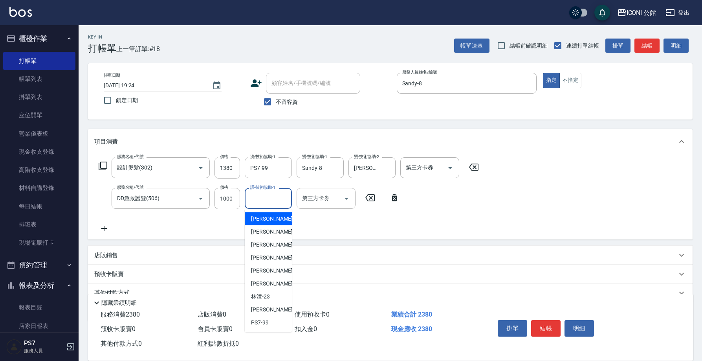
type input "9"
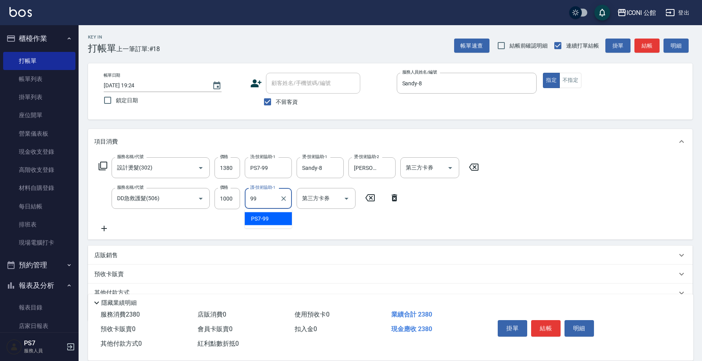
type input "PS7-99"
click at [554, 325] on button "結帳" at bounding box center [545, 328] width 29 height 16
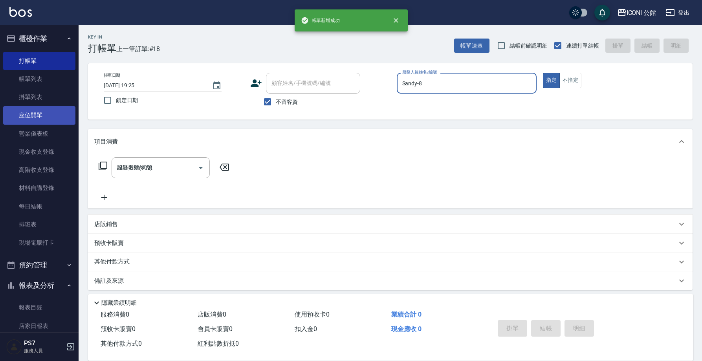
type input "2025/10/08 19:25"
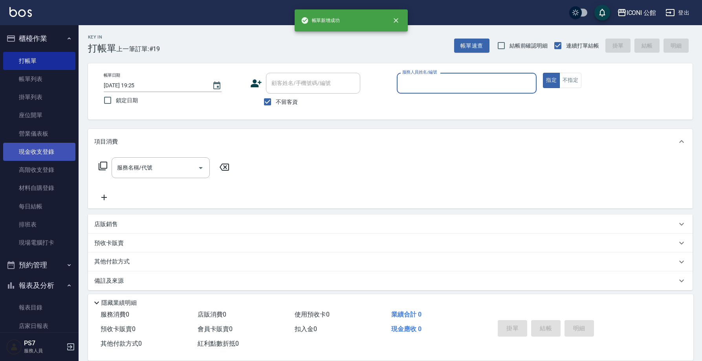
click at [46, 147] on link "現金收支登錄" at bounding box center [39, 152] width 72 height 18
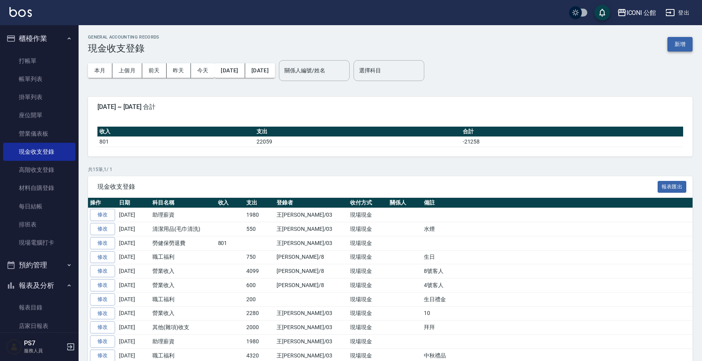
click at [684, 44] on button "新增" at bounding box center [679, 44] width 25 height 15
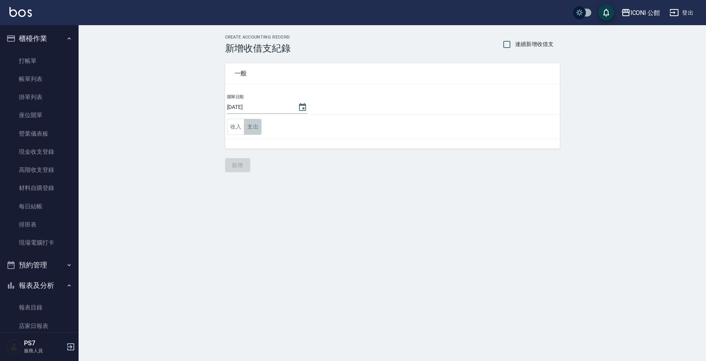
click at [258, 126] on button "支出" at bounding box center [253, 127] width 18 height 16
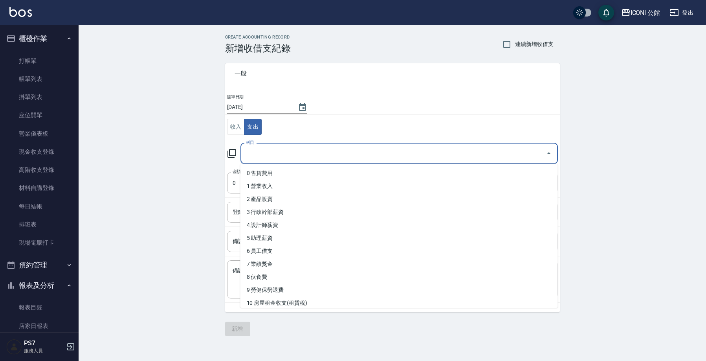
click at [281, 158] on input "科目" at bounding box center [393, 153] width 298 height 14
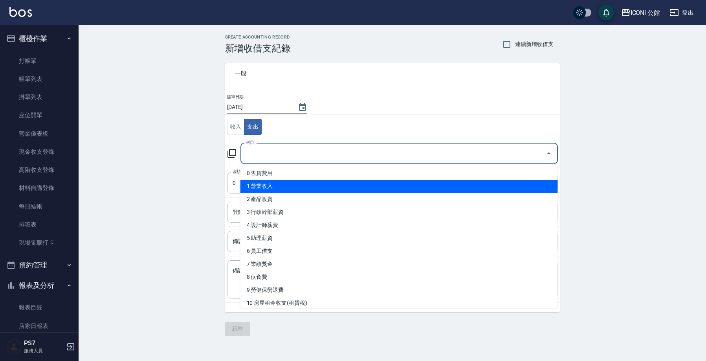
click at [272, 187] on li "1 營業收入" at bounding box center [398, 185] width 317 height 13
type input "1 營業收入"
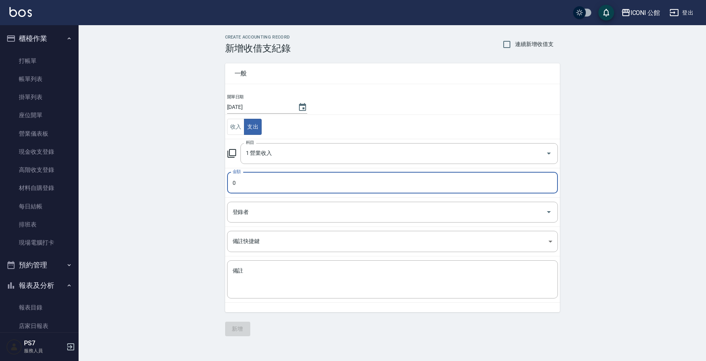
click at [259, 183] on input "0" at bounding box center [392, 182] width 331 height 21
click at [234, 183] on input "02380" at bounding box center [392, 182] width 331 height 21
click at [235, 183] on input "02380" at bounding box center [392, 182] width 331 height 21
type input "2380"
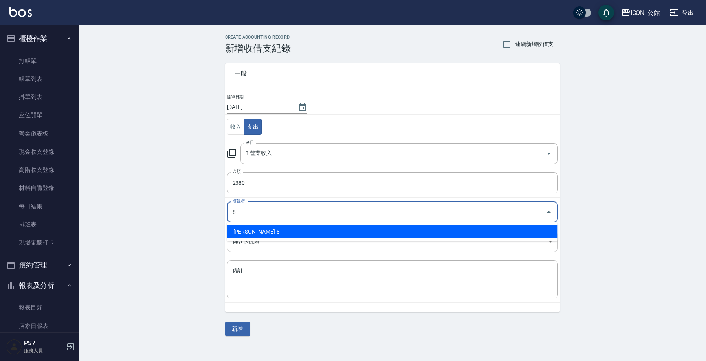
type input "鍾心妤-8"
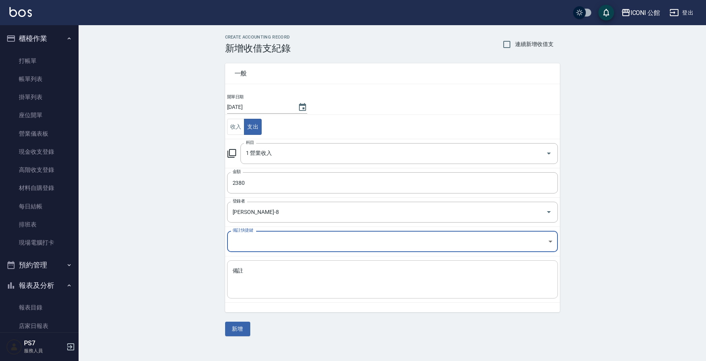
click at [273, 264] on div "x 備註" at bounding box center [392, 279] width 331 height 38
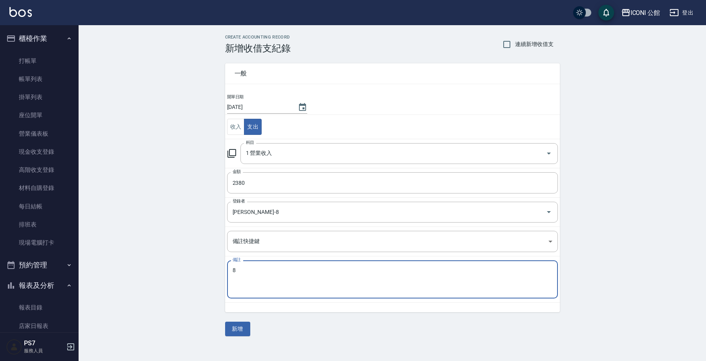
type textarea "8"
click at [242, 335] on div "CREATE ACCOUNTING RECORD 新增收借支紀錄 連續新增收借支 一般 開單日期 2025/10/08 收入 支出 科目 1 營業收入 科目 …" at bounding box center [392, 185] width 627 height 320
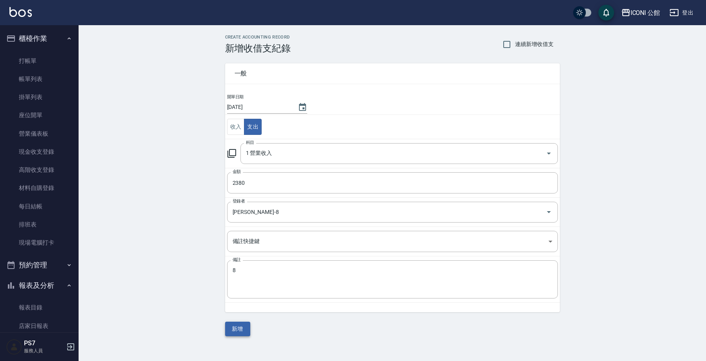
click at [247, 328] on button "新增" at bounding box center [237, 328] width 25 height 15
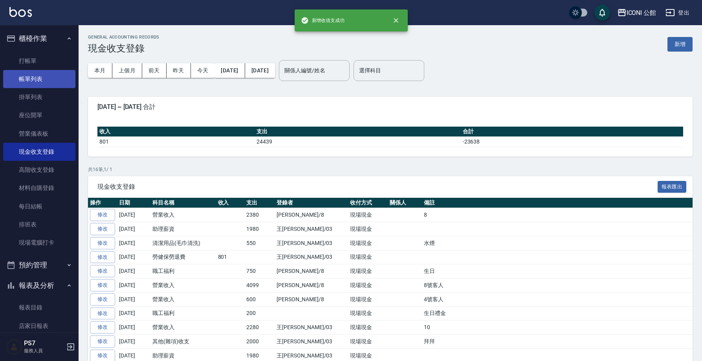
click at [43, 79] on link "帳單列表" at bounding box center [39, 79] width 72 height 18
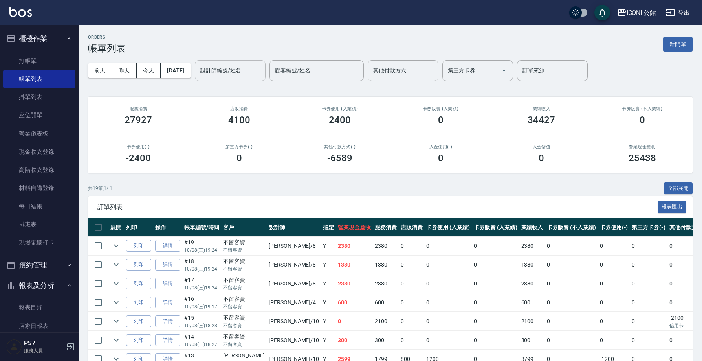
click at [250, 75] on input "設計師編號/姓名" at bounding box center [230, 71] width 64 height 14
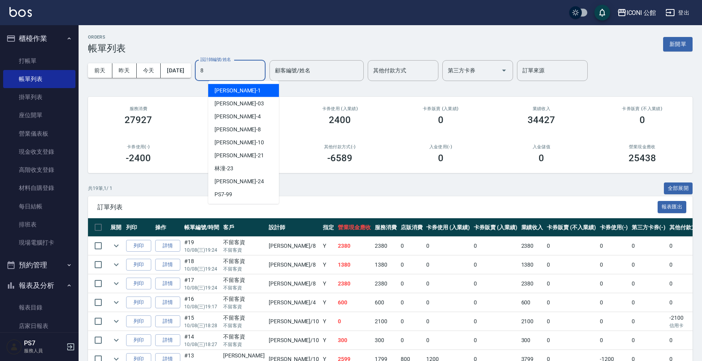
type input "Sandy-8"
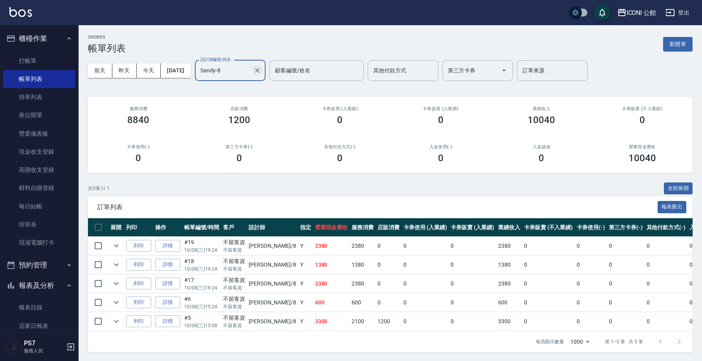
click at [261, 66] on icon "Clear" at bounding box center [257, 70] width 8 height 8
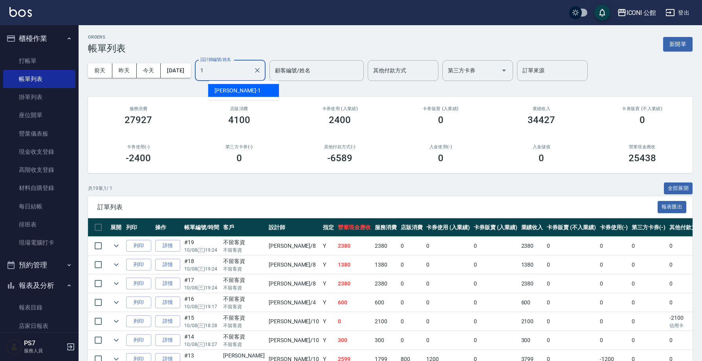
type input "Kevin-1"
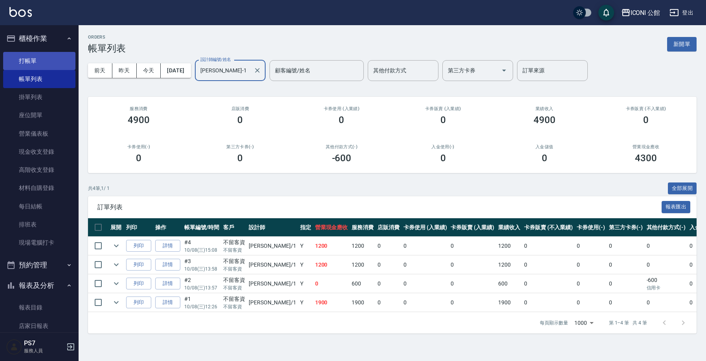
click at [27, 60] on link "打帳單" at bounding box center [39, 61] width 72 height 18
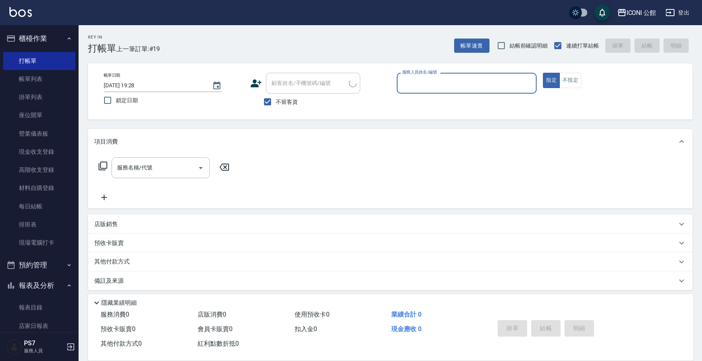
click at [418, 84] on input "服務人員姓名/編號" at bounding box center [466, 83] width 133 height 14
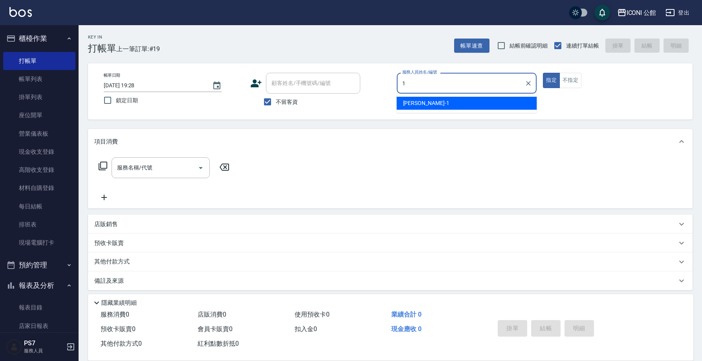
type input "Kevin-1"
type button "true"
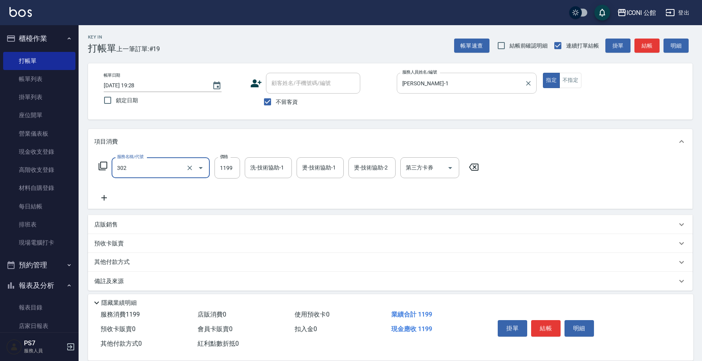
type input "設計燙髮(302)"
type input "1200"
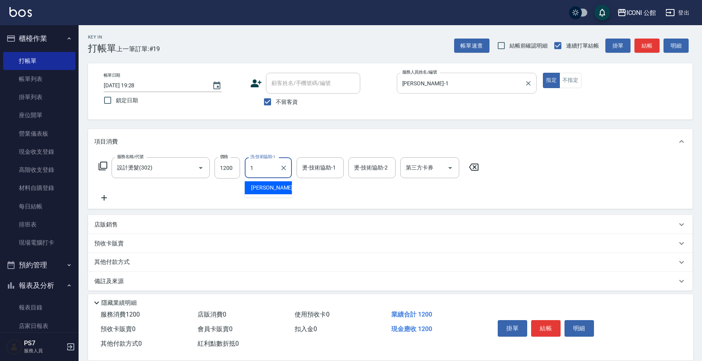
type input "Kevin-1"
click at [117, 223] on p "店販銷售" at bounding box center [106, 224] width 24 height 8
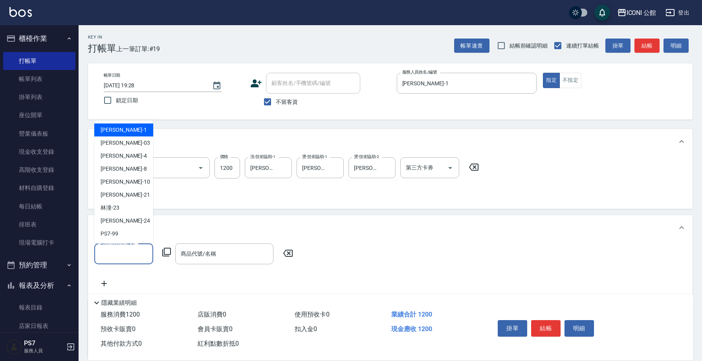
click at [130, 255] on input "服務人員姓名/編號" at bounding box center [124, 254] width 52 height 14
click at [125, 124] on div "Kevin -1" at bounding box center [123, 129] width 59 height 13
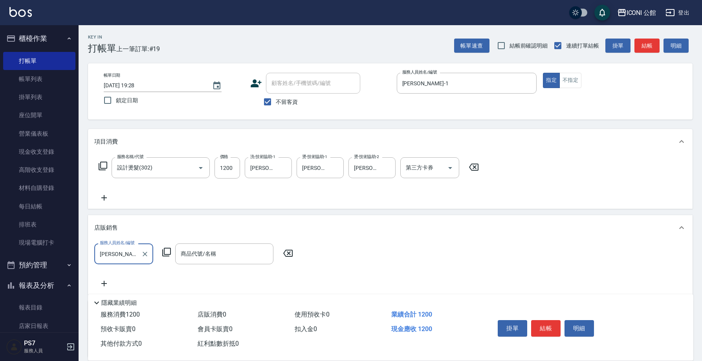
click at [169, 252] on icon at bounding box center [166, 251] width 9 height 9
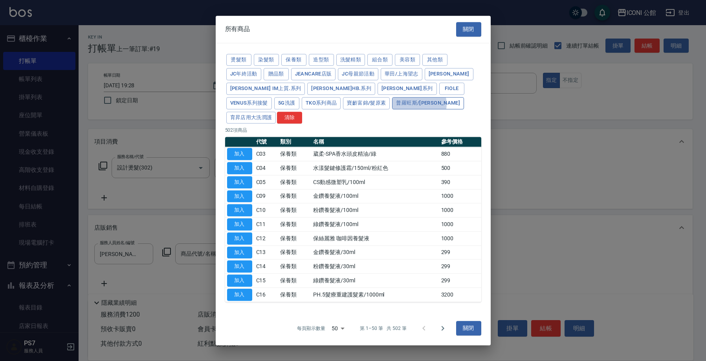
click at [392, 109] on button "普羅旺斯/麗媛" at bounding box center [428, 103] width 72 height 12
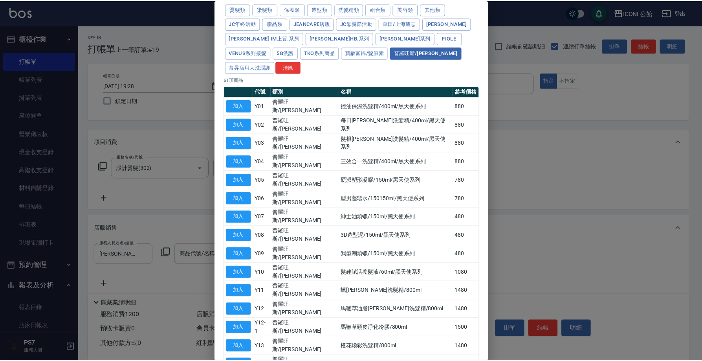
scroll to position [38, 0]
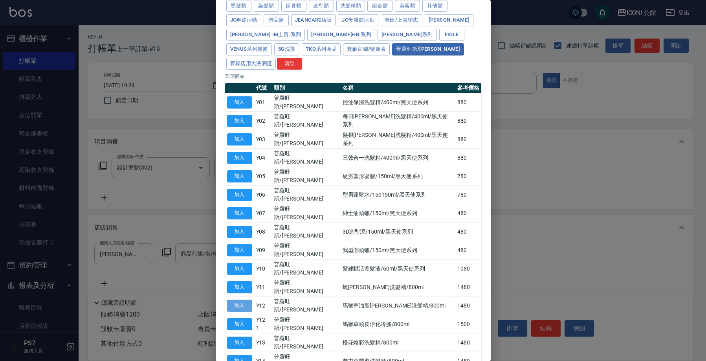
click at [242, 299] on button "加入" at bounding box center [239, 305] width 25 height 12
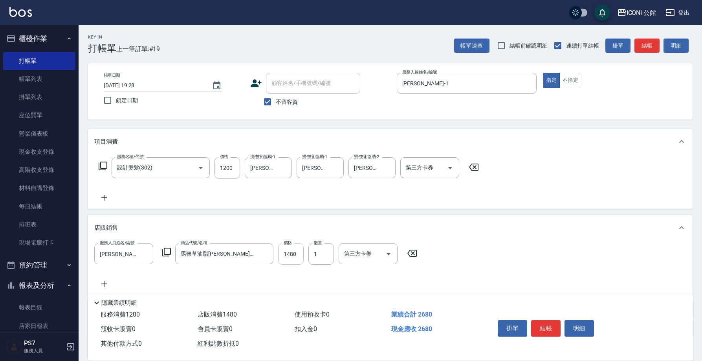
click at [297, 257] on input "1480" at bounding box center [291, 253] width 26 height 21
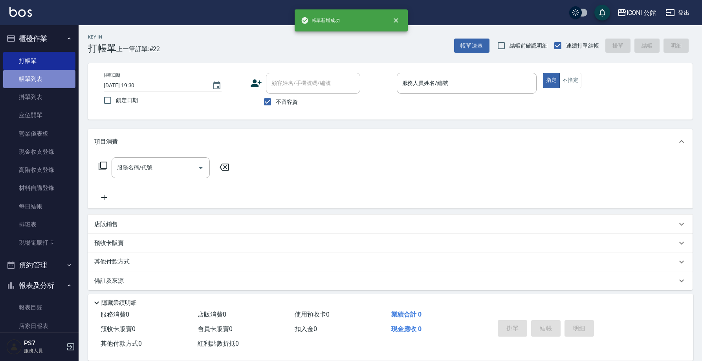
click at [42, 79] on link "帳單列表" at bounding box center [39, 79] width 72 height 18
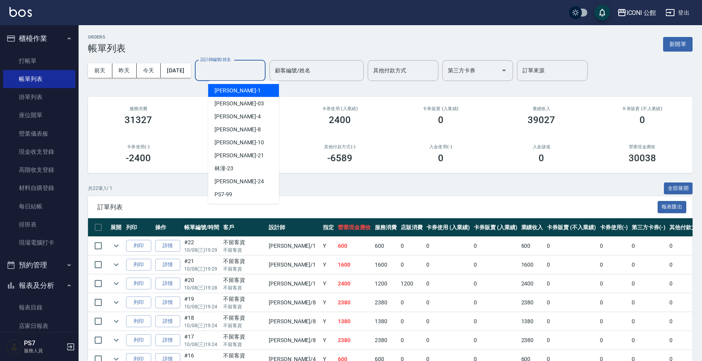
click at [222, 71] on input "設計師編號/姓名" at bounding box center [230, 71] width 64 height 14
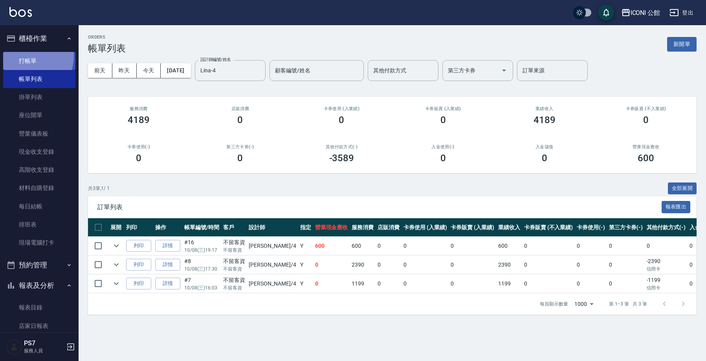
click at [18, 55] on link "打帳單" at bounding box center [39, 61] width 72 height 18
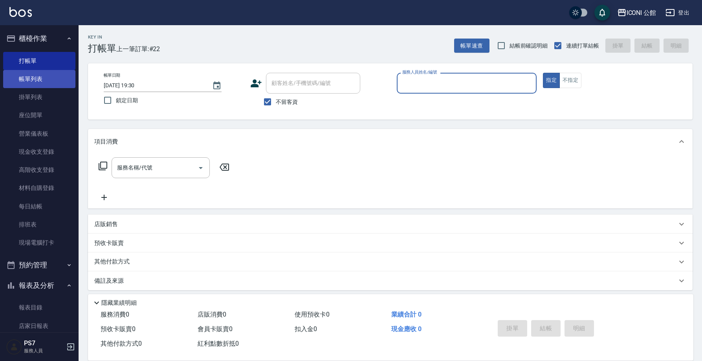
click at [38, 75] on link "帳單列表" at bounding box center [39, 79] width 72 height 18
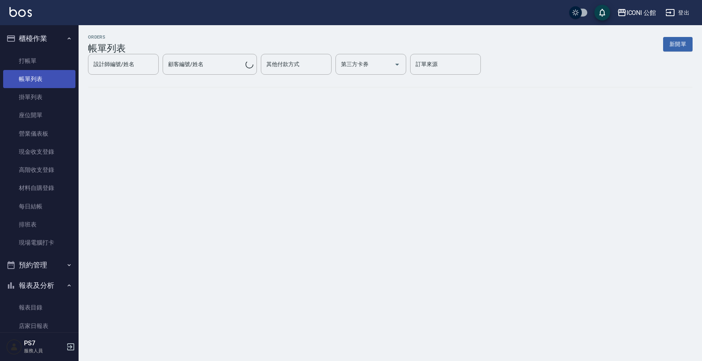
click at [38, 75] on link "帳單列表" at bounding box center [39, 79] width 72 height 18
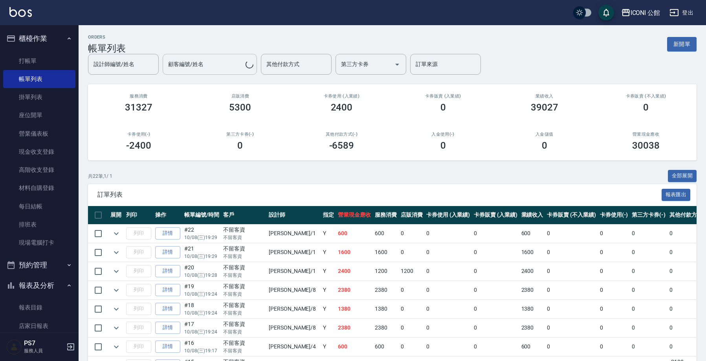
click at [237, 70] on input "顧客編號/姓名" at bounding box center [205, 64] width 79 height 14
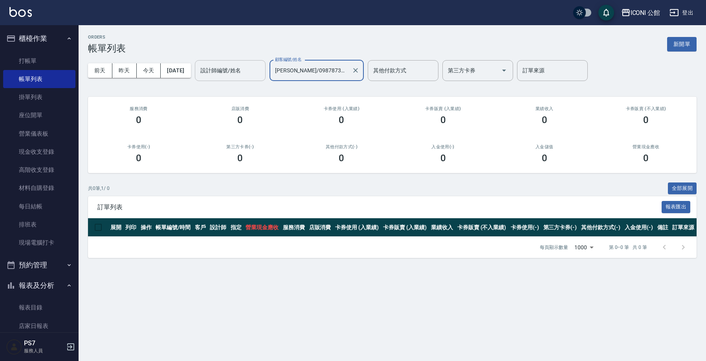
click at [230, 79] on div "設計師編號/姓名" at bounding box center [230, 70] width 71 height 21
click at [231, 77] on input "設計師編號/姓名" at bounding box center [230, 71] width 64 height 14
drag, startPoint x: 368, startPoint y: 72, endPoint x: 348, endPoint y: 72, distance: 19.6
click at [359, 72] on icon "Clear" at bounding box center [356, 70] width 8 height 8
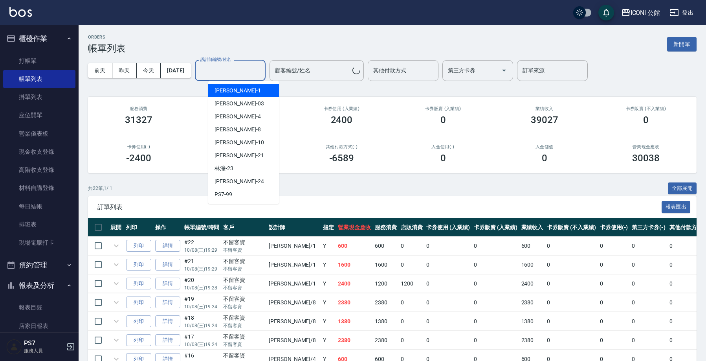
click at [244, 75] on input "設計師編號/姓名" at bounding box center [230, 71] width 64 height 14
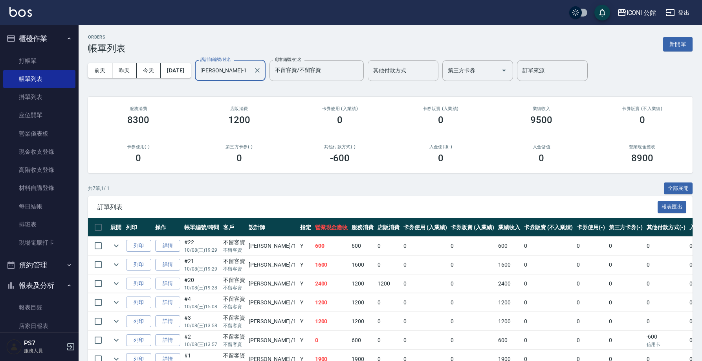
scroll to position [44, 0]
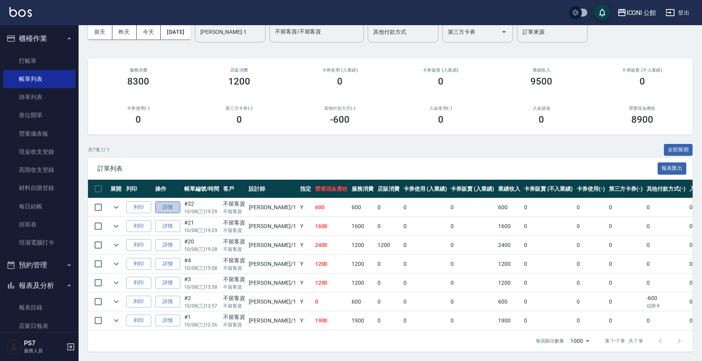
click at [173, 201] on link "詳情" at bounding box center [167, 207] width 25 height 12
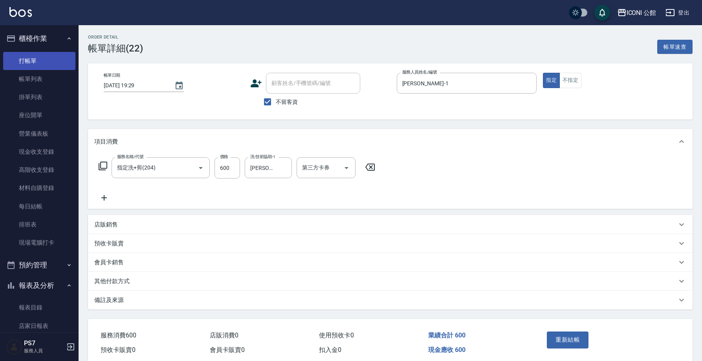
click at [35, 60] on link "打帳單" at bounding box center [39, 61] width 72 height 18
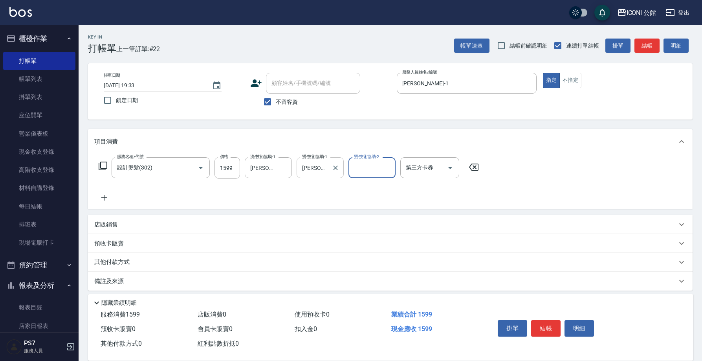
click at [330, 168] on div "Kevin-1 燙-技術協助-1" at bounding box center [320, 167] width 47 height 21
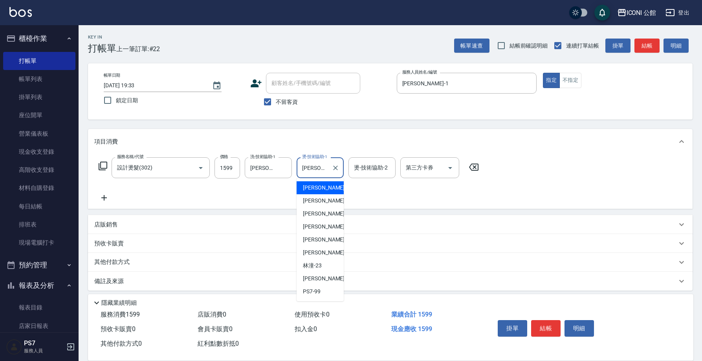
click at [329, 168] on div "Kevin-1 燙-技術協助-1" at bounding box center [320, 167] width 47 height 21
click at [320, 250] on div "Tim -21" at bounding box center [320, 252] width 47 height 13
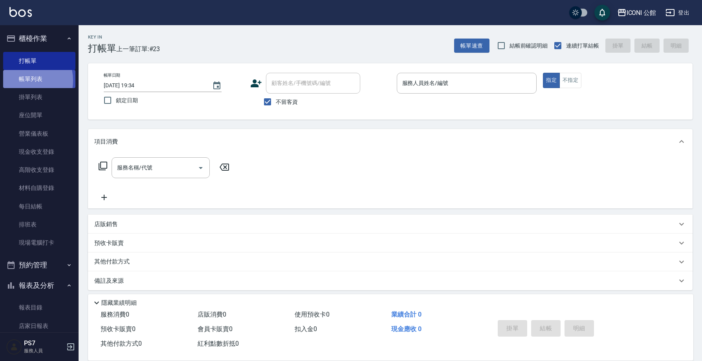
click at [26, 80] on link "帳單列表" at bounding box center [39, 79] width 72 height 18
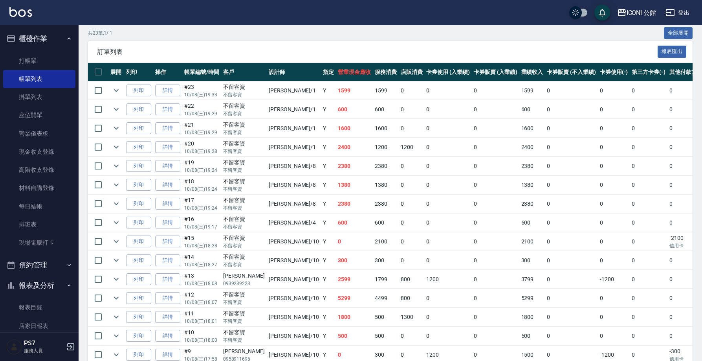
scroll to position [243, 0]
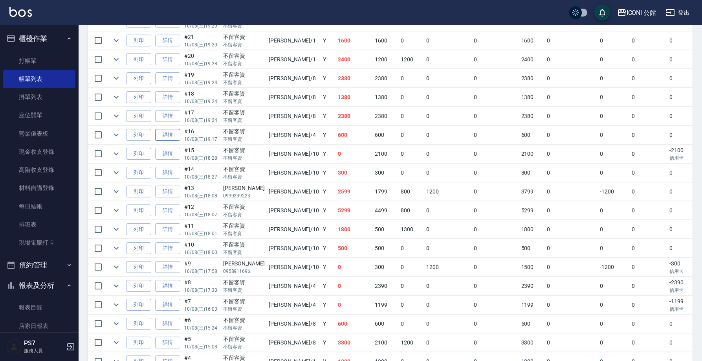
click at [165, 135] on link "詳情" at bounding box center [167, 135] width 25 height 12
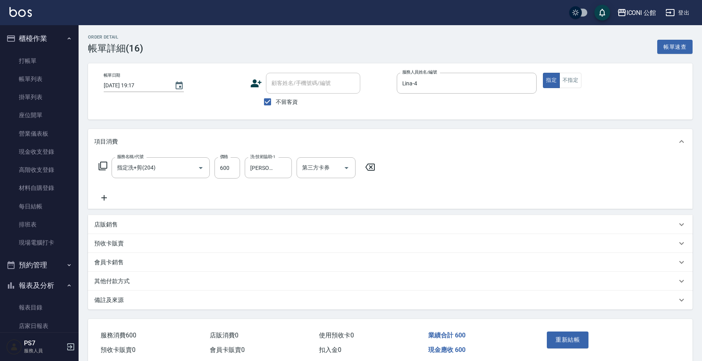
scroll to position [33, 0]
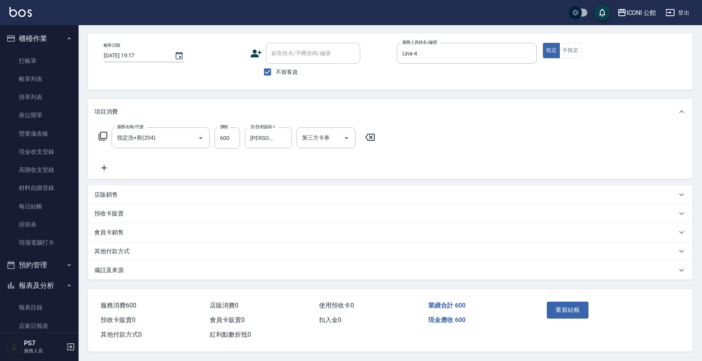
click at [115, 252] on div "其他付款方式" at bounding box center [390, 251] width 604 height 19
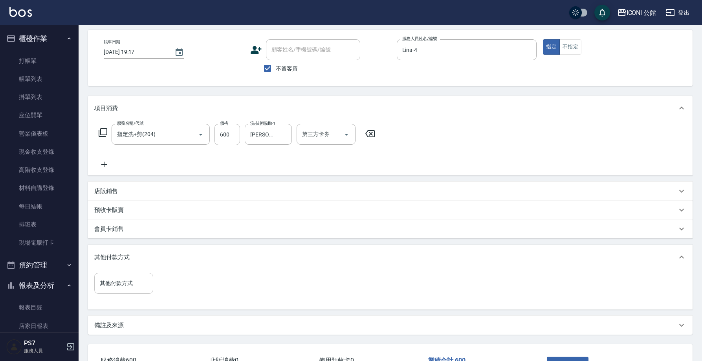
click at [117, 286] on input "其他付款方式" at bounding box center [124, 283] width 52 height 14
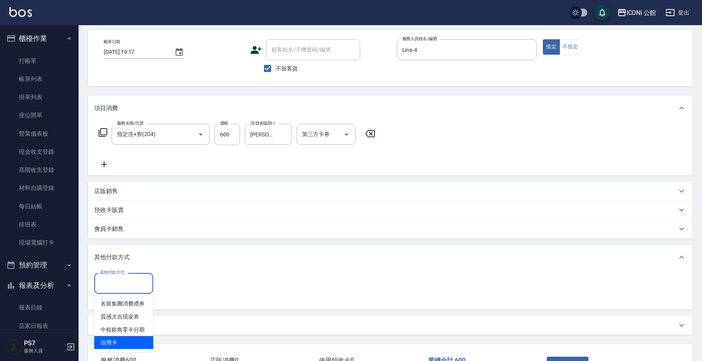
click at [124, 344] on span "信用卡" at bounding box center [123, 342] width 59 height 13
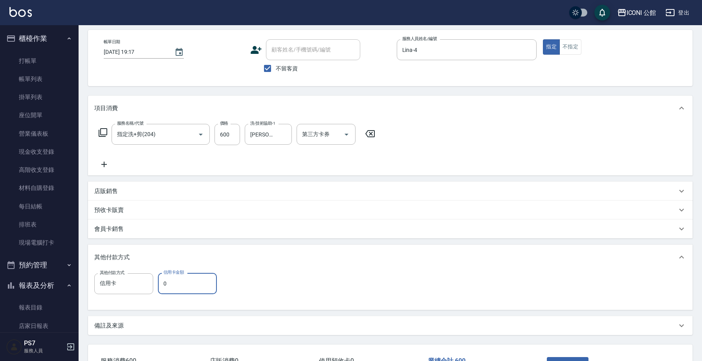
click at [195, 280] on input "0" at bounding box center [187, 283] width 59 height 21
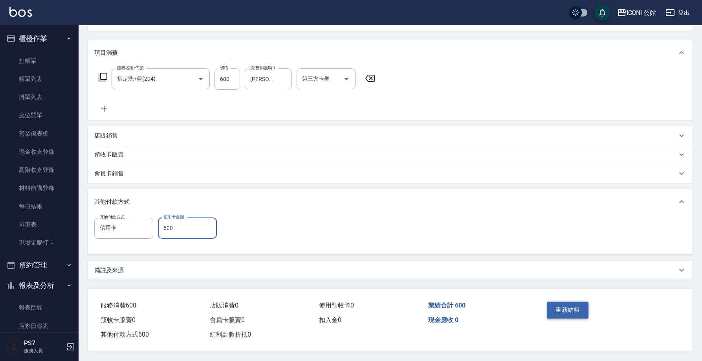
click at [556, 304] on button "重新結帳" at bounding box center [568, 309] width 42 height 16
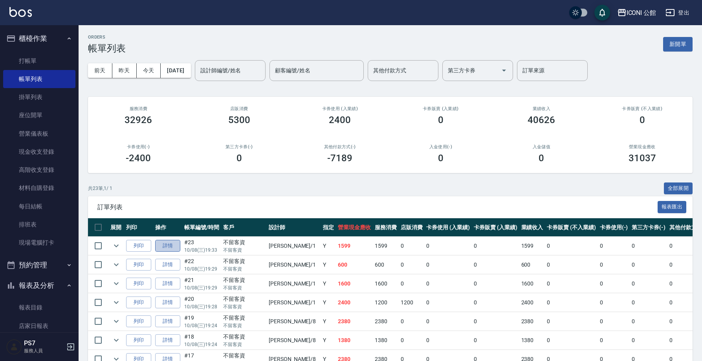
click at [173, 248] on link "詳情" at bounding box center [167, 246] width 25 height 12
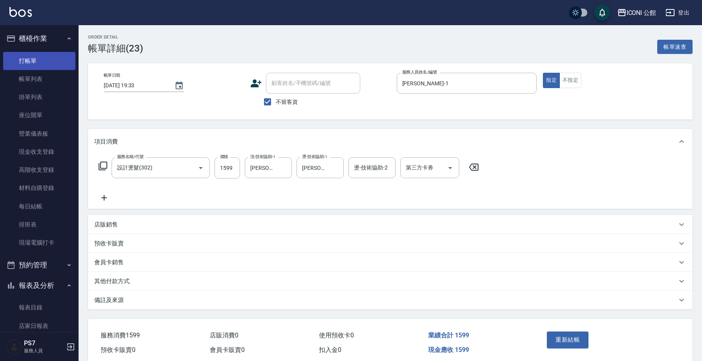
click at [40, 59] on link "打帳單" at bounding box center [39, 61] width 72 height 18
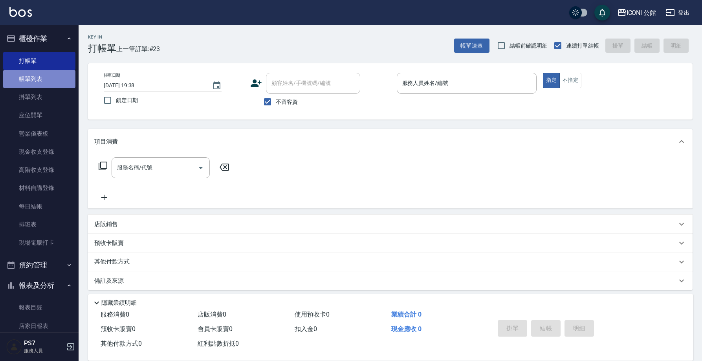
click at [50, 81] on link "帳單列表" at bounding box center [39, 79] width 72 height 18
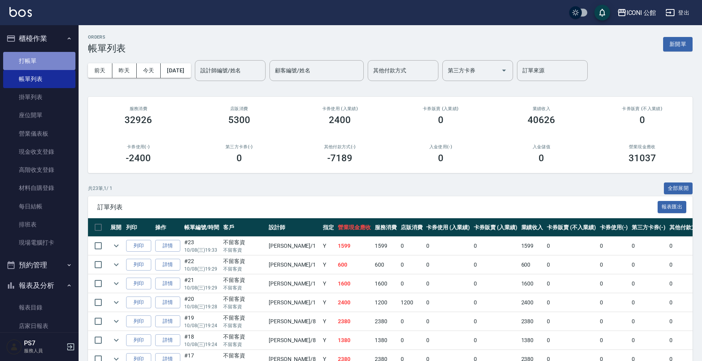
click at [49, 63] on link "打帳單" at bounding box center [39, 61] width 72 height 18
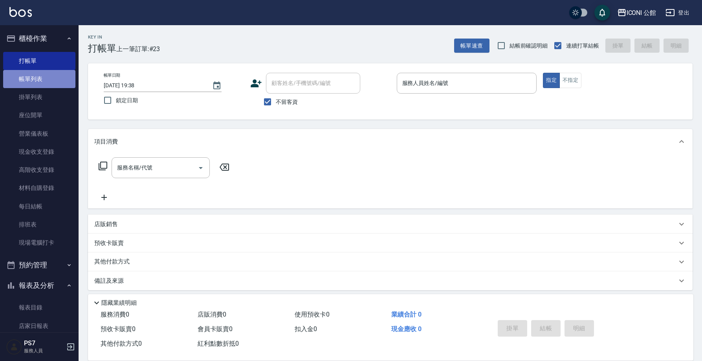
click at [51, 81] on link "帳單列表" at bounding box center [39, 79] width 72 height 18
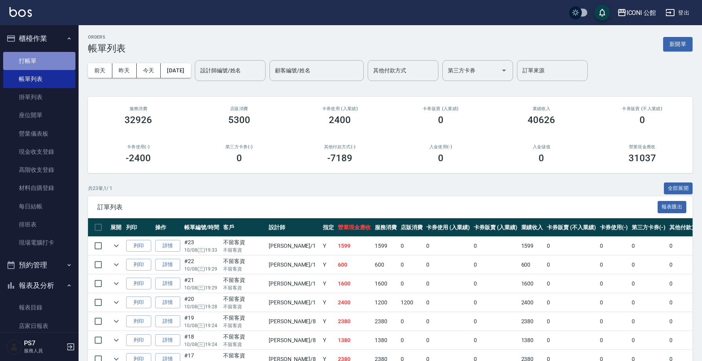
click at [51, 60] on link "打帳單" at bounding box center [39, 61] width 72 height 18
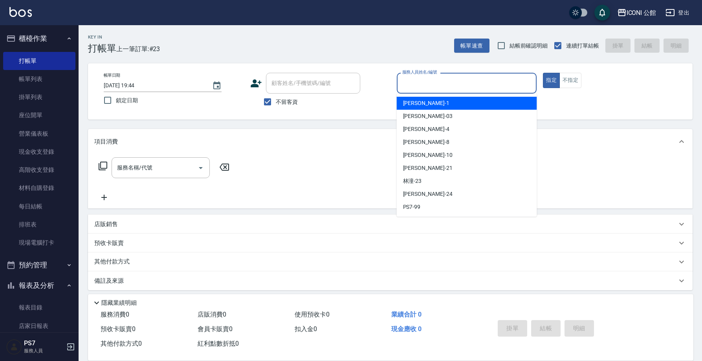
click at [414, 83] on input "服務人員姓名/編號" at bounding box center [466, 83] width 133 height 14
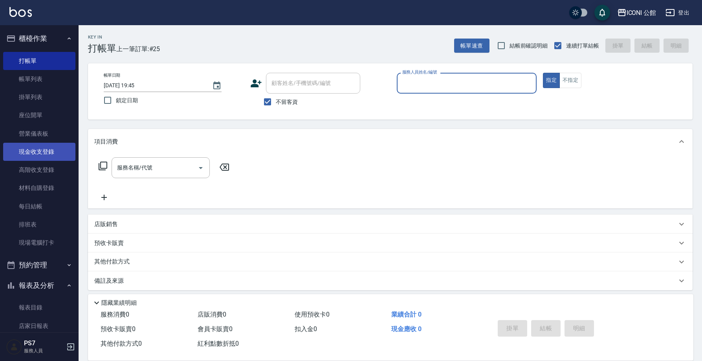
click at [50, 155] on link "現金收支登錄" at bounding box center [39, 152] width 72 height 18
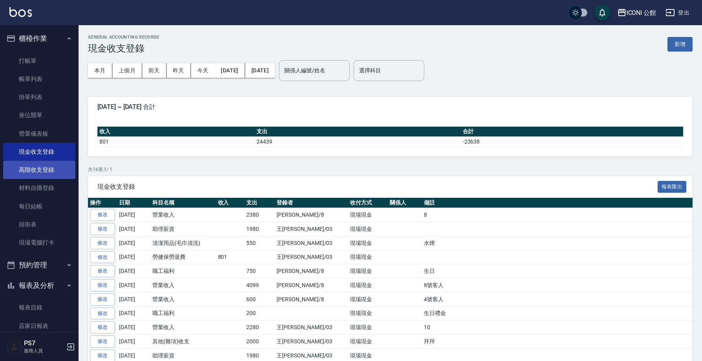
click at [37, 170] on link "高階收支登錄" at bounding box center [39, 170] width 72 height 18
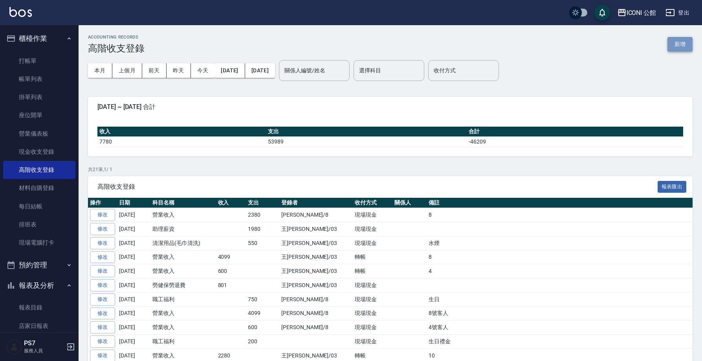
click at [683, 45] on button "新增" at bounding box center [679, 44] width 25 height 15
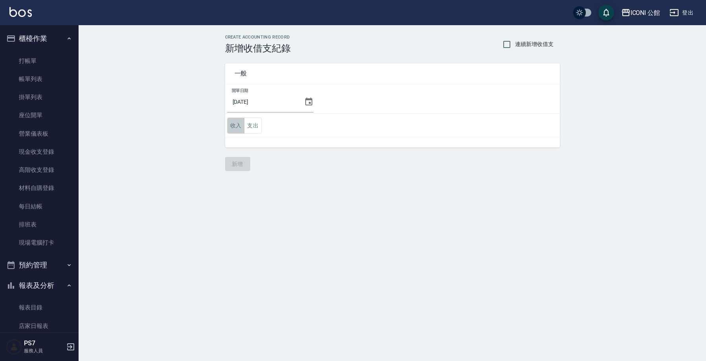
click at [233, 125] on button "收入" at bounding box center [236, 125] width 18 height 16
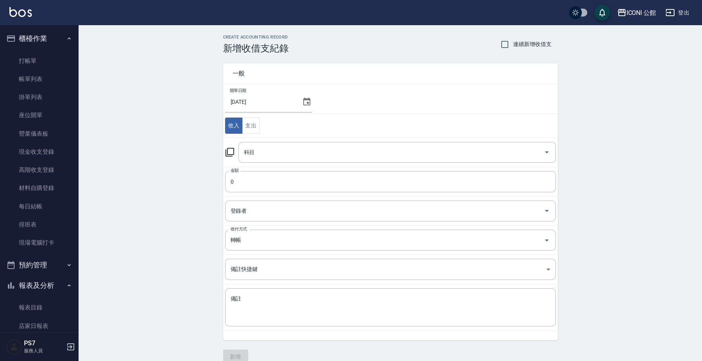
click at [229, 151] on icon at bounding box center [229, 151] width 9 height 9
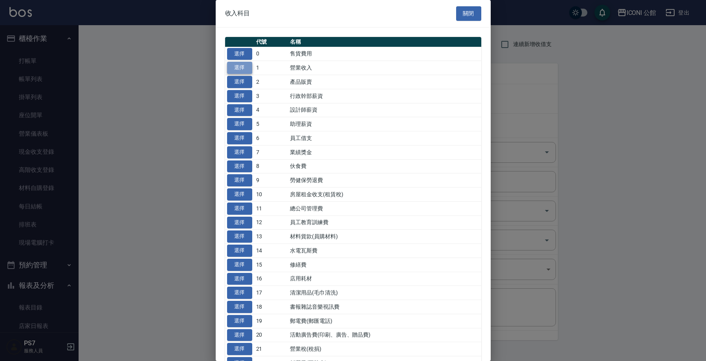
click at [245, 66] on button "選擇" at bounding box center [239, 68] width 25 height 12
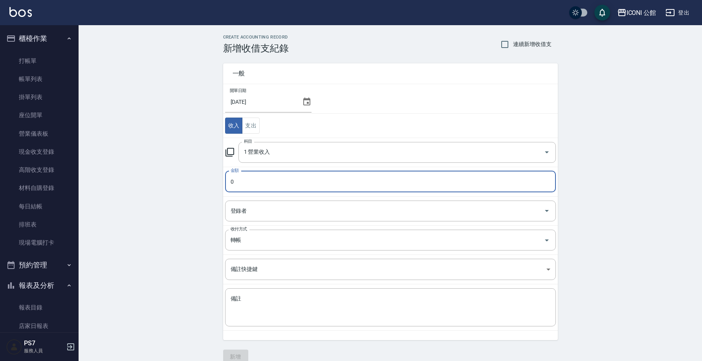
click at [256, 188] on input "0" at bounding box center [390, 181] width 331 height 21
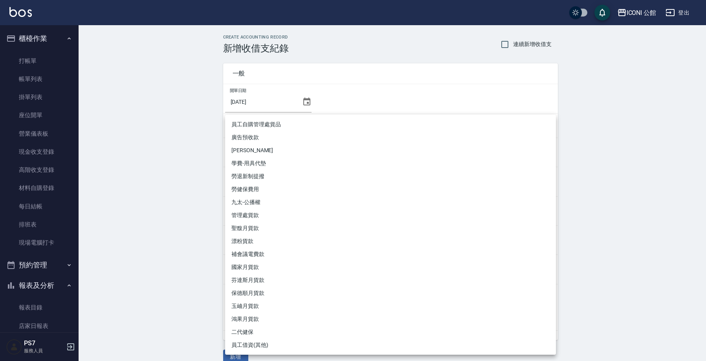
click at [673, 129] on div at bounding box center [353, 180] width 706 height 361
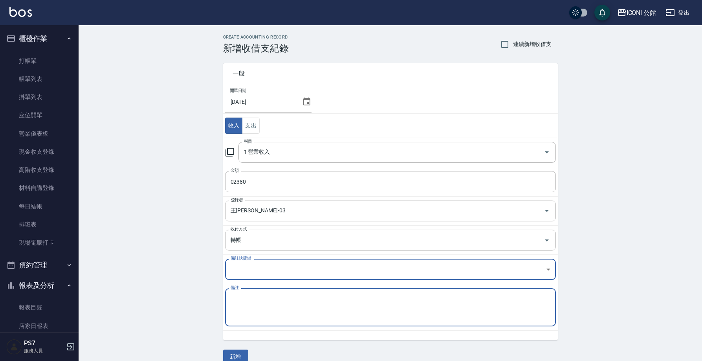
click at [260, 302] on textarea "備註" at bounding box center [391, 307] width 320 height 25
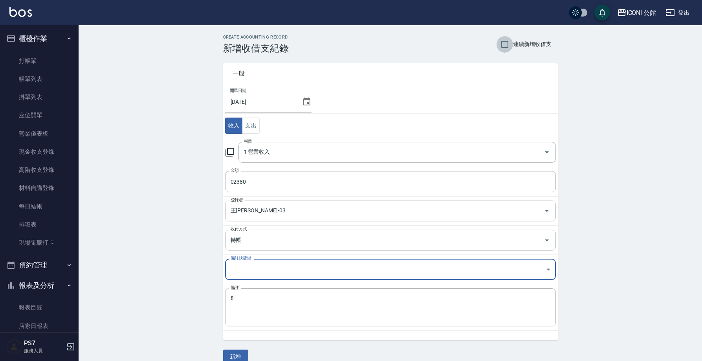
drag, startPoint x: 509, startPoint y: 46, endPoint x: 506, endPoint y: 61, distance: 16.0
click at [509, 46] on input "連續新增收借支" at bounding box center [504, 44] width 16 height 16
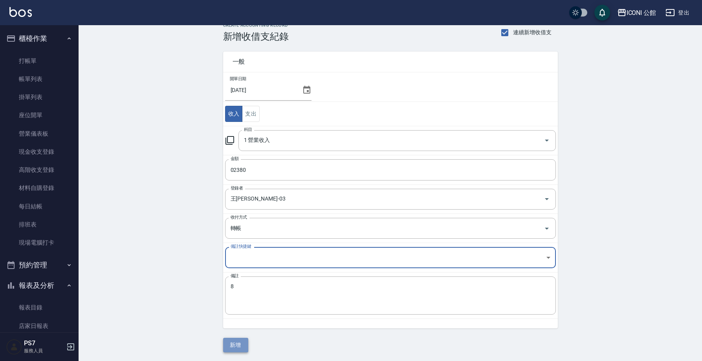
click at [229, 346] on button "新增" at bounding box center [235, 344] width 25 height 15
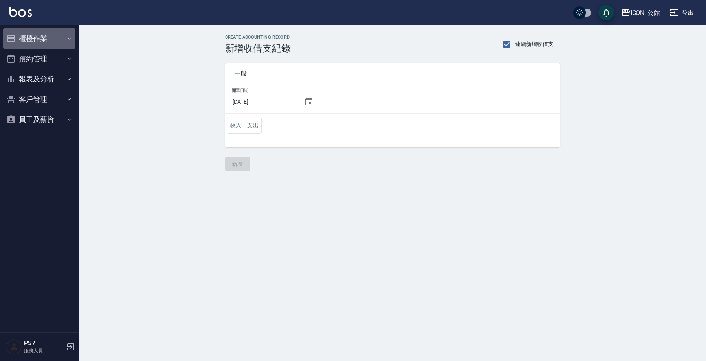
click at [38, 37] on button "櫃檯作業" at bounding box center [39, 38] width 72 height 20
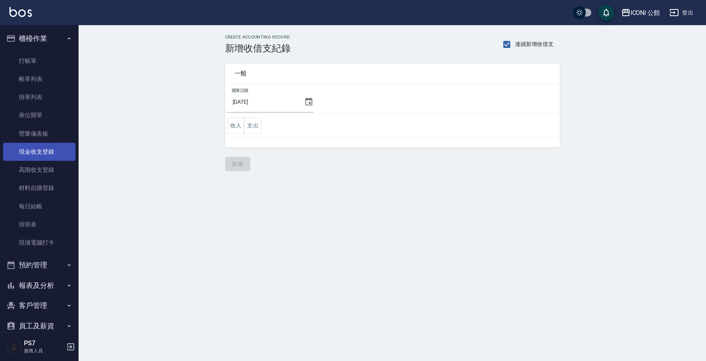
click at [51, 154] on link "現金收支登錄" at bounding box center [39, 152] width 72 height 18
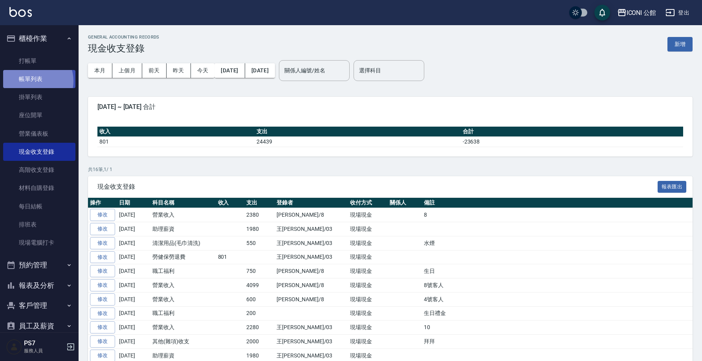
click at [33, 81] on link "帳單列表" at bounding box center [39, 79] width 72 height 18
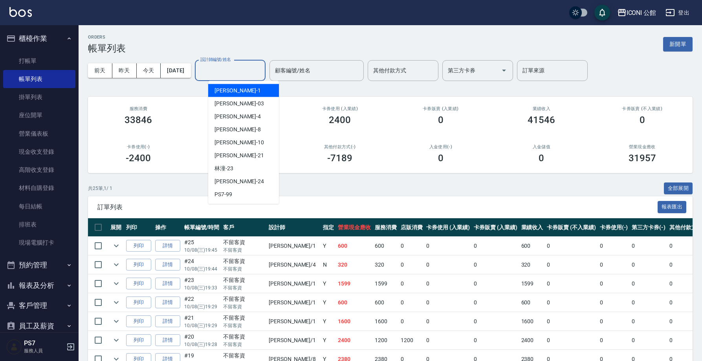
click at [227, 67] on div "設計師編號/姓名 設計師編號/姓名" at bounding box center [230, 70] width 71 height 21
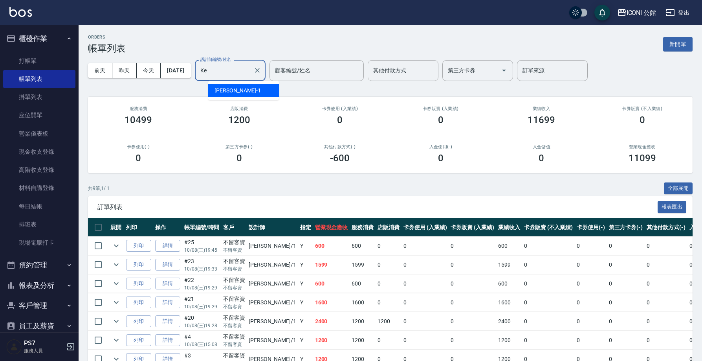
type input "K"
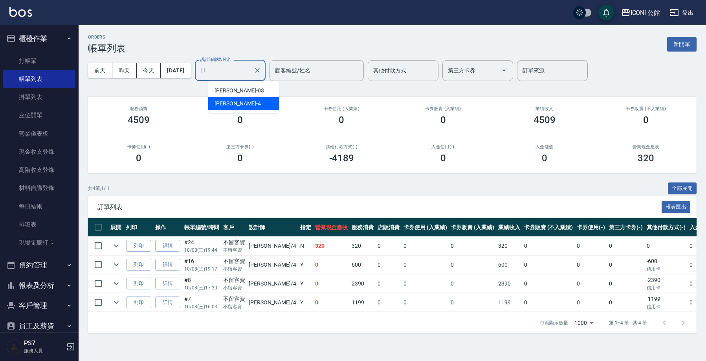
type input "L"
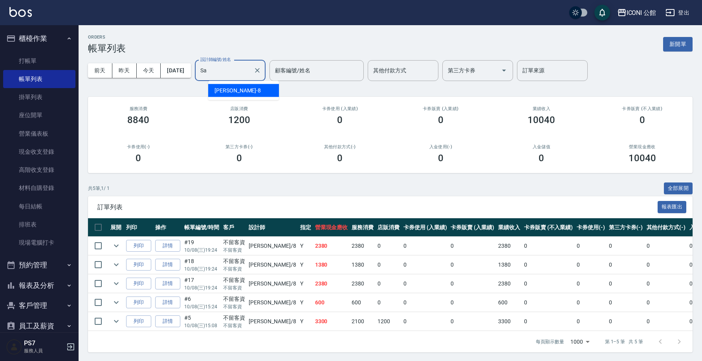
type input "S"
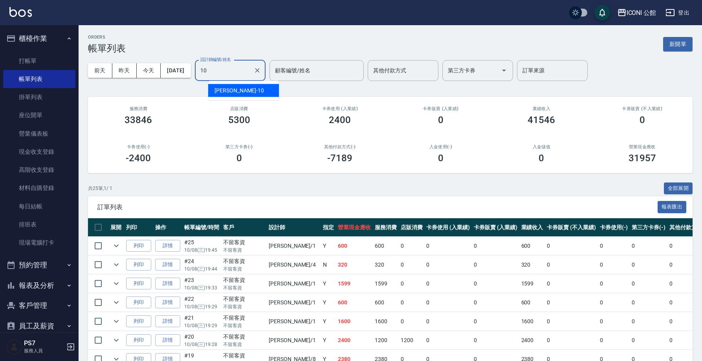
type input "[PERSON_NAME]-10"
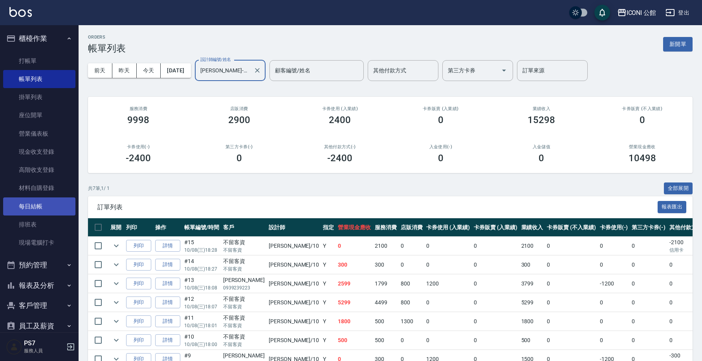
click at [42, 209] on link "每日結帳" at bounding box center [39, 206] width 72 height 18
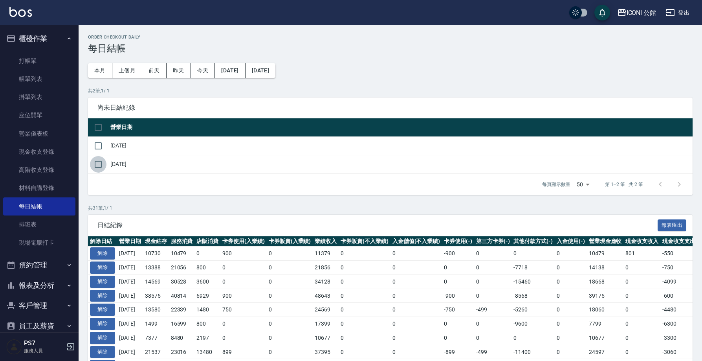
click at [100, 165] on input "checkbox" at bounding box center [98, 164] width 16 height 16
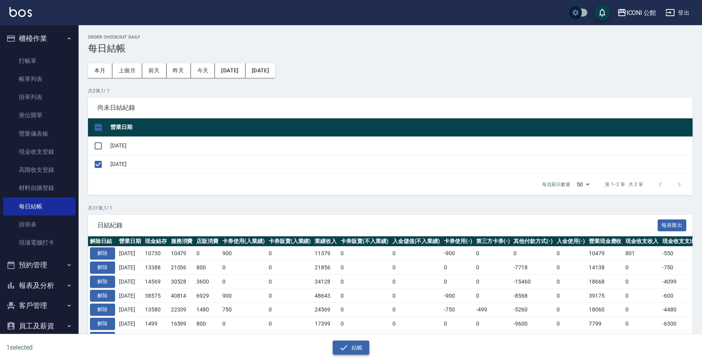
click at [356, 346] on button "結帳" at bounding box center [351, 347] width 37 height 15
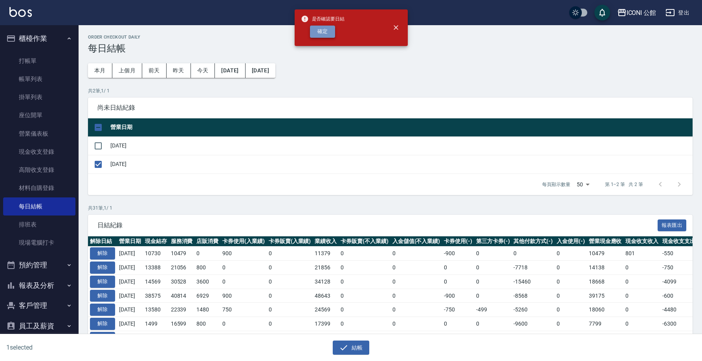
click at [326, 29] on button "確定" at bounding box center [322, 32] width 25 height 12
checkbox input "false"
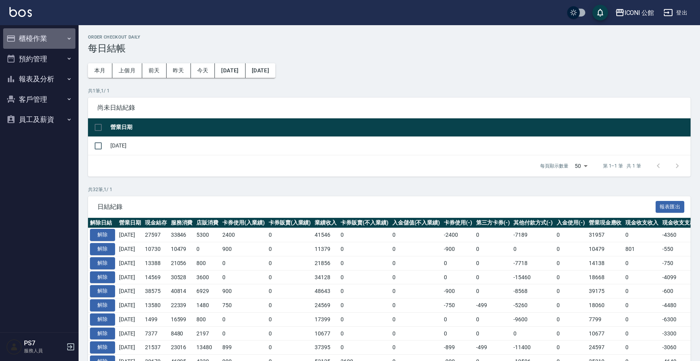
click at [35, 37] on button "櫃檯作業" at bounding box center [39, 38] width 72 height 20
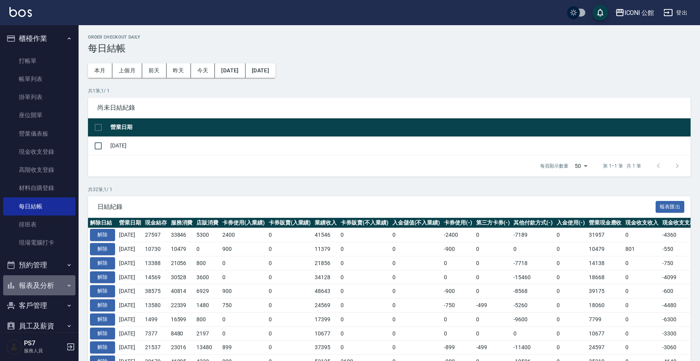
click at [42, 287] on button "報表及分析" at bounding box center [39, 285] width 72 height 20
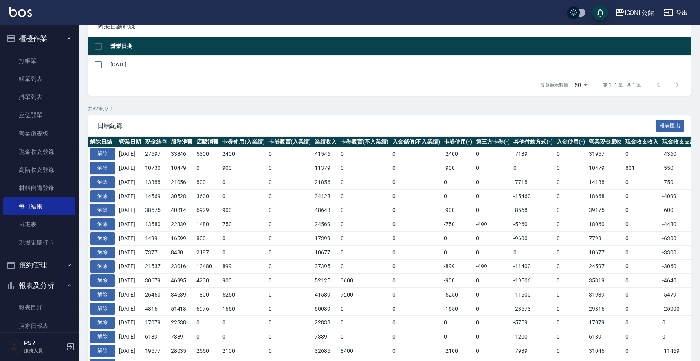
scroll to position [79, 0]
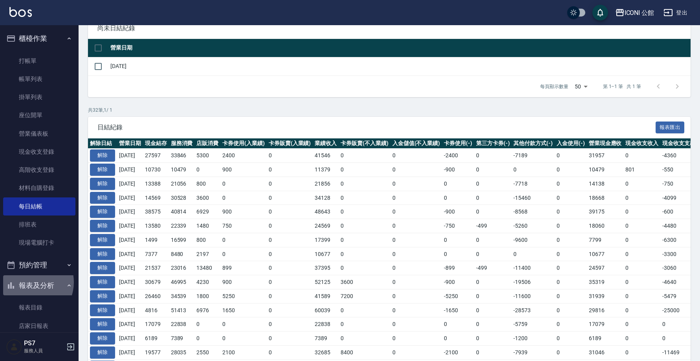
click at [31, 280] on button "報表及分析" at bounding box center [39, 285] width 72 height 20
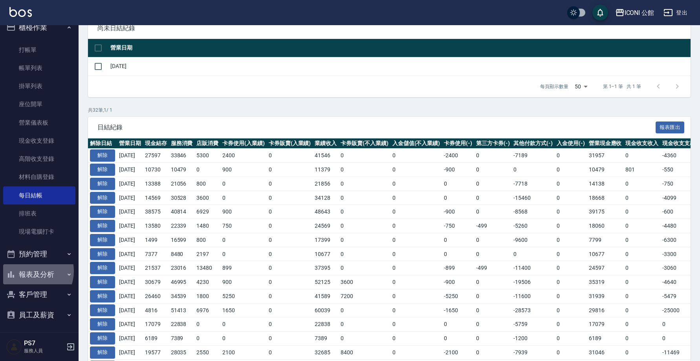
click at [31, 269] on button "報表及分析" at bounding box center [39, 274] width 72 height 20
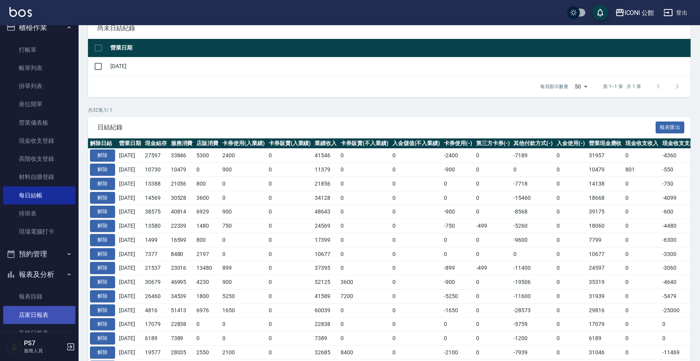
click at [51, 314] on link "店家日報表" at bounding box center [39, 315] width 72 height 18
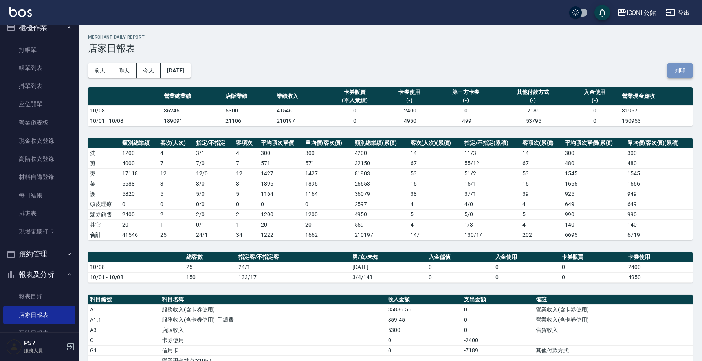
click at [681, 68] on button "列印" at bounding box center [679, 70] width 25 height 15
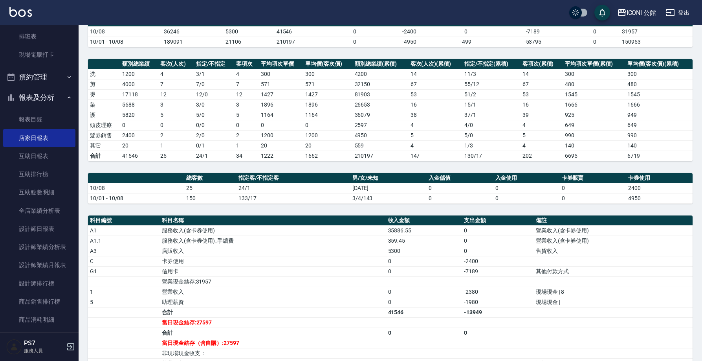
scroll to position [210, 0]
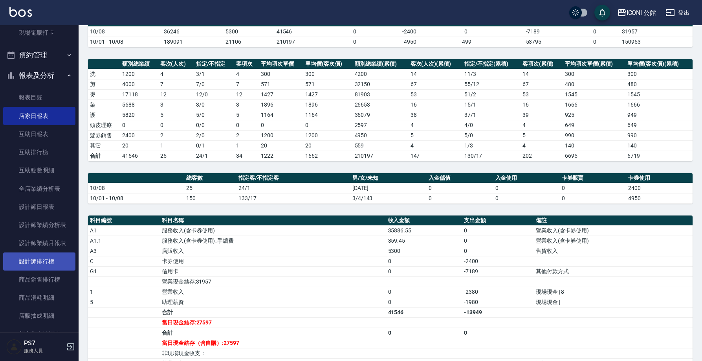
click at [47, 256] on link "設計師排行榜" at bounding box center [39, 261] width 72 height 18
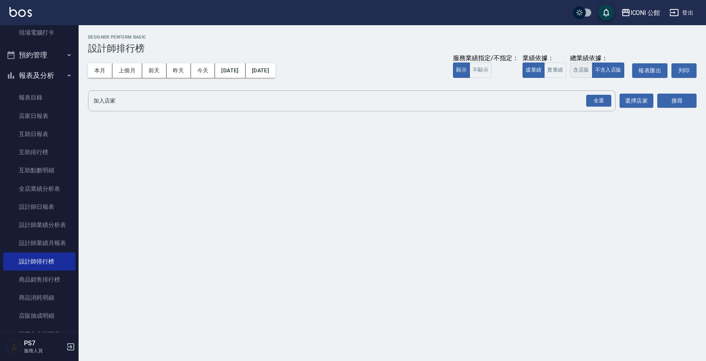
click at [577, 72] on button "含店販" at bounding box center [581, 69] width 22 height 15
click at [601, 104] on div "全選" at bounding box center [598, 101] width 25 height 12
click at [682, 103] on button "搜尋" at bounding box center [676, 101] width 39 height 15
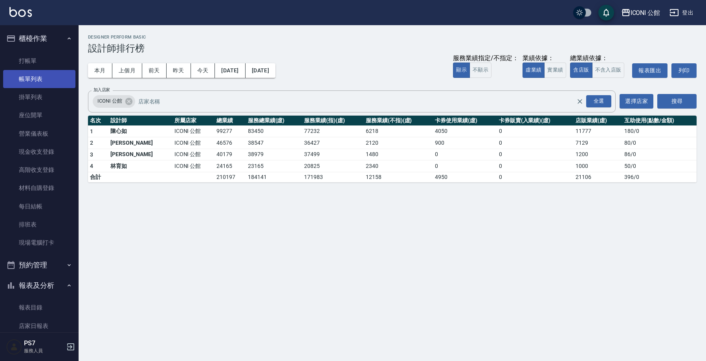
click at [32, 76] on link "帳單列表" at bounding box center [39, 79] width 72 height 18
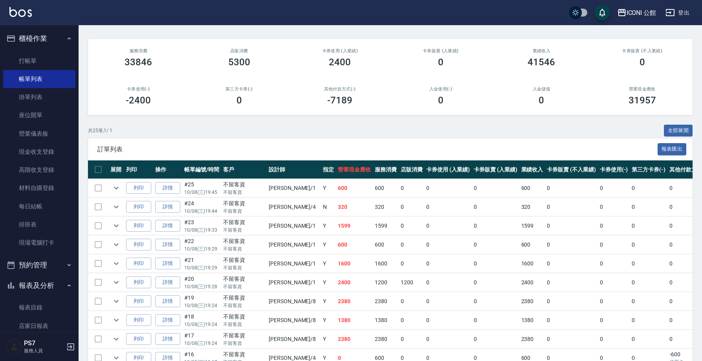
scroll to position [245, 0]
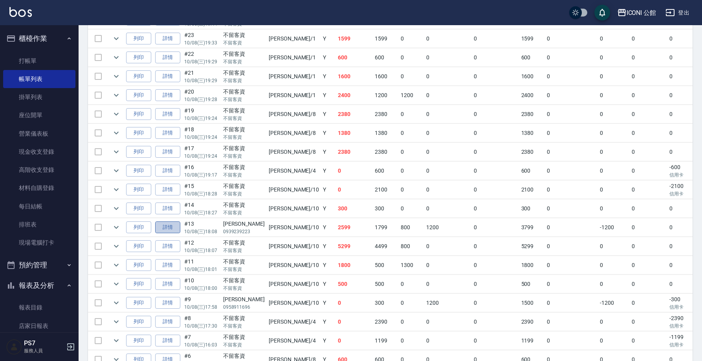
click at [164, 228] on link "詳情" at bounding box center [167, 227] width 25 height 12
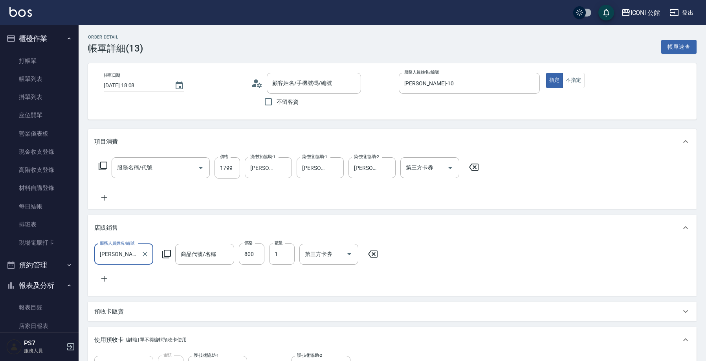
type input "2025/10/08 18:08"
type input "Anna-10"
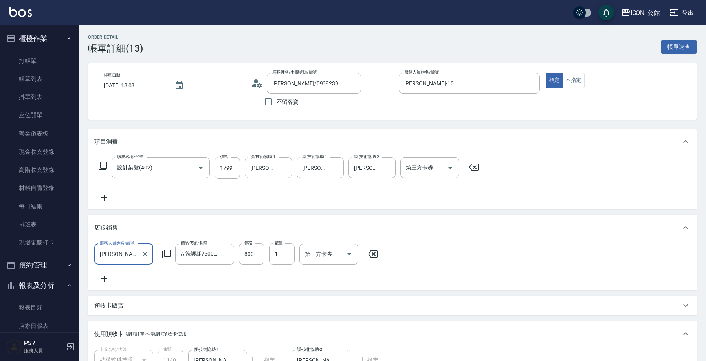
type input "劉小君/0939239223/"
type input "結構式科技護髮包卡4次(1/1)"
type input "設計染髮(402)"
type input "Ai洗護組/500ml"
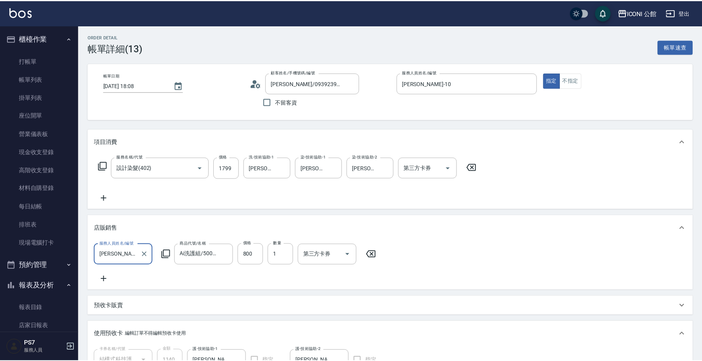
scroll to position [173, 0]
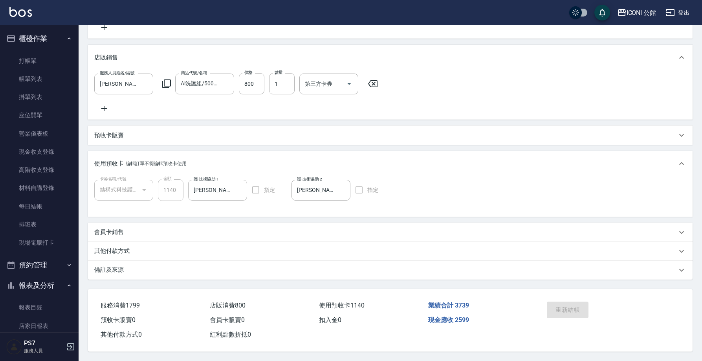
click at [143, 254] on div "其他付款方式" at bounding box center [385, 251] width 582 height 8
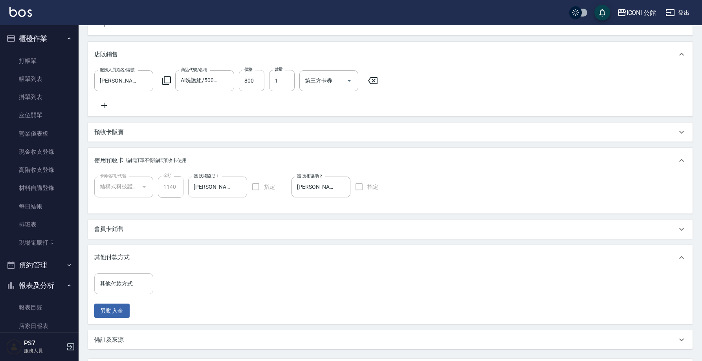
click at [127, 294] on div "其他付款方式" at bounding box center [123, 283] width 59 height 21
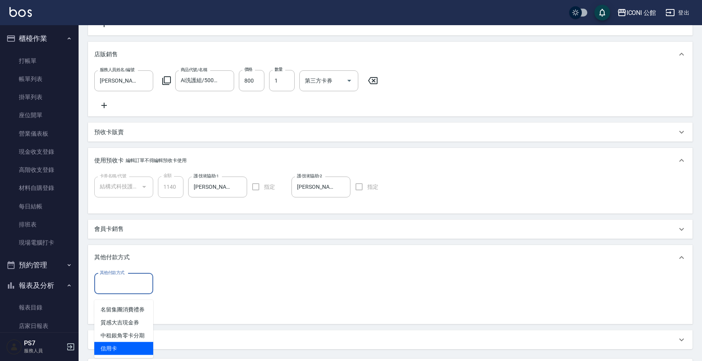
click at [136, 348] on span "信用卡" at bounding box center [123, 348] width 59 height 13
type input "信用卡"
click at [187, 288] on input "0" at bounding box center [187, 283] width 59 height 21
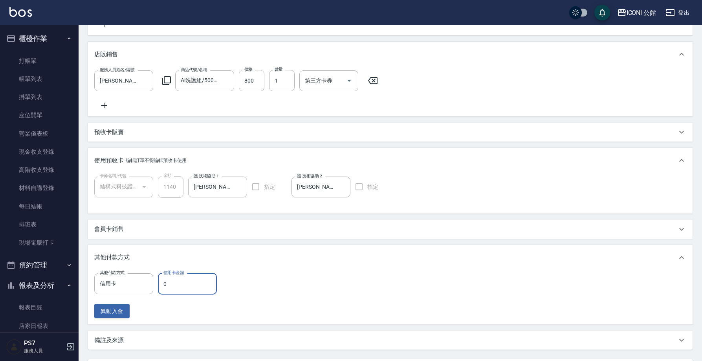
click at [187, 288] on input "0" at bounding box center [187, 283] width 59 height 21
type input "2599"
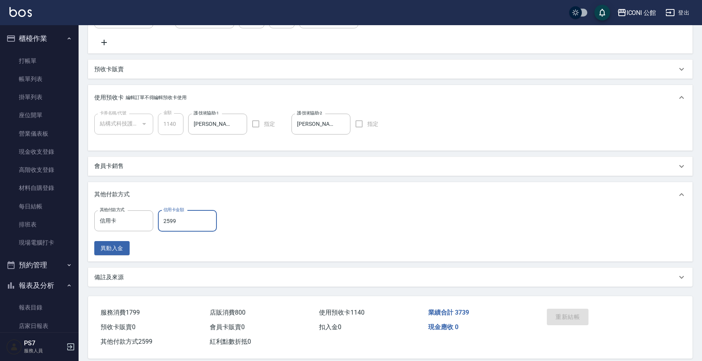
scroll to position [253, 0]
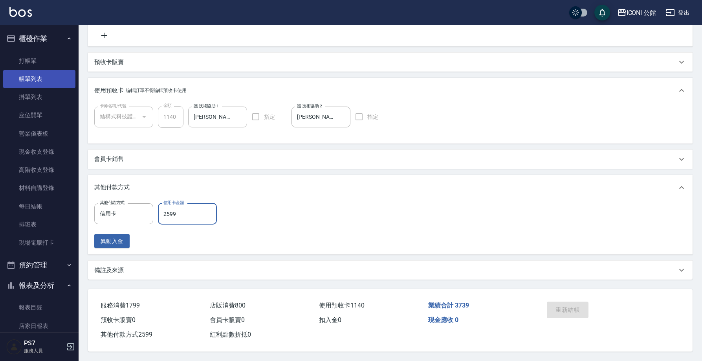
click at [32, 77] on link "帳單列表" at bounding box center [39, 79] width 72 height 18
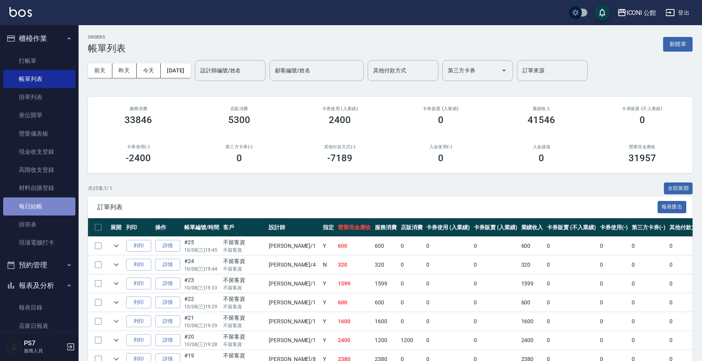
click at [55, 206] on link "每日結帳" at bounding box center [39, 206] width 72 height 18
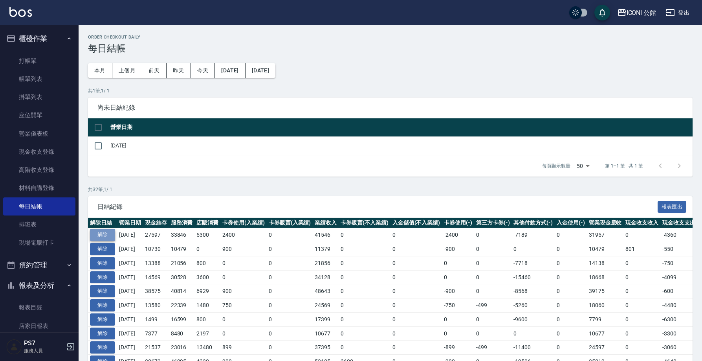
click at [106, 236] on button "解除" at bounding box center [102, 235] width 25 height 12
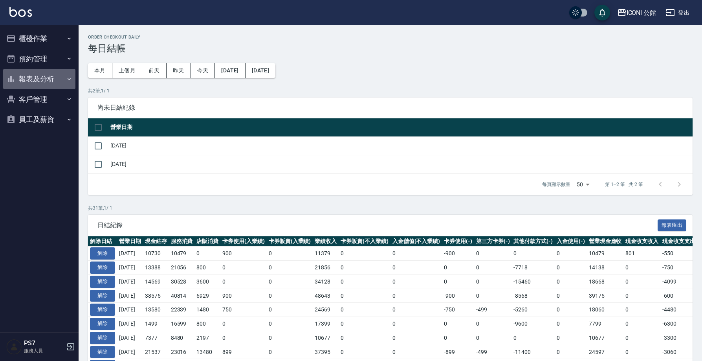
click at [46, 80] on button "報表及分析" at bounding box center [39, 79] width 72 height 20
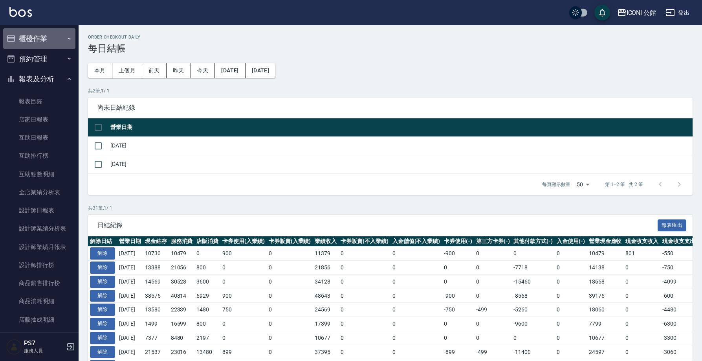
click at [40, 39] on button "櫃檯作業" at bounding box center [39, 38] width 72 height 20
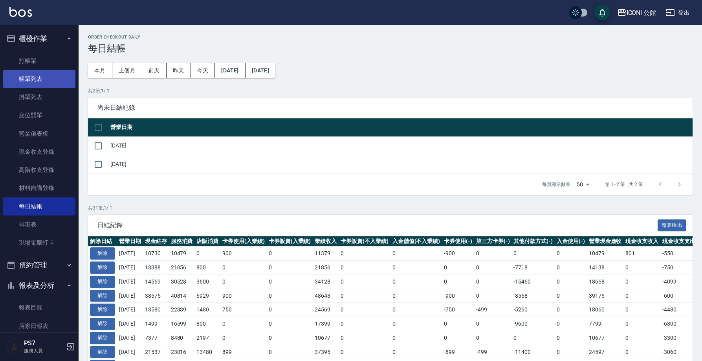
click at [46, 79] on link "帳單列表" at bounding box center [39, 79] width 72 height 18
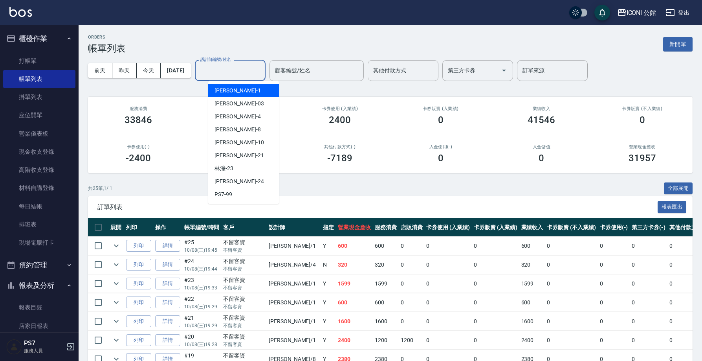
click at [233, 73] on div "設計師編號/姓名 設計師編號/姓名" at bounding box center [230, 70] width 71 height 21
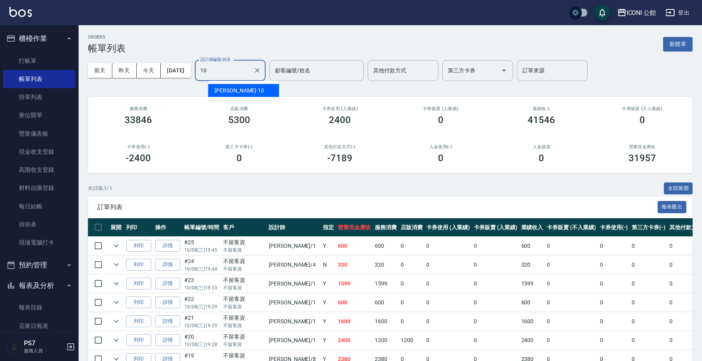
type input "[PERSON_NAME]-10"
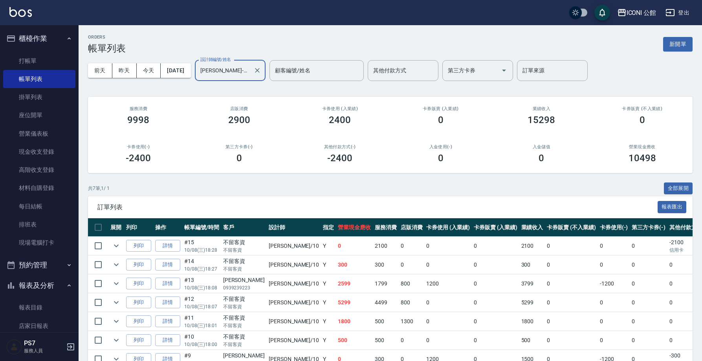
scroll to position [44, 0]
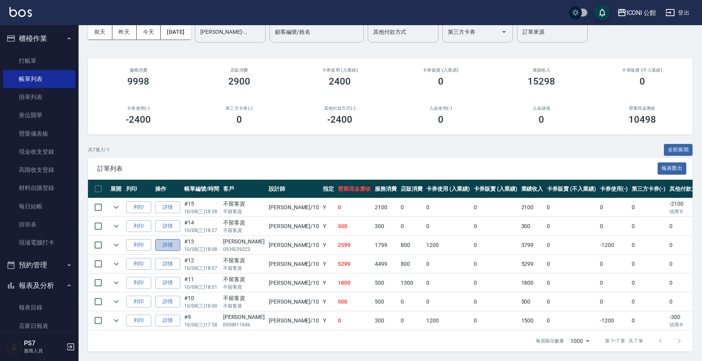
click at [172, 243] on link "詳情" at bounding box center [167, 245] width 25 height 12
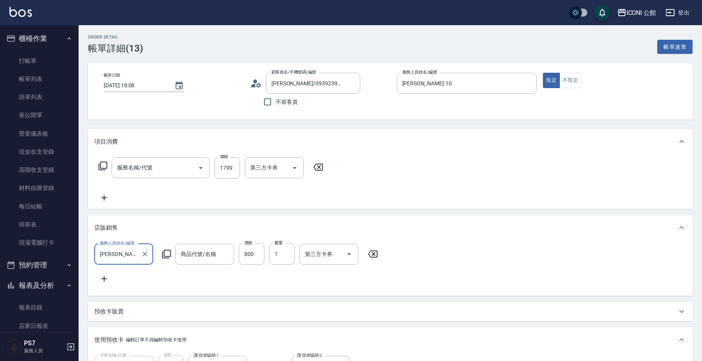
type input "[DATE] 18:08"
type input "[PERSON_NAME]/0939239223/"
type input "[PERSON_NAME]-10"
type input "設計染髮(402)"
type input "Ai洗護組/500ml"
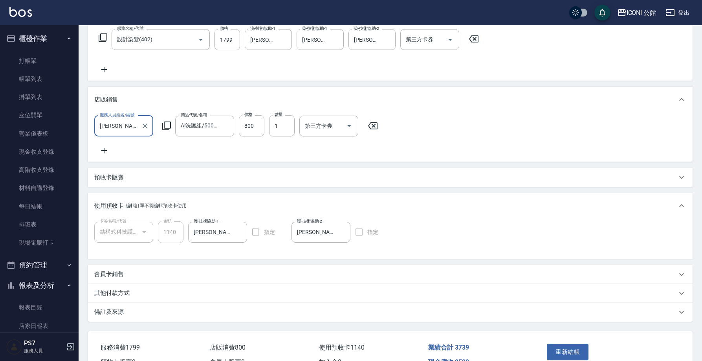
scroll to position [128, 0]
click at [112, 297] on p "其他付款方式" at bounding box center [111, 292] width 35 height 8
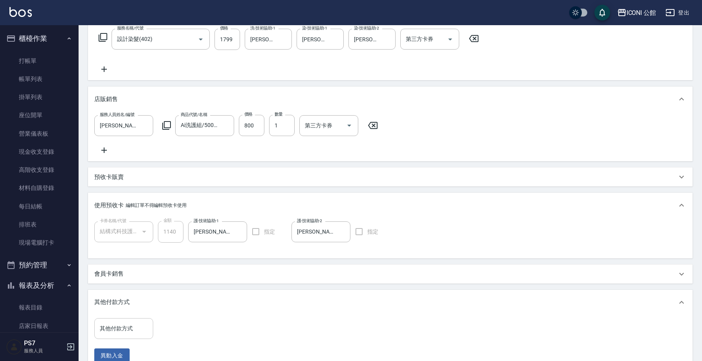
click at [120, 334] on input "其他付款方式" at bounding box center [124, 328] width 52 height 14
click at [129, 315] on span "信用卡" at bounding box center [123, 314] width 59 height 13
type input "信用卡"
click at [175, 332] on input "0" at bounding box center [187, 328] width 59 height 21
type input "2599"
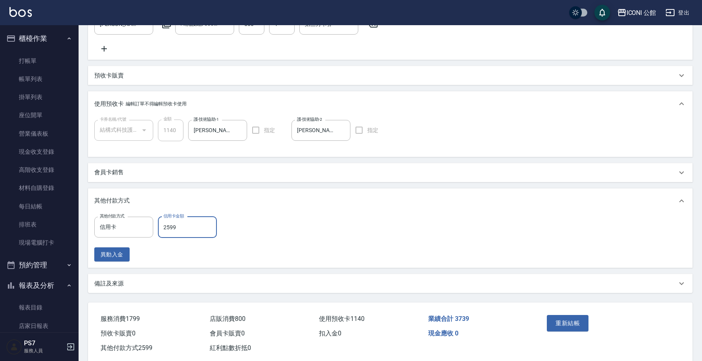
scroll to position [253, 0]
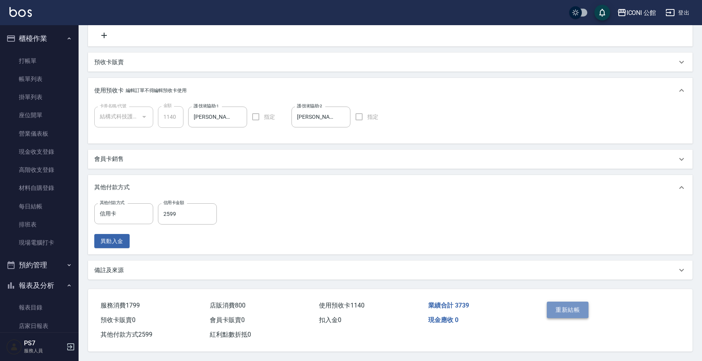
click at [562, 309] on button "重新結帳" at bounding box center [568, 309] width 42 height 16
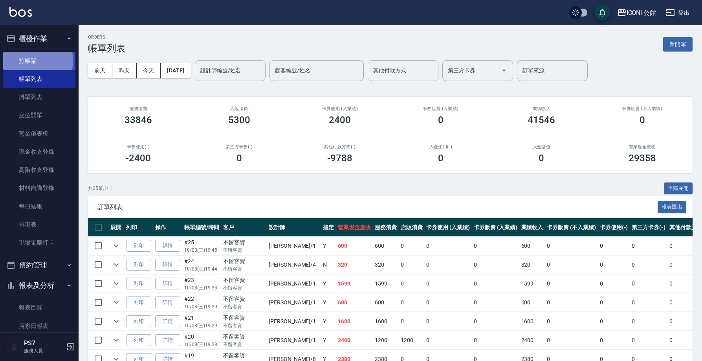
click at [28, 60] on link "打帳單" at bounding box center [39, 61] width 72 height 18
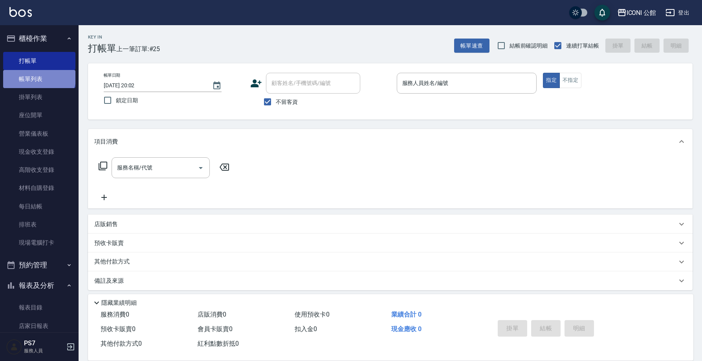
click at [38, 75] on link "帳單列表" at bounding box center [39, 79] width 72 height 18
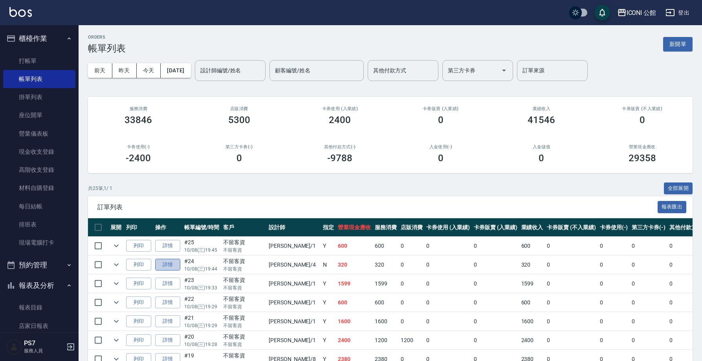
click at [177, 263] on link "詳情" at bounding box center [167, 264] width 25 height 12
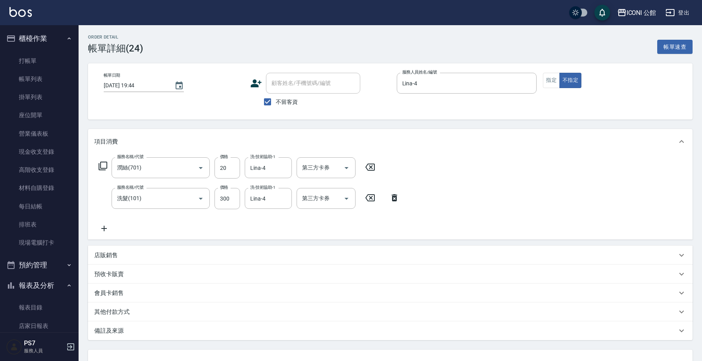
type input "2025/10/08 19:44"
checkbox input "true"
type input "Lina-4"
type input "潤絲(701)"
type input "洗髮(101)"
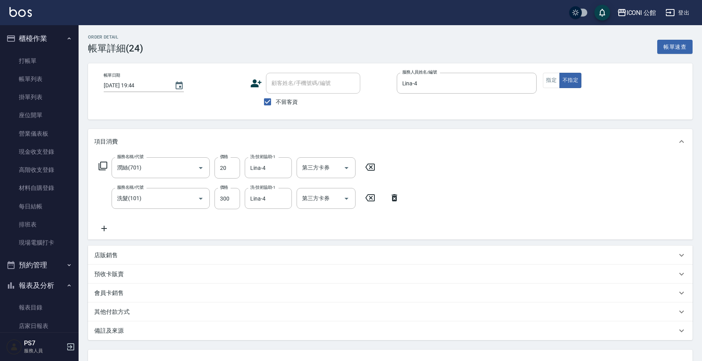
click at [105, 168] on icon at bounding box center [103, 165] width 9 height 9
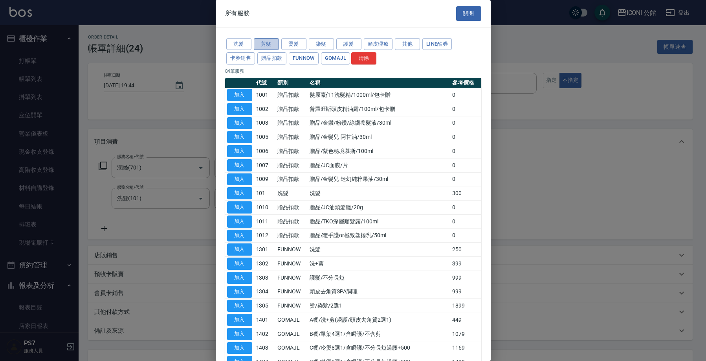
click at [268, 45] on button "剪髮" at bounding box center [266, 44] width 25 height 12
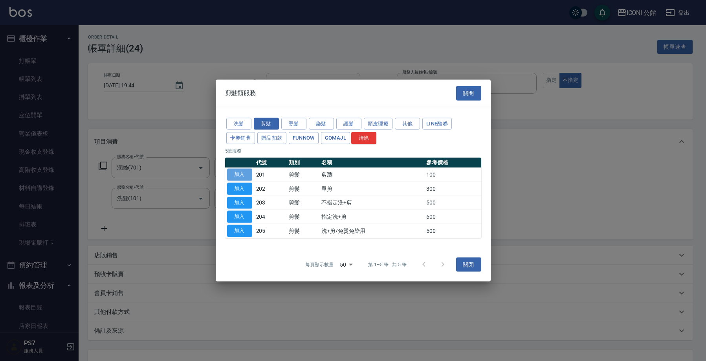
click at [235, 172] on button "加入" at bounding box center [239, 174] width 25 height 12
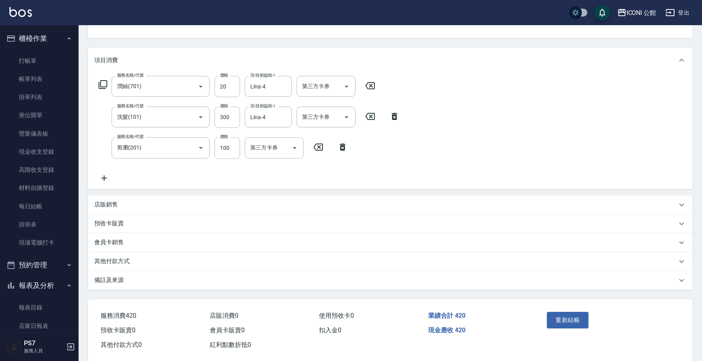
scroll to position [95, 0]
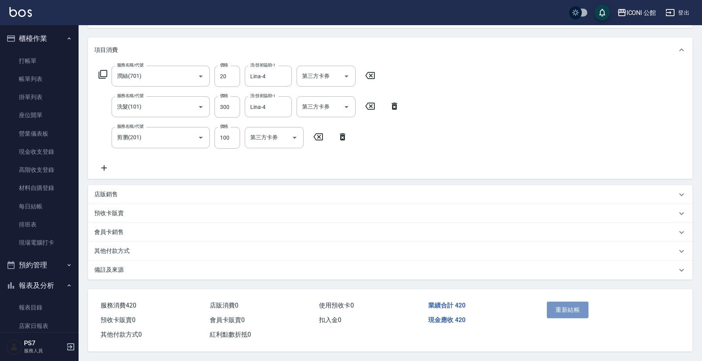
click at [569, 309] on button "重新結帳" at bounding box center [568, 309] width 42 height 16
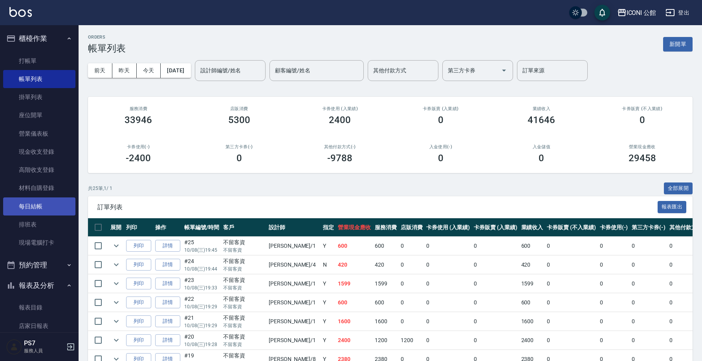
click at [34, 204] on link "每日結帳" at bounding box center [39, 206] width 72 height 18
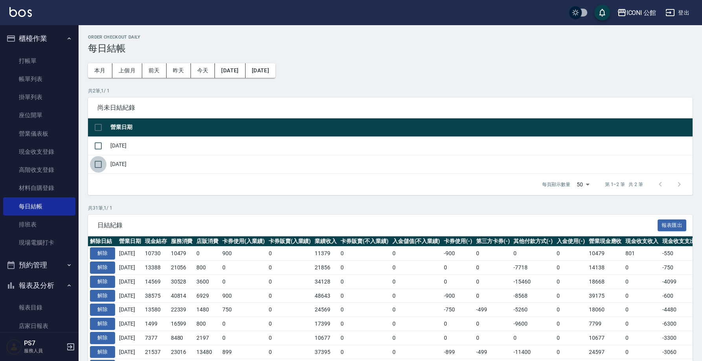
click at [100, 165] on input "checkbox" at bounding box center [98, 164] width 16 height 16
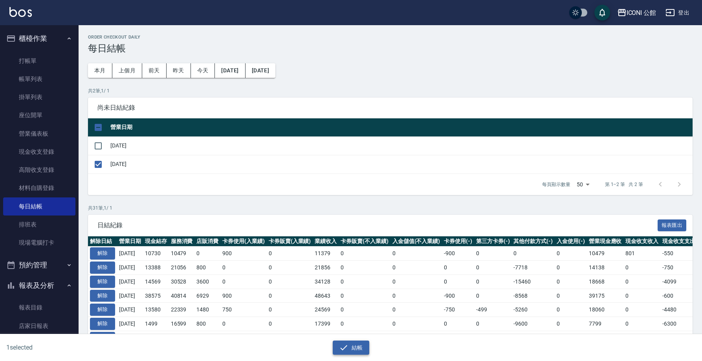
click at [358, 346] on button "結帳" at bounding box center [351, 347] width 37 height 15
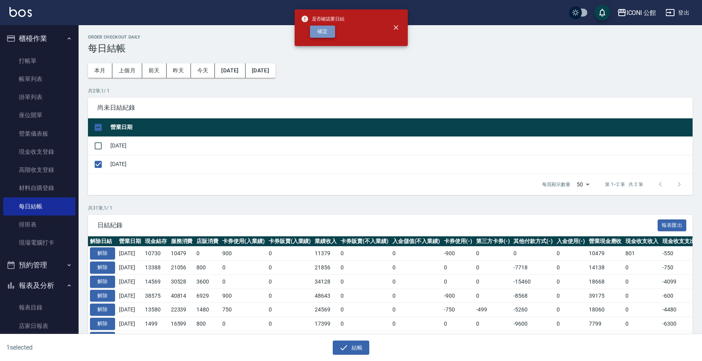
click at [322, 35] on button "確定" at bounding box center [322, 32] width 25 height 12
checkbox input "false"
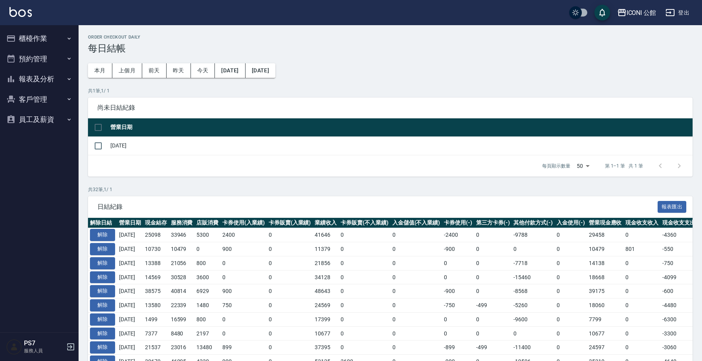
click at [42, 77] on button "報表及分析" at bounding box center [39, 79] width 72 height 20
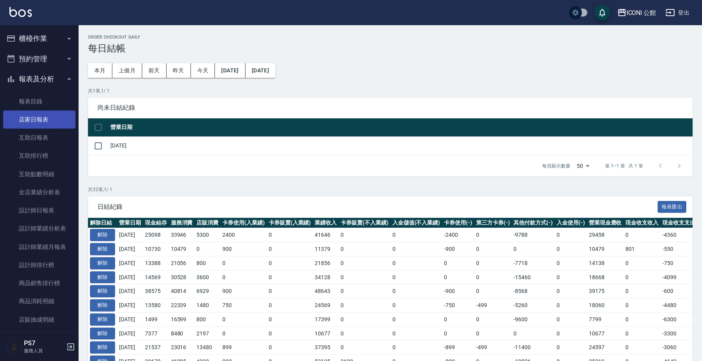
click at [52, 117] on link "店家日報表" at bounding box center [39, 119] width 72 height 18
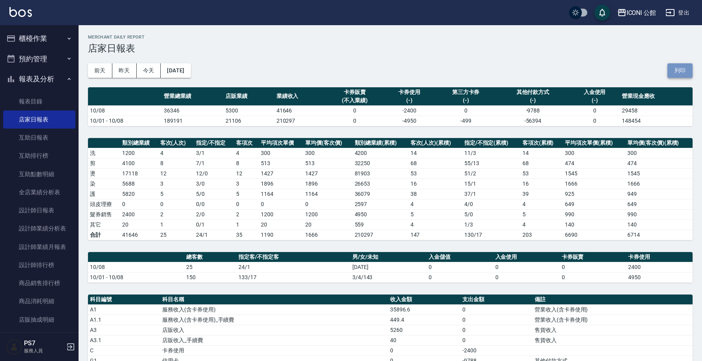
click at [687, 75] on button "列印" at bounding box center [679, 70] width 25 height 15
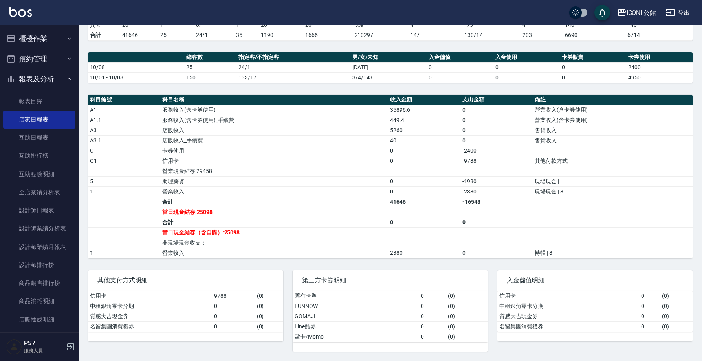
scroll to position [199, 0]
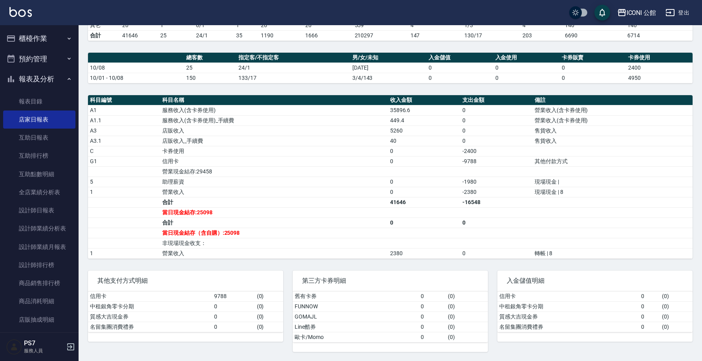
click at [38, 39] on button "櫃檯作業" at bounding box center [39, 38] width 72 height 20
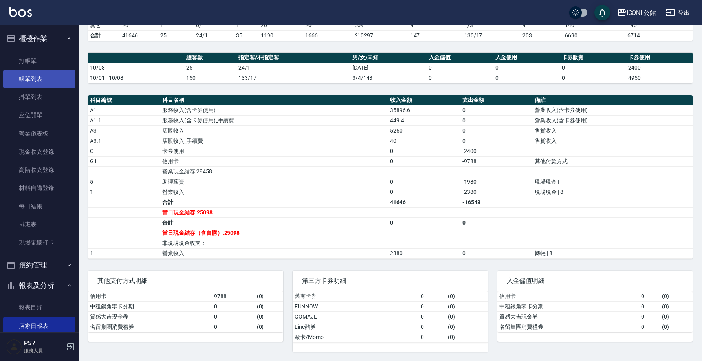
click at [35, 86] on link "帳單列表" at bounding box center [39, 79] width 72 height 18
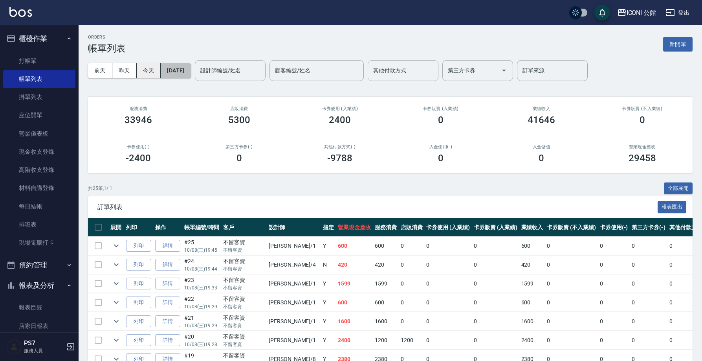
click at [174, 69] on button "[DATE]" at bounding box center [176, 70] width 30 height 15
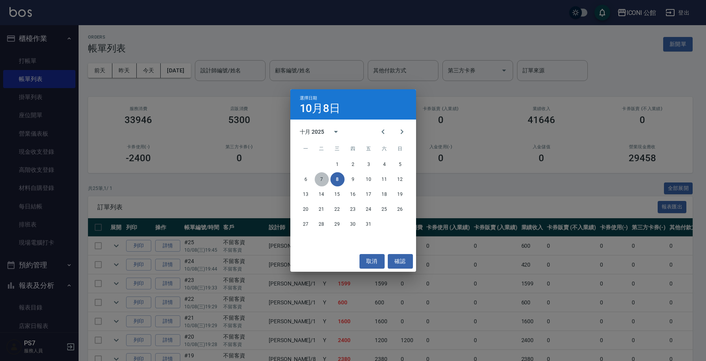
click at [324, 183] on button "7" at bounding box center [322, 179] width 14 height 14
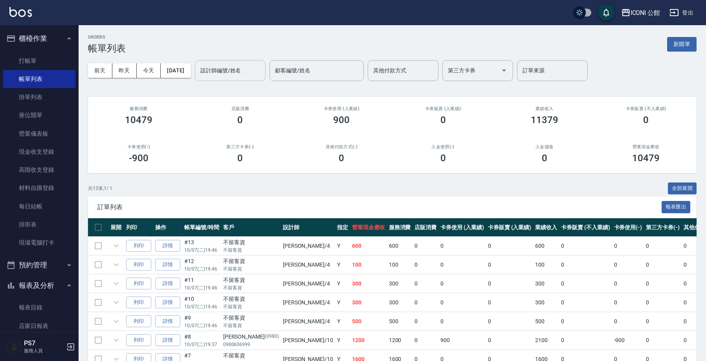
click at [229, 73] on div "設計師編號/姓名 設計師編號/姓名" at bounding box center [230, 70] width 71 height 21
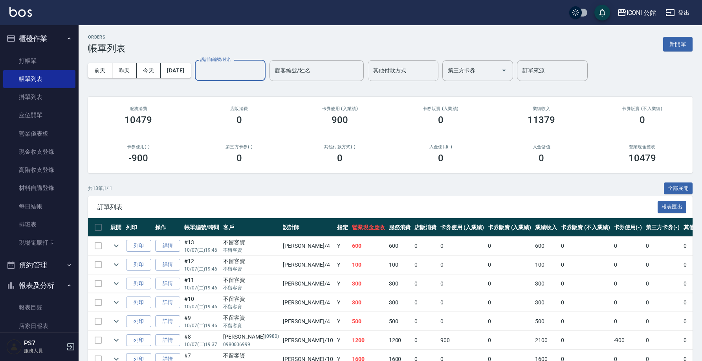
click at [230, 71] on input "設計師編號/姓名" at bounding box center [230, 71] width 64 height 14
click at [232, 84] on div "[DATE] [DATE] [DATE] [DATE] 設計師編號/姓名 設計師編號/姓名 顧客編號/姓名 顧客編號/姓名 其他付款方式 其他付款方式 第三方…" at bounding box center [390, 70] width 604 height 33
click at [230, 80] on div "設計師編號/姓名" at bounding box center [230, 70] width 71 height 21
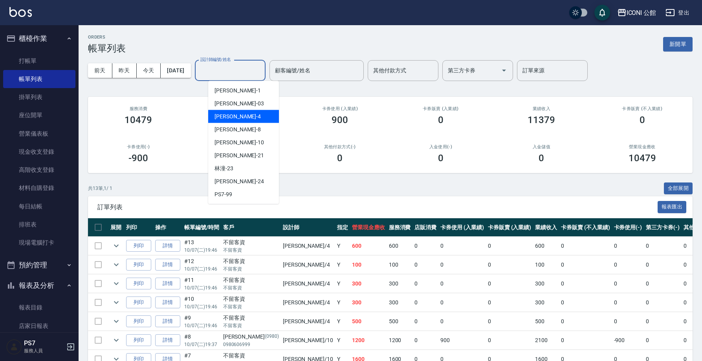
click at [225, 118] on span "Lina -4" at bounding box center [237, 116] width 46 height 8
type input "Lina-4"
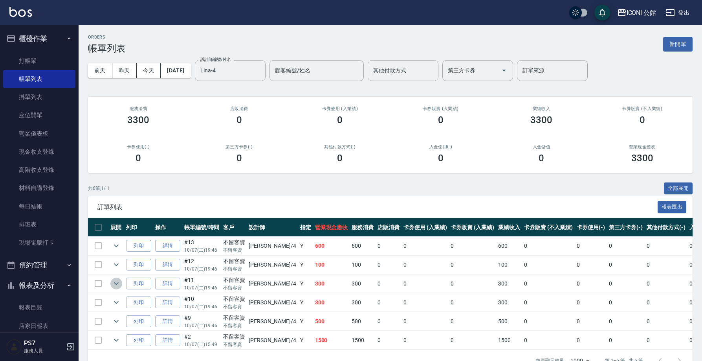
click at [118, 280] on icon "expand row" at bounding box center [116, 282] width 9 height 9
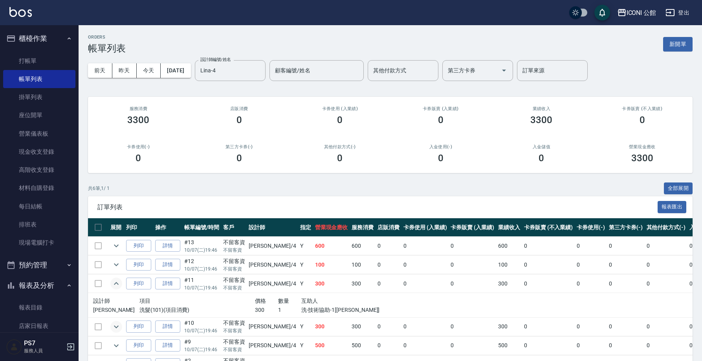
click at [115, 326] on icon "expand row" at bounding box center [116, 326] width 5 height 3
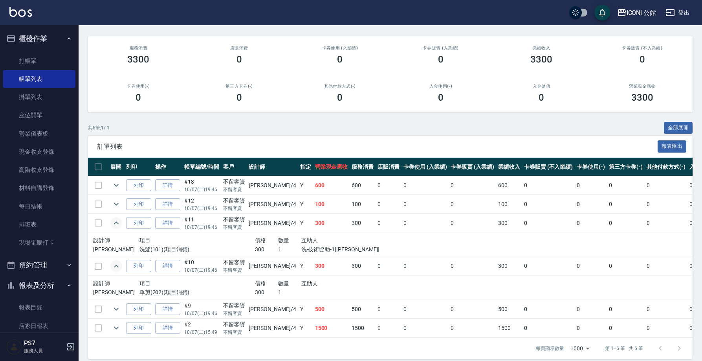
scroll to position [73, 0]
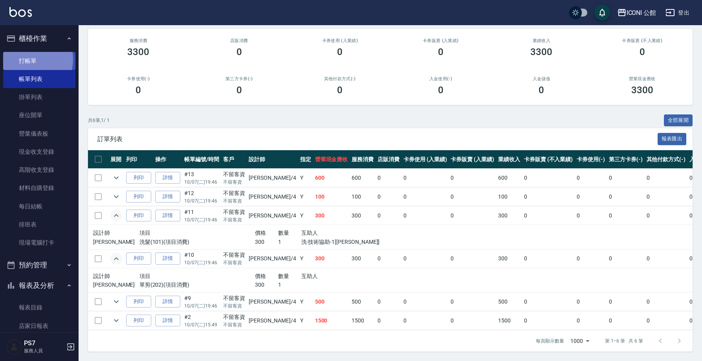
click at [28, 59] on link "打帳單" at bounding box center [39, 61] width 72 height 18
